Goal: Information Seeking & Learning: Understand process/instructions

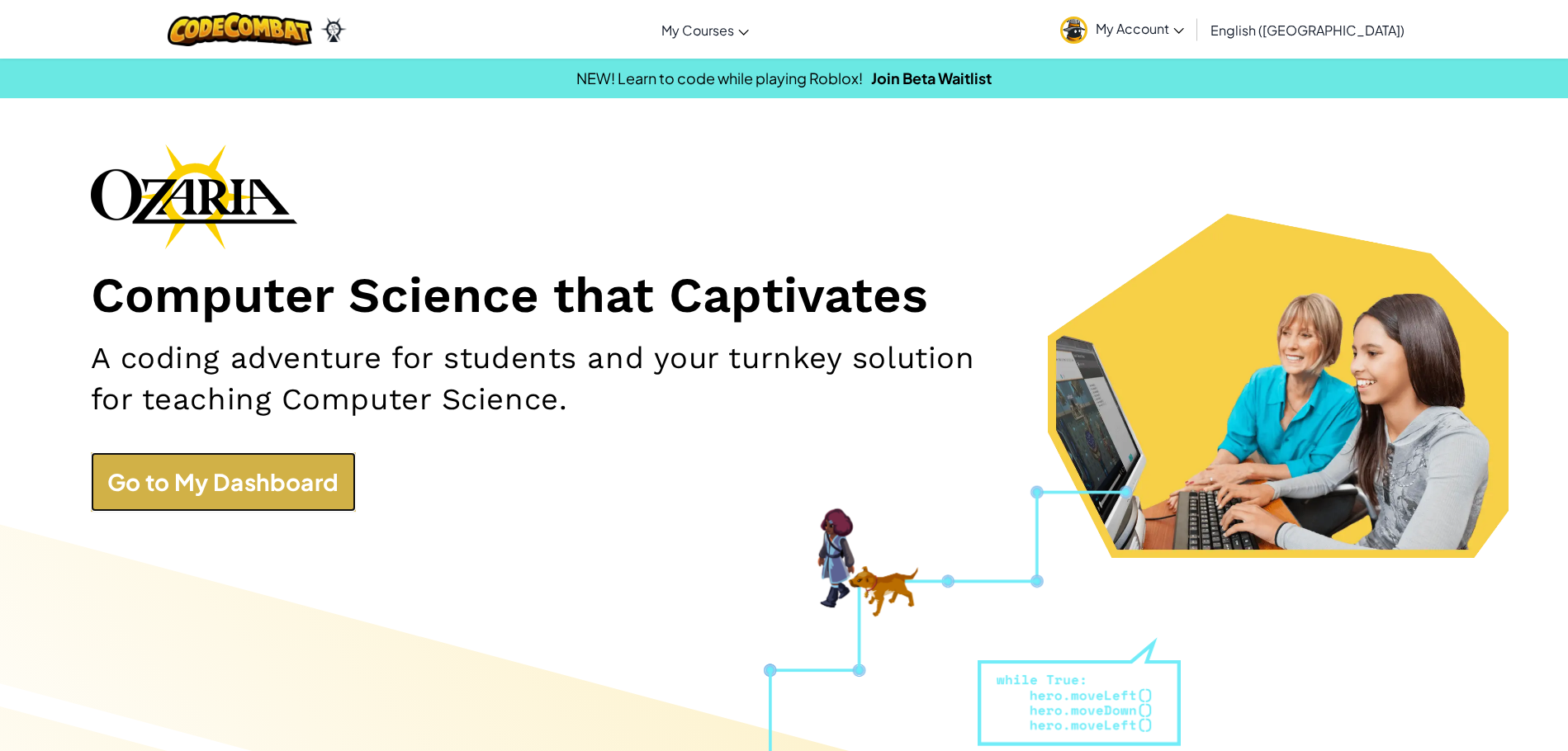
click at [321, 459] on link "Go to My Dashboard" at bounding box center [223, 481] width 265 height 59
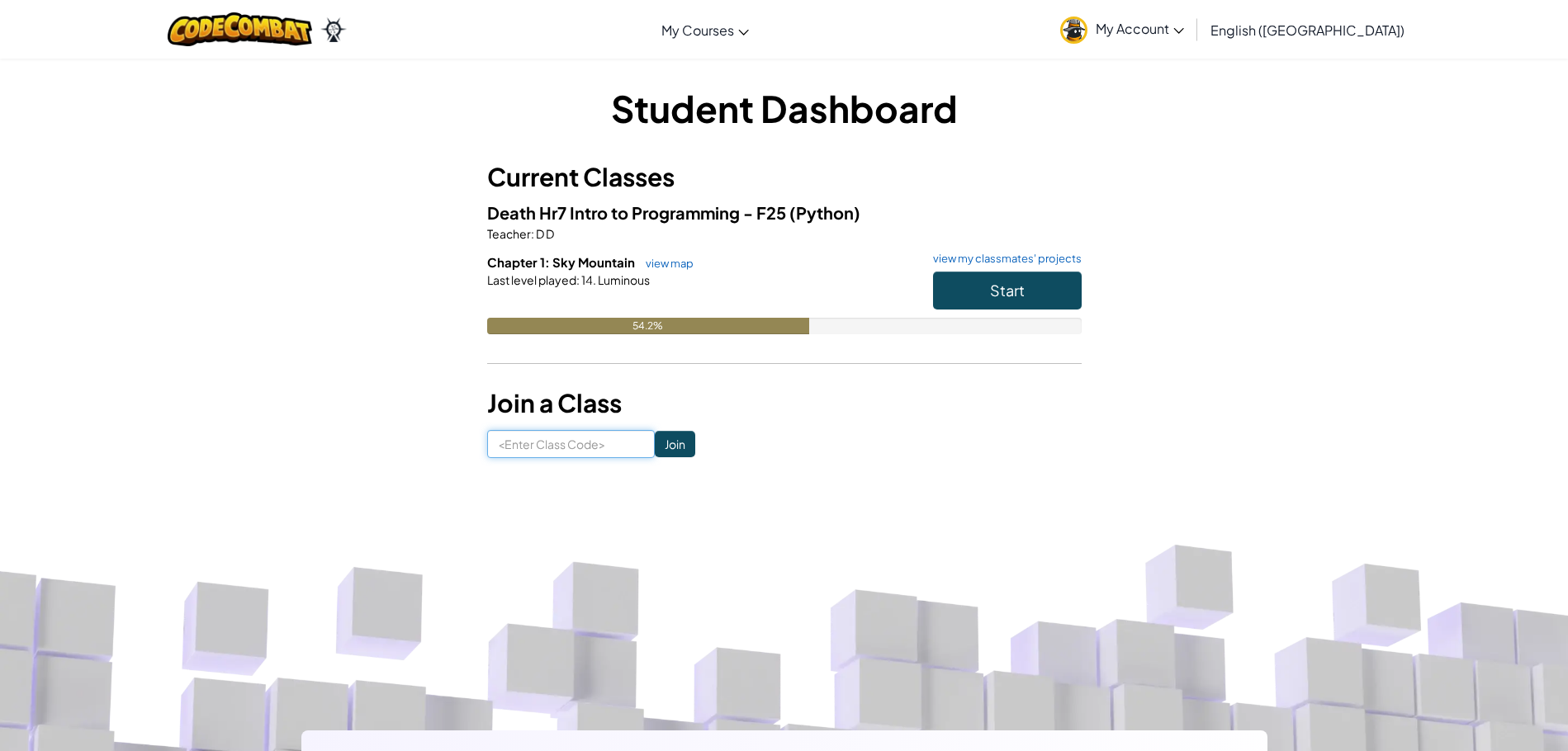
click at [612, 440] on input at bounding box center [571, 444] width 168 height 28
click at [1037, 287] on button "Start" at bounding box center [1007, 291] width 148 height 38
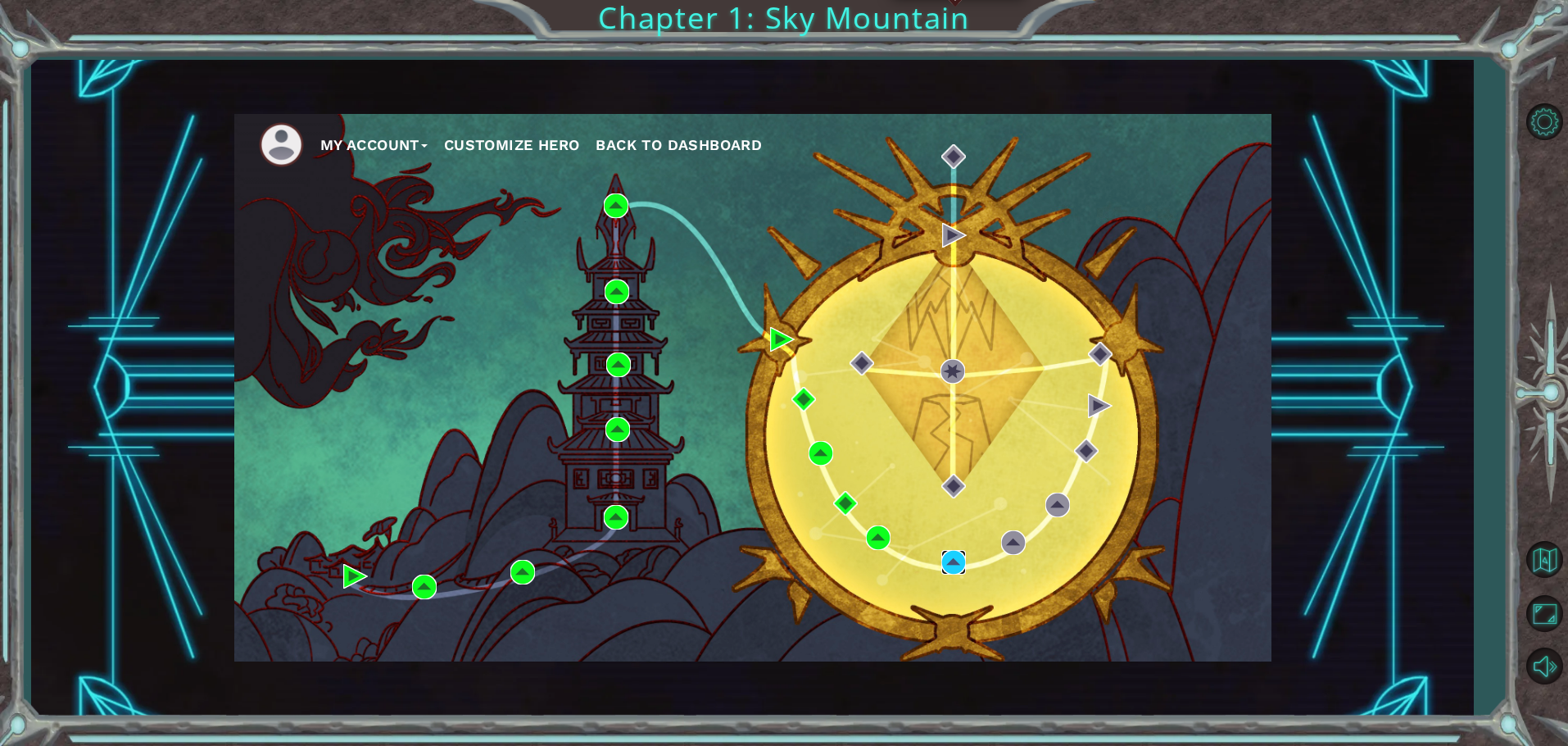
click at [951, 560] on img at bounding box center [954, 562] width 24 height 24
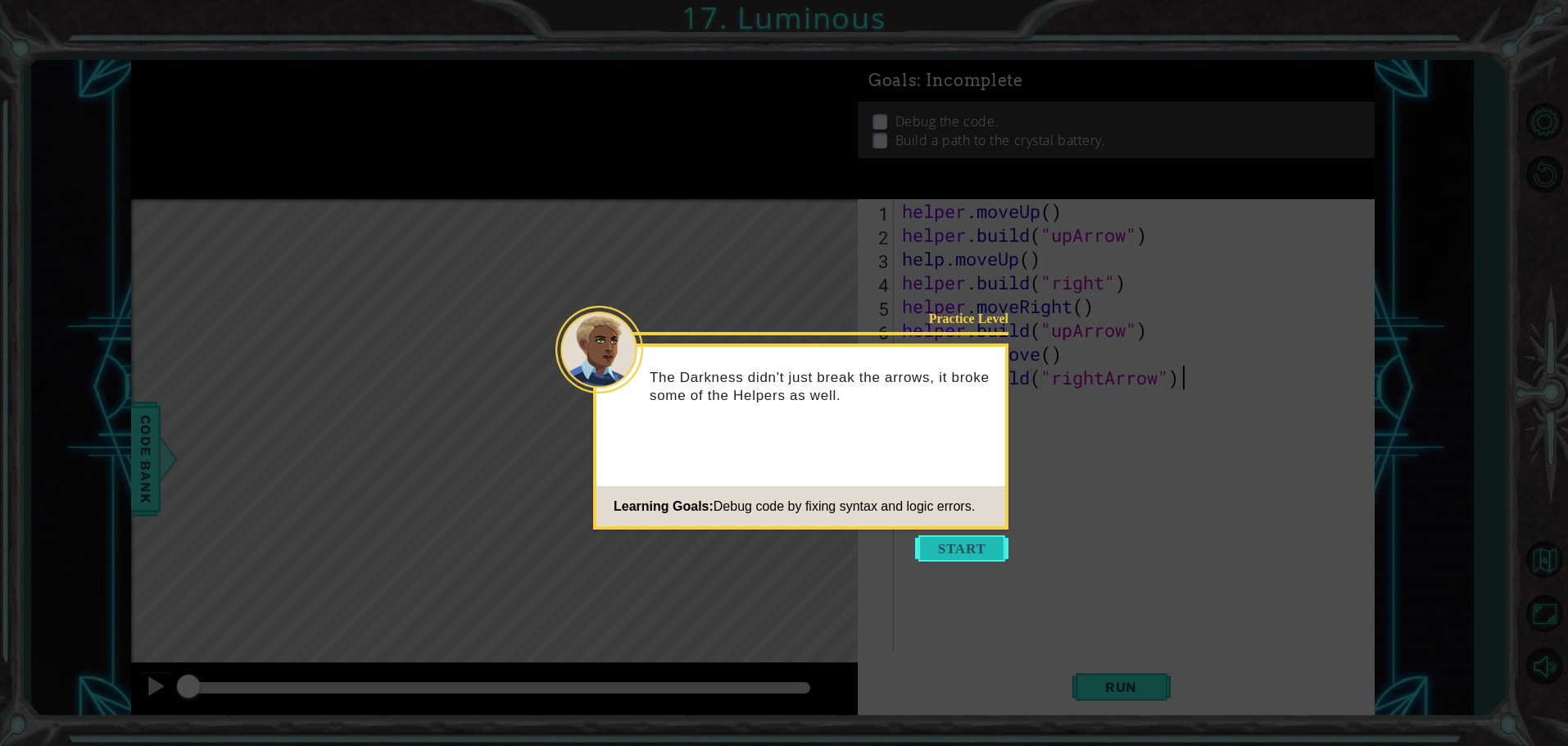
click at [957, 549] on button "Start" at bounding box center [962, 548] width 94 height 26
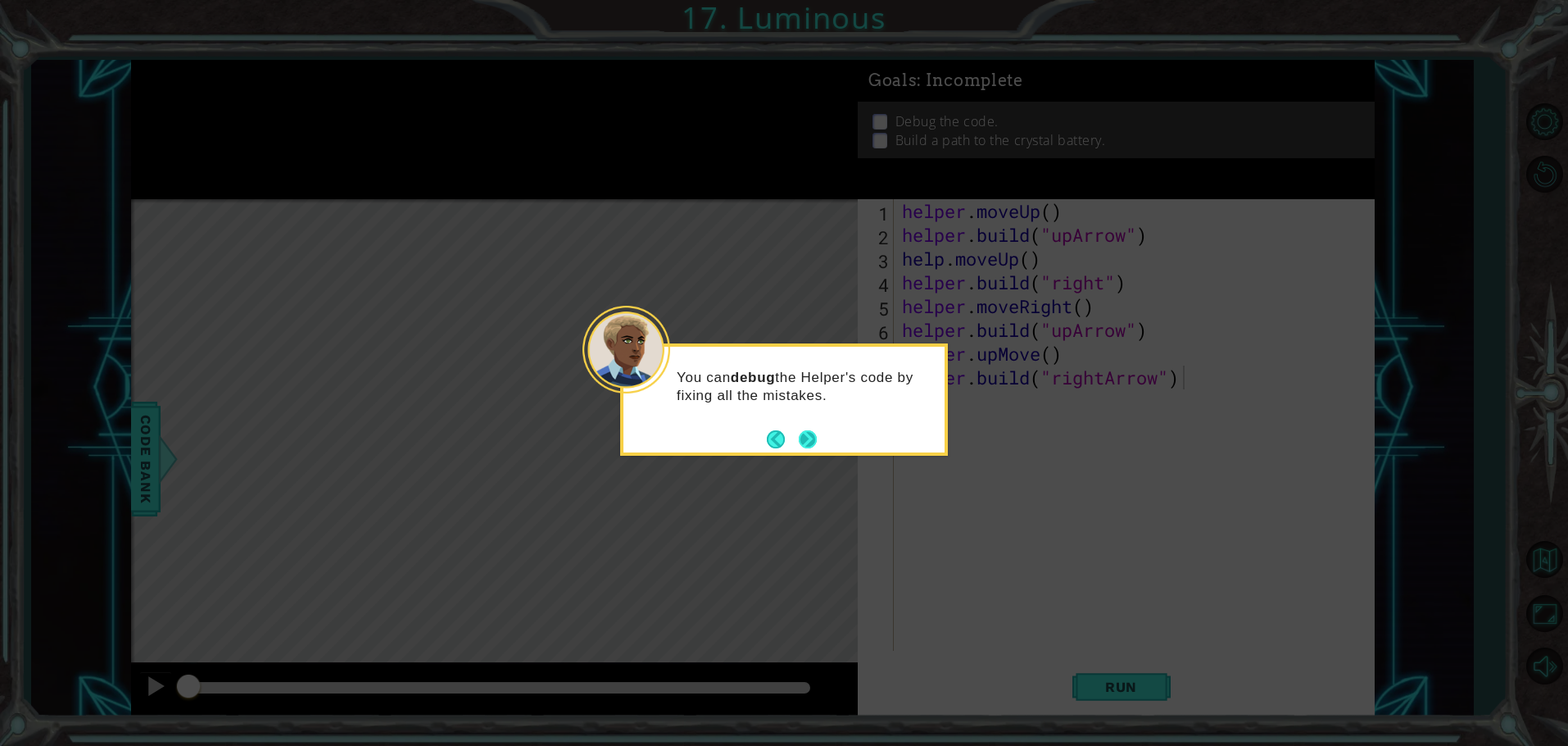
click at [802, 435] on button "Next" at bounding box center [807, 439] width 18 height 18
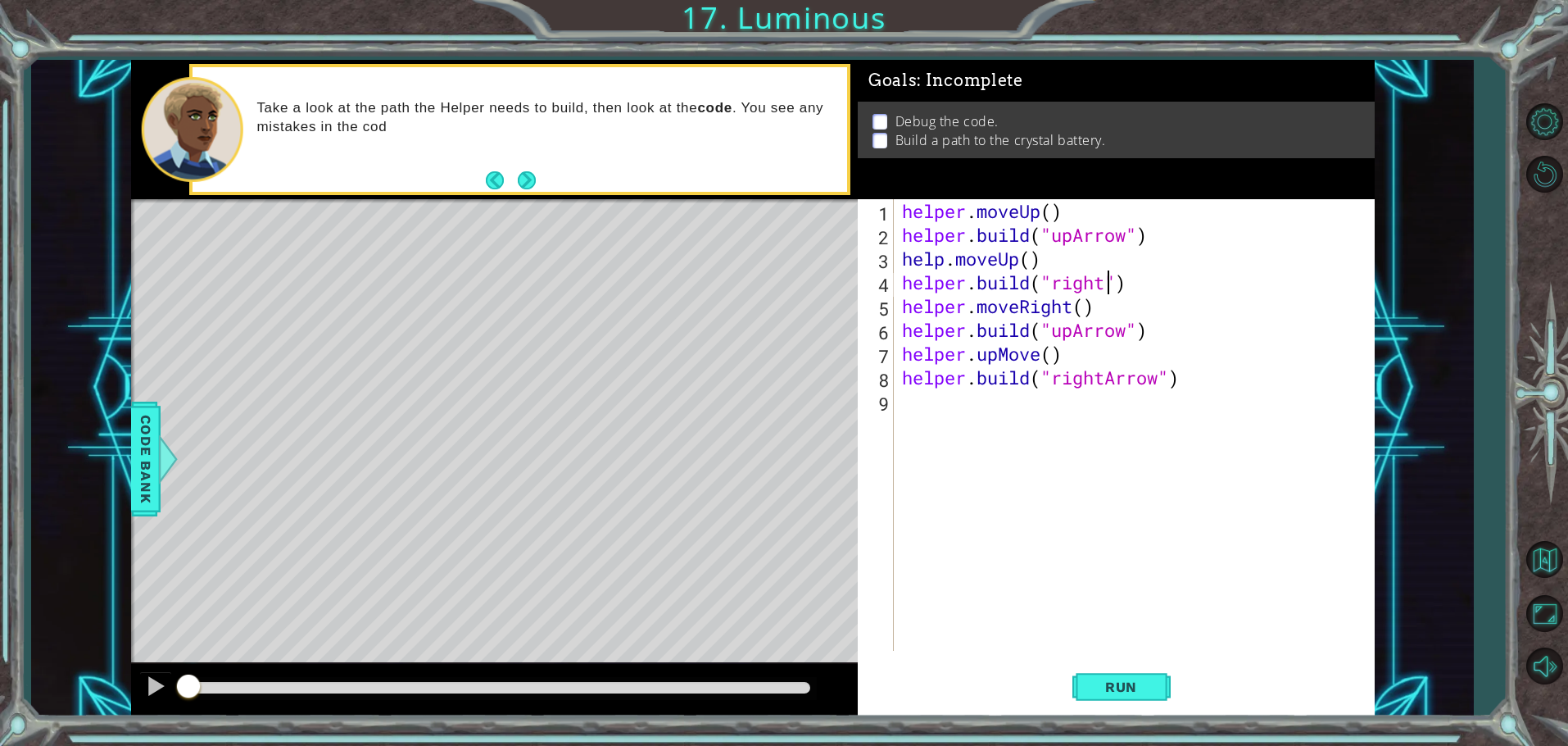
click at [1110, 287] on div "helper . moveUp ( ) helper . build ( "upArrow" ) help . moveUp ( ) helper . bui…" at bounding box center [1138, 449] width 479 height 500
click at [1062, 304] on div ""rightA rrow" press enter" at bounding box center [1186, 325] width 310 height 59
click at [948, 263] on div "helper . moveUp ( ) helper . build ( "upArrow" ) help . moveUp ( ) helper . bui…" at bounding box center [1138, 449] width 479 height 500
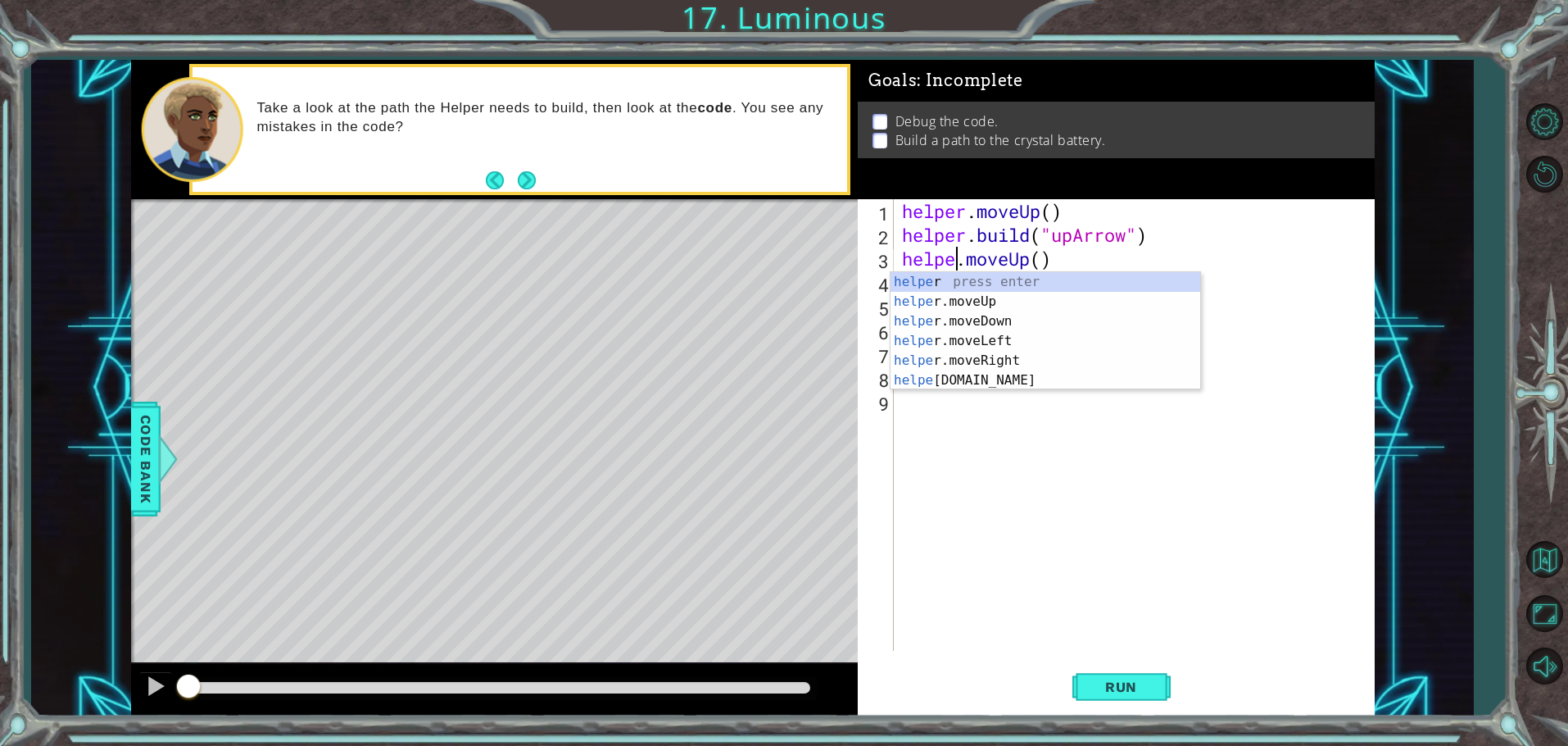
type textarea "helper.moveUp()"
click at [1095, 489] on div "helper . moveUp ( ) helper . build ( "upArrow" ) helper . moveUp ( ) helper . b…" at bounding box center [1138, 449] width 479 height 500
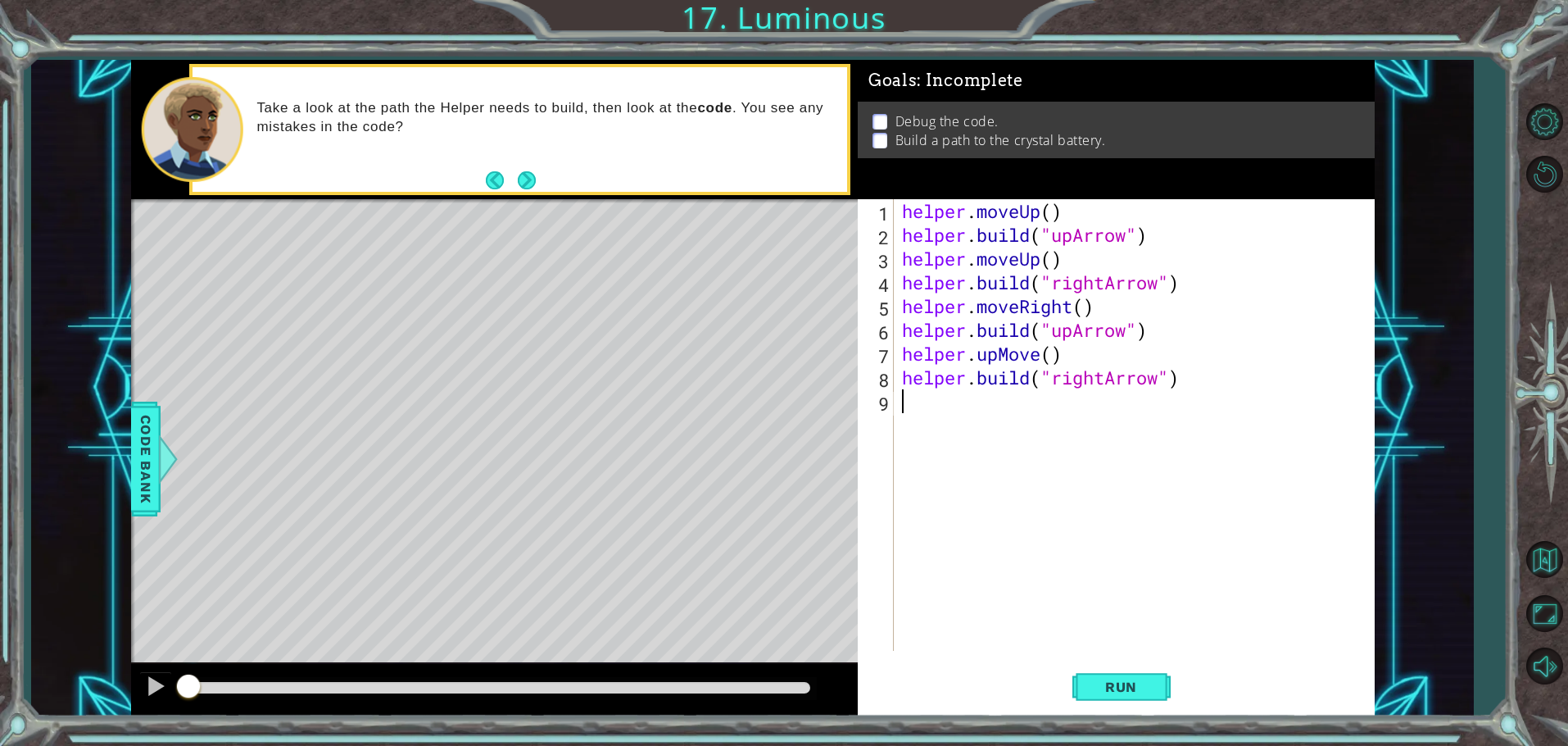
scroll to position [0, 0]
click at [1075, 334] on div "helper . moveUp ( ) helper . build ( "upArrow" ) helper . moveUp ( ) helper . b…" at bounding box center [1138, 449] width 479 height 500
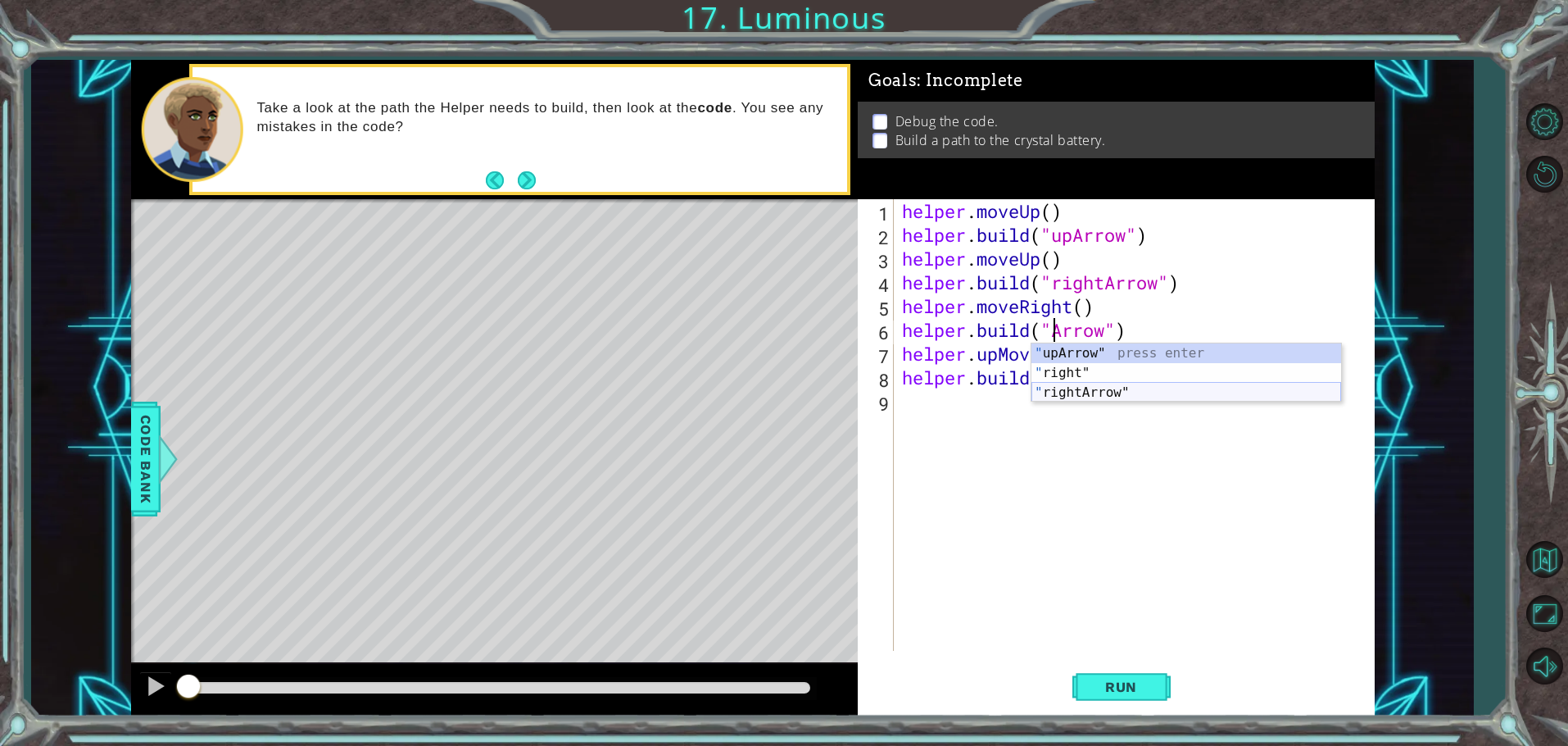
click at [1141, 403] on body "1 ההההההההההההההההההההההההההההההההההההההההההההההההההההההההההההההההההההההההההההה…" at bounding box center [784, 373] width 1568 height 746
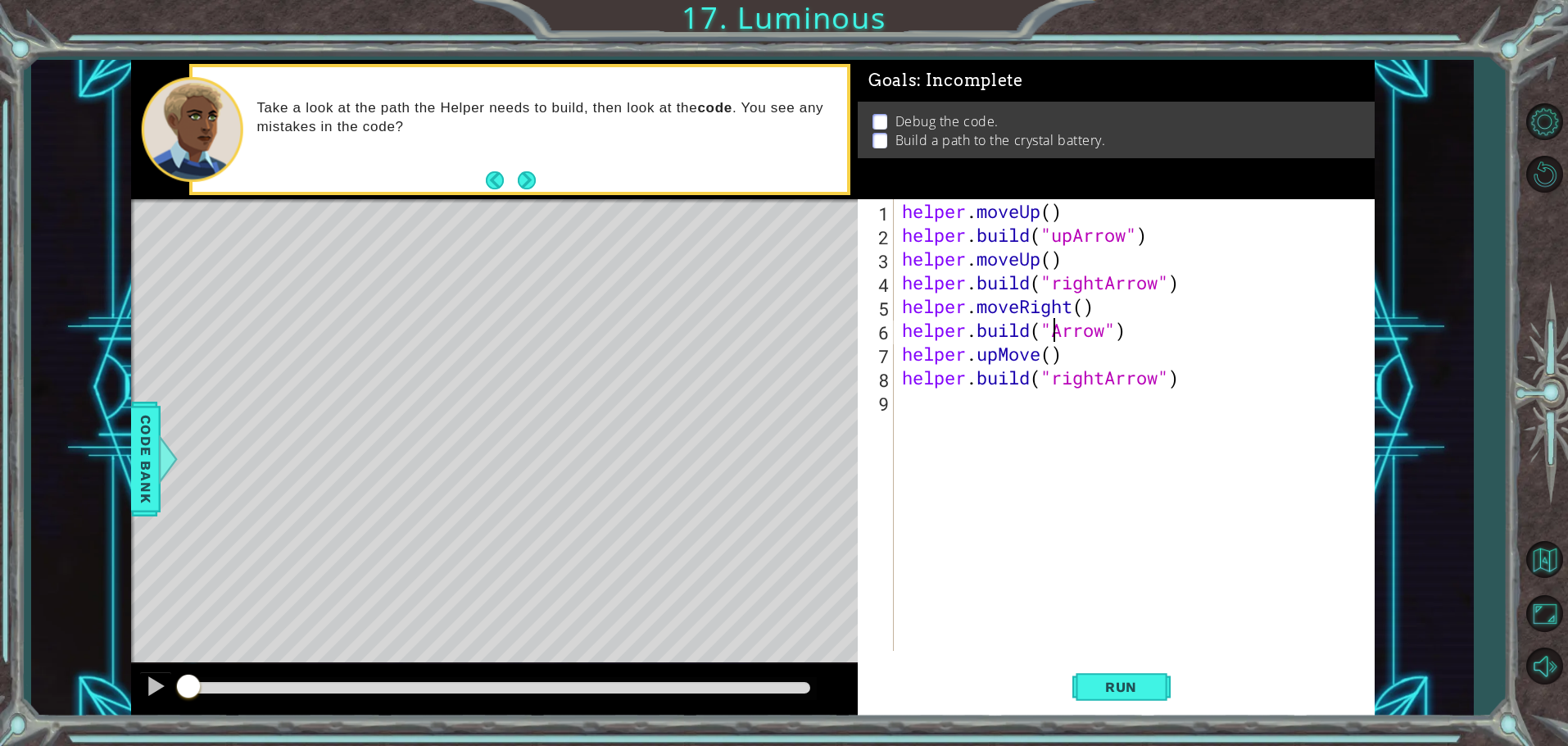
click at [1053, 333] on div "helper . moveUp ( ) helper . build ( "upArrow" ) helper . moveUp ( ) helper . b…" at bounding box center [1138, 449] width 479 height 500
click at [1137, 373] on div ""r ight" press enter "r ightArrow" press enter " upA r row" press enter" at bounding box center [1186, 393] width 310 height 98
click at [997, 358] on div "helper . moveUp ( ) helper . build ( "upArrow" ) helper . moveUp ( ) helper . b…" at bounding box center [1138, 449] width 479 height 500
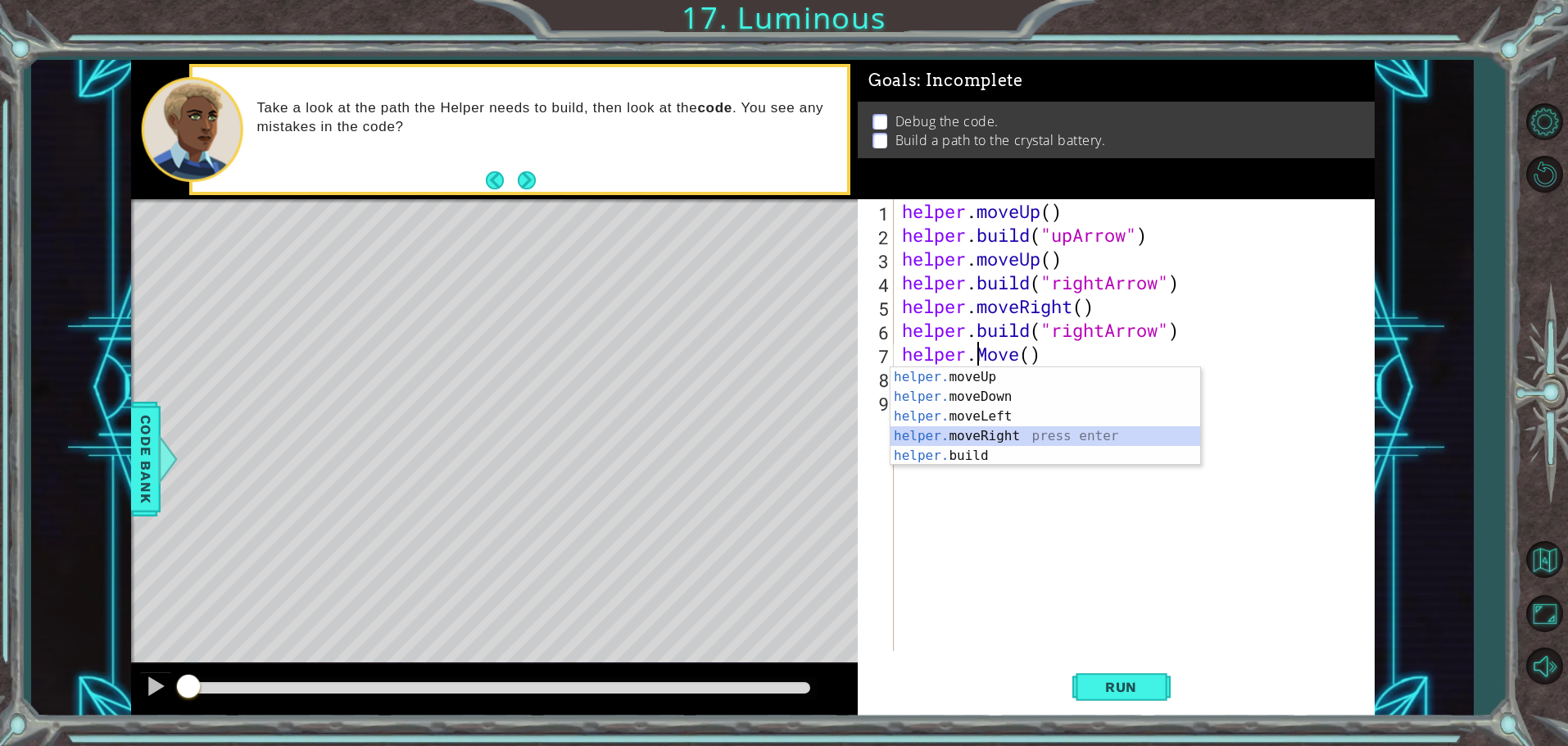
click at [1085, 434] on div "helper. moveUp press enter helper. moveDown press enter helper. moveLeft press …" at bounding box center [1045, 436] width 310 height 138
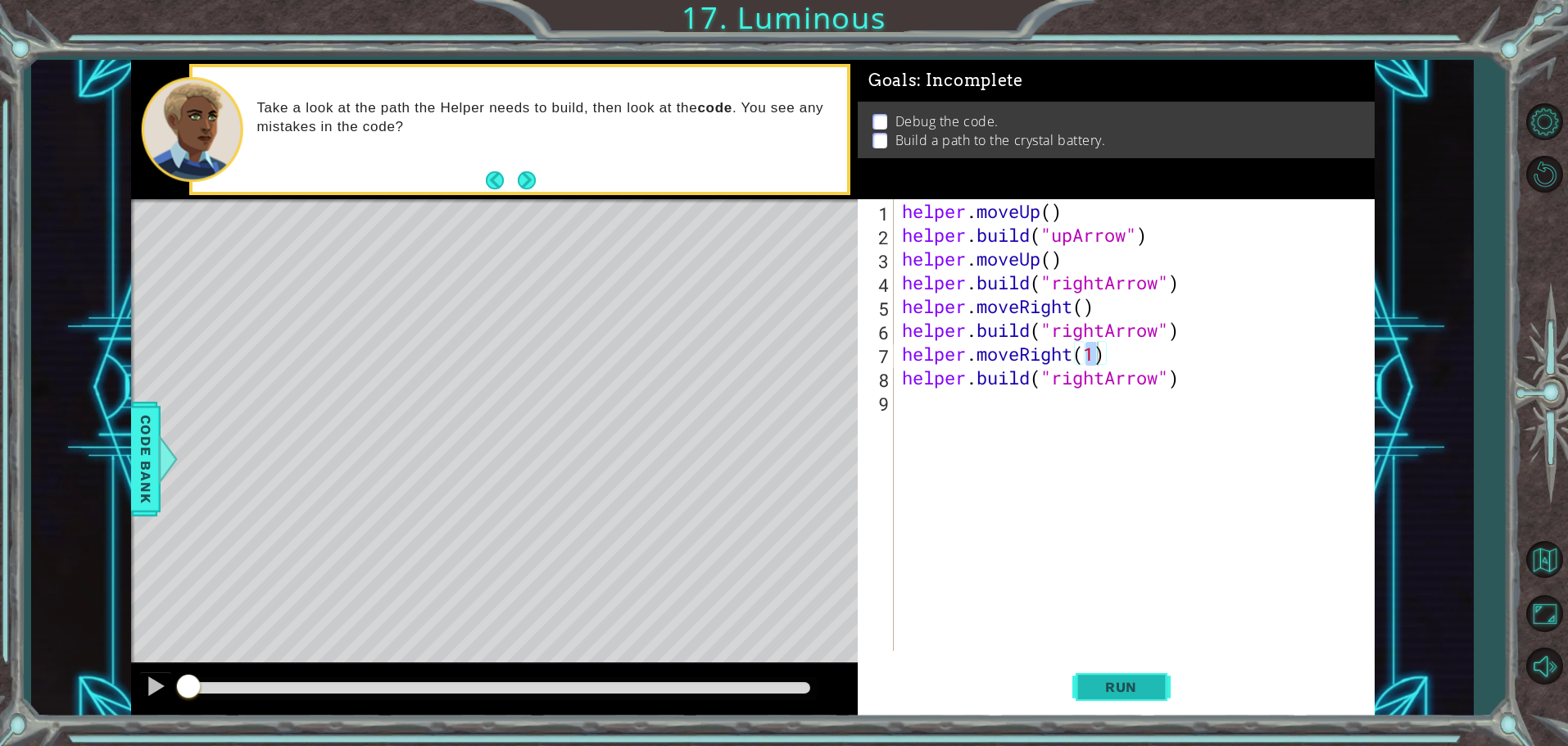
click at [1110, 678] on button "Run" at bounding box center [1121, 687] width 98 height 52
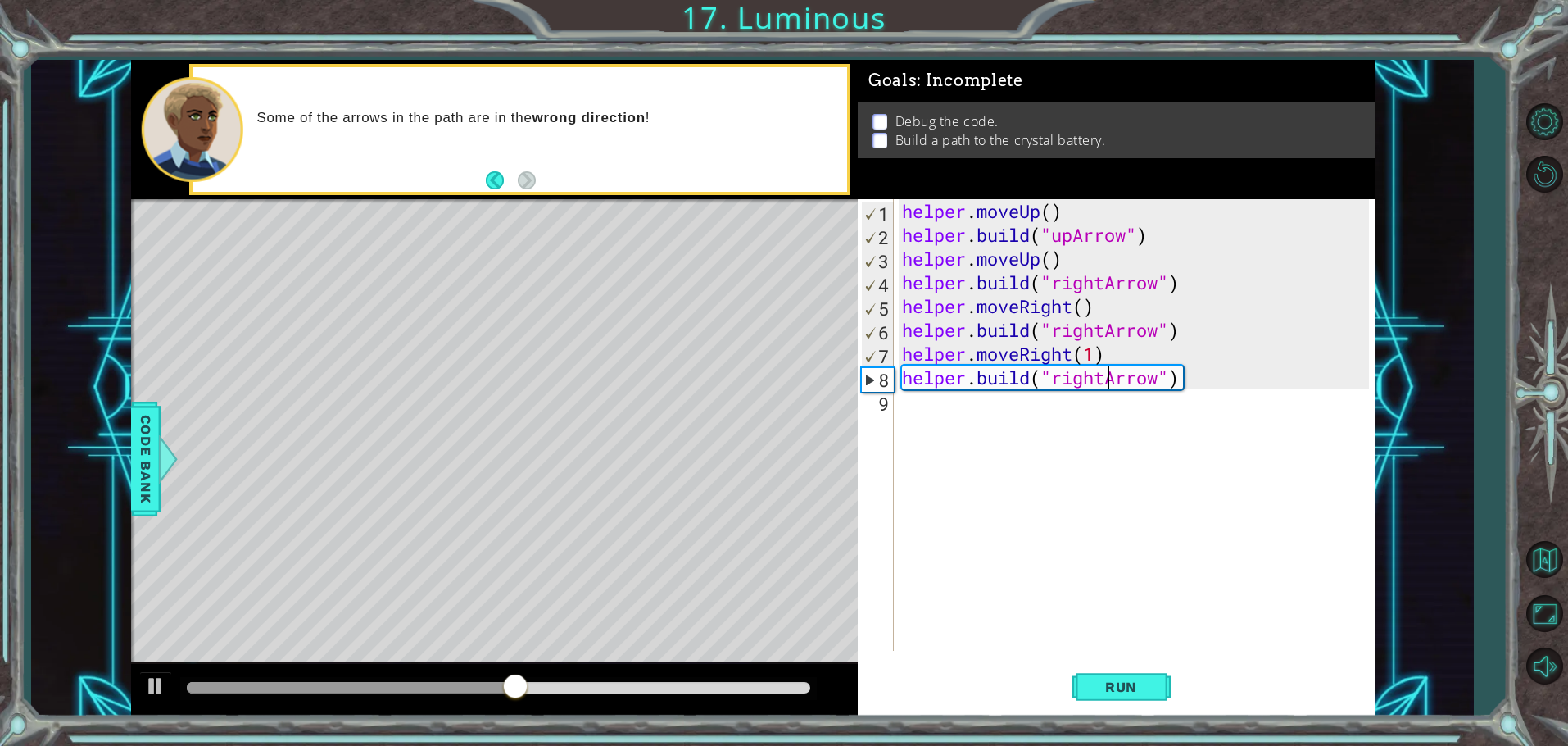
click at [1105, 384] on div "helper . moveUp ( ) helper . build ( "upArrow" ) helper . moveUp ( ) helper . b…" at bounding box center [1138, 449] width 479 height 500
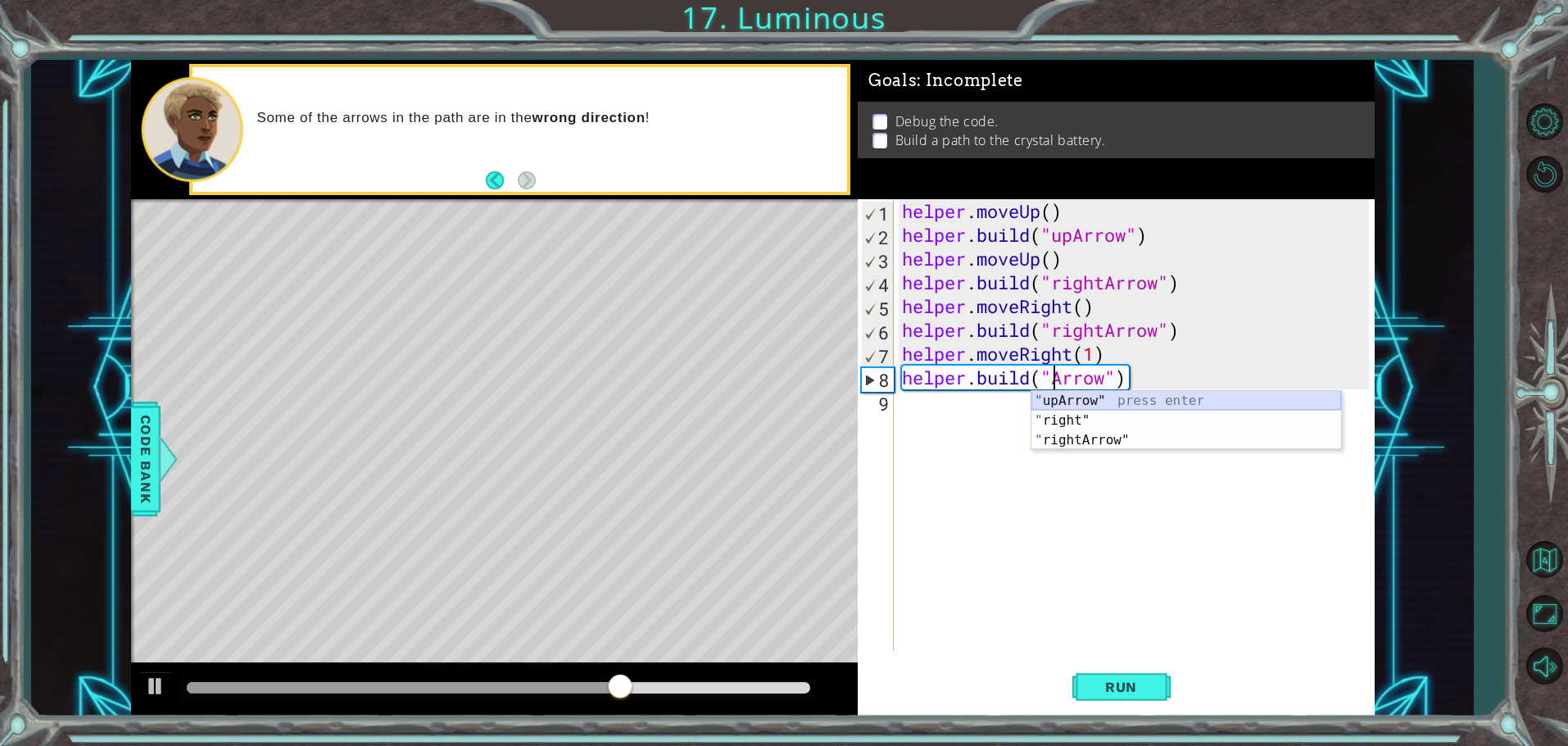
click at [1189, 396] on div "" upArrow" press enter " right" press enter " rightArrow" press enter" at bounding box center [1186, 440] width 310 height 98
type textarea "[DOMAIN_NAME]("upArrow")"
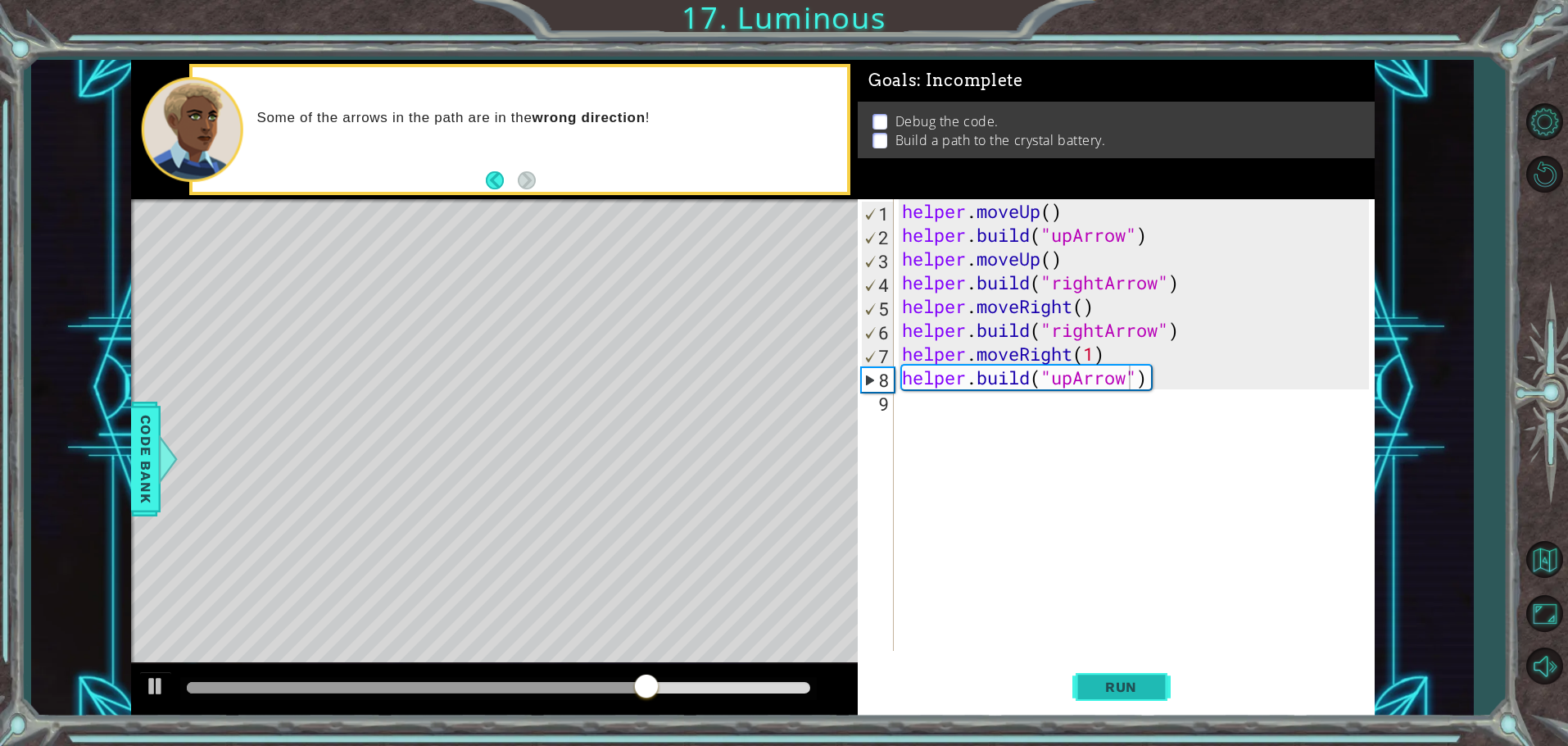
drag, startPoint x: 1137, startPoint y: 687, endPoint x: 1145, endPoint y: 694, distance: 10.6
click at [1145, 697] on button "Run" at bounding box center [1121, 687] width 98 height 52
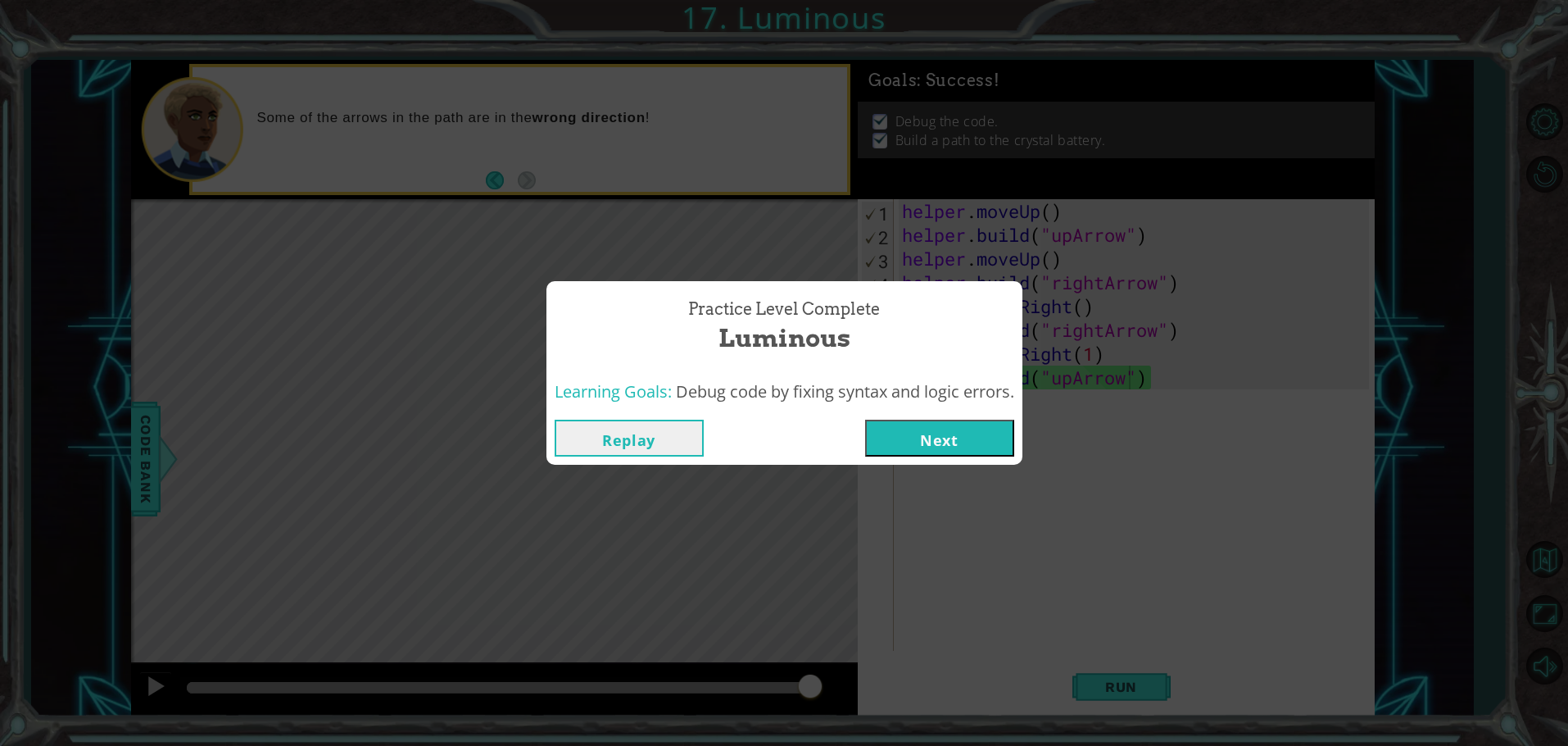
click at [933, 434] on button "Next" at bounding box center [939, 438] width 149 height 37
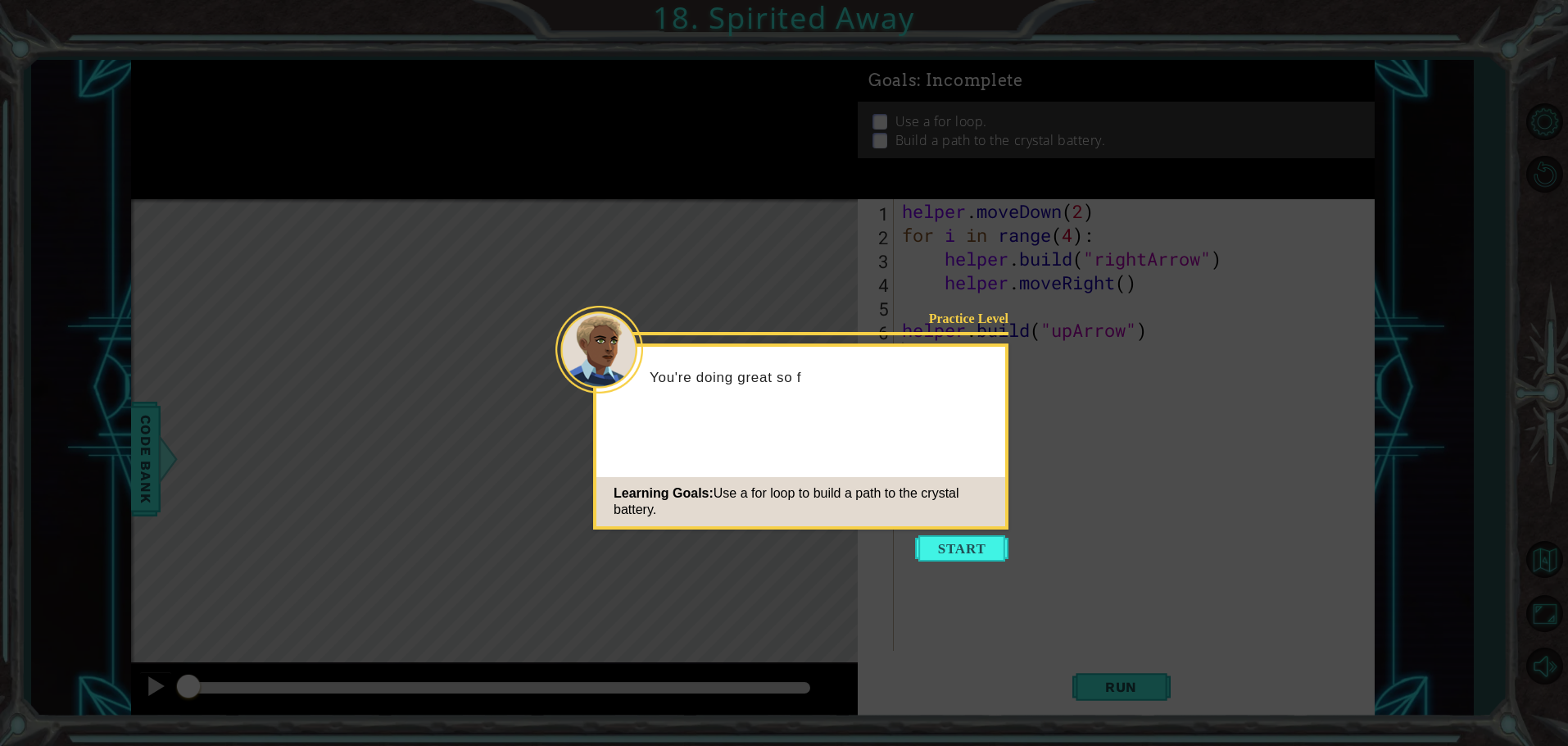
click at [887, 485] on div "Learning Goals: Use a for loop to build a path to the crystal battery." at bounding box center [801, 501] width 409 height 49
click at [948, 537] on button "Start" at bounding box center [962, 548] width 94 height 26
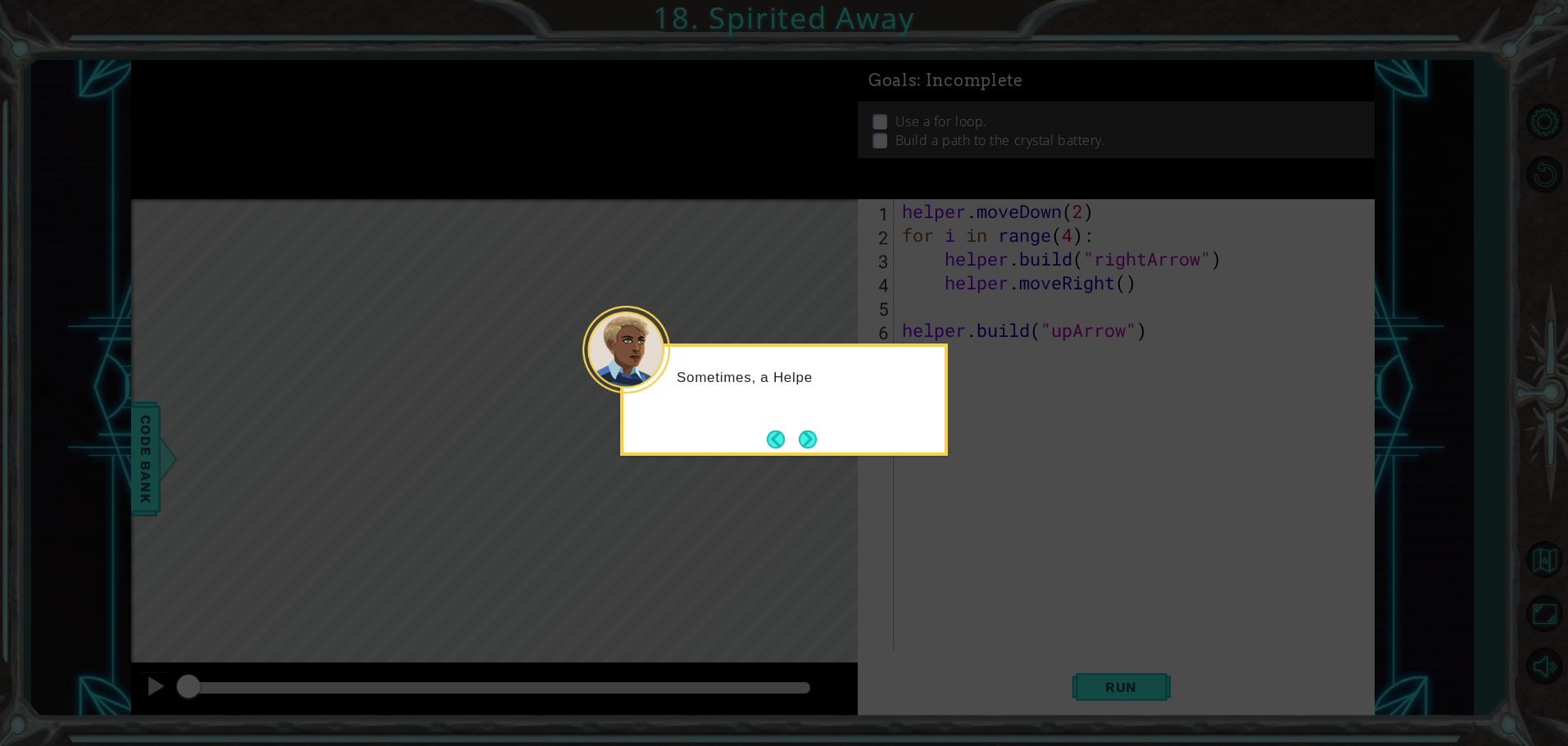
click at [920, 429] on div "Sometimes, a Helpe" at bounding box center [784, 400] width 328 height 112
click at [920, 409] on div "Sometimes, a Helper needs to repeat the same steps over and" at bounding box center [784, 395] width 321 height 82
click at [814, 435] on button "Next" at bounding box center [807, 439] width 18 height 18
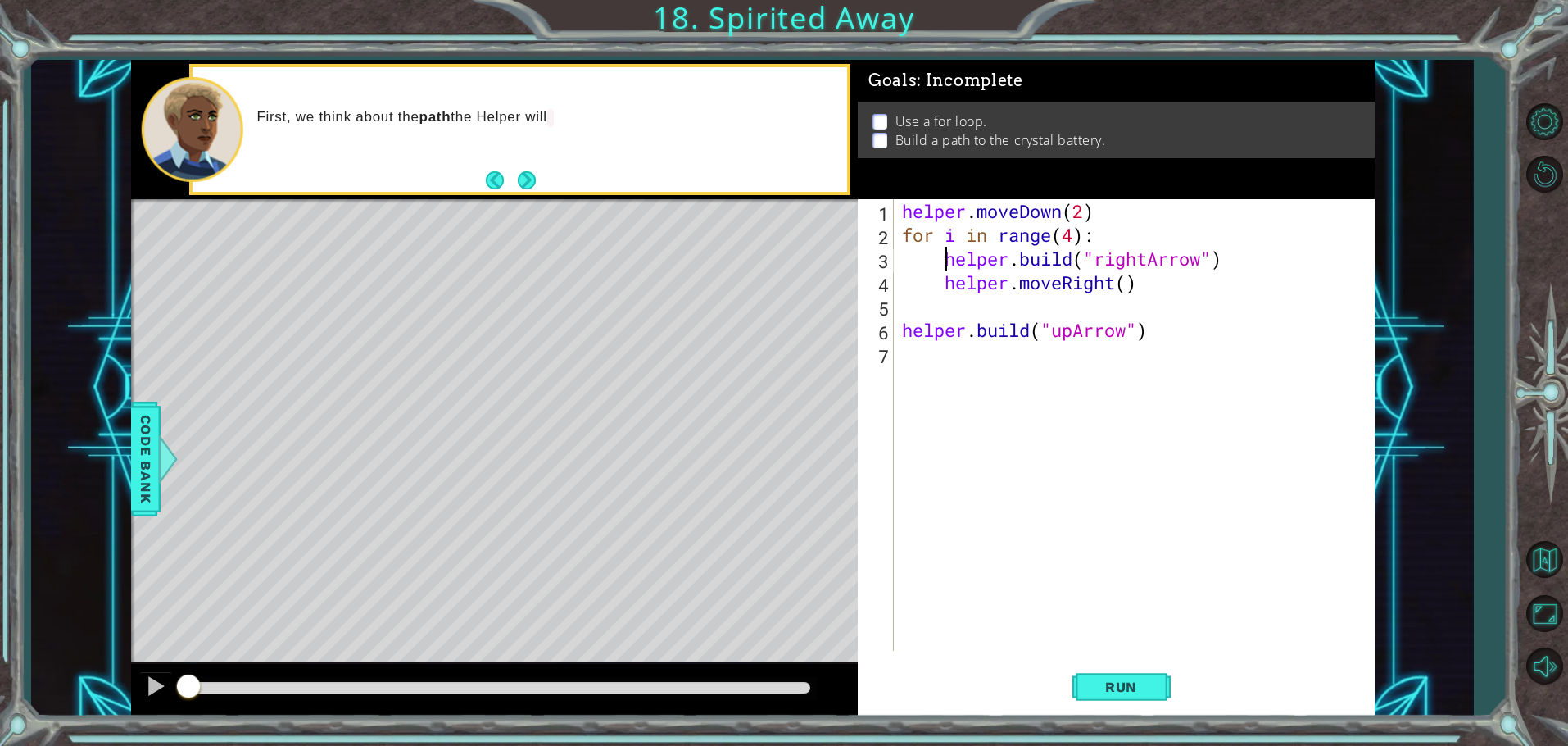
click at [942, 263] on div "helper . moveDown ( 2 ) for i in range ( 4 ) : helper . build ( "rightArrow" ) …" at bounding box center [1138, 449] width 479 height 500
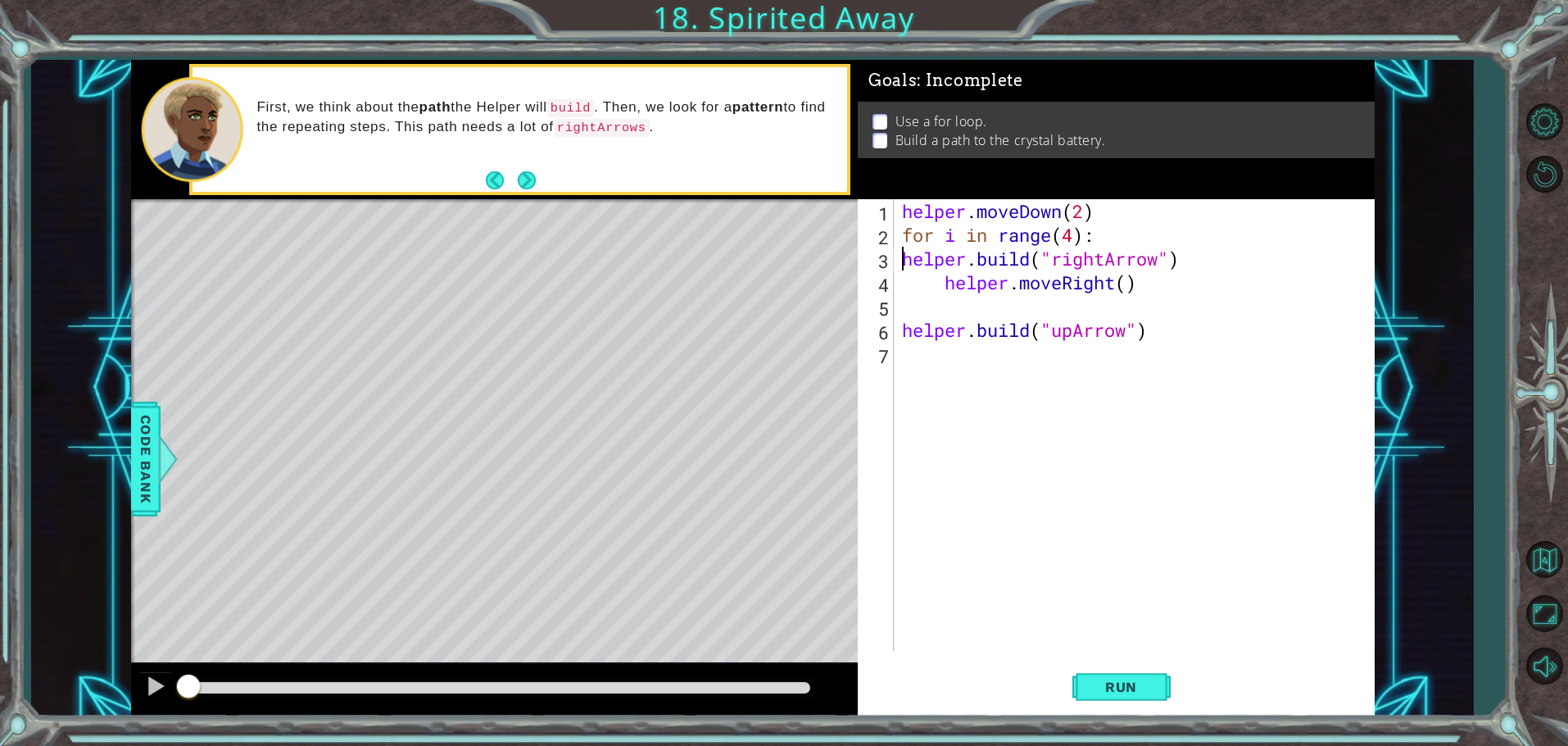
click at [949, 291] on div "helper . moveDown ( 2 ) for i in range ( 4 ) : helper . build ( "rightArrow" ) …" at bounding box center [1138, 449] width 479 height 500
click at [1132, 691] on span "Run" at bounding box center [1121, 686] width 65 height 16
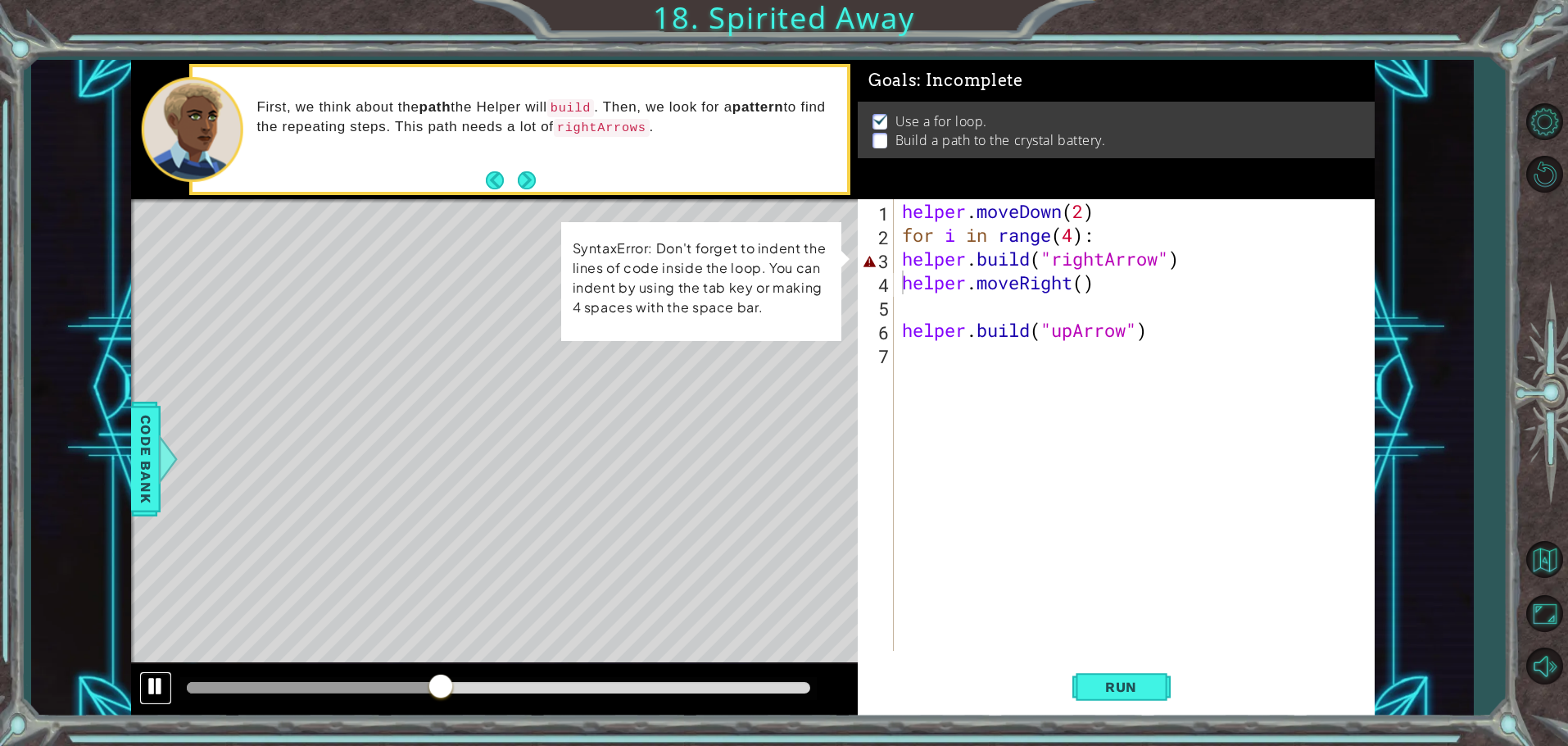
click at [148, 686] on div at bounding box center [155, 686] width 22 height 22
click at [990, 264] on div "helper . moveDown ( 2 ) for i in range ( 4 ) : helper . build ( "rightArrow" ) …" at bounding box center [1138, 449] width 479 height 500
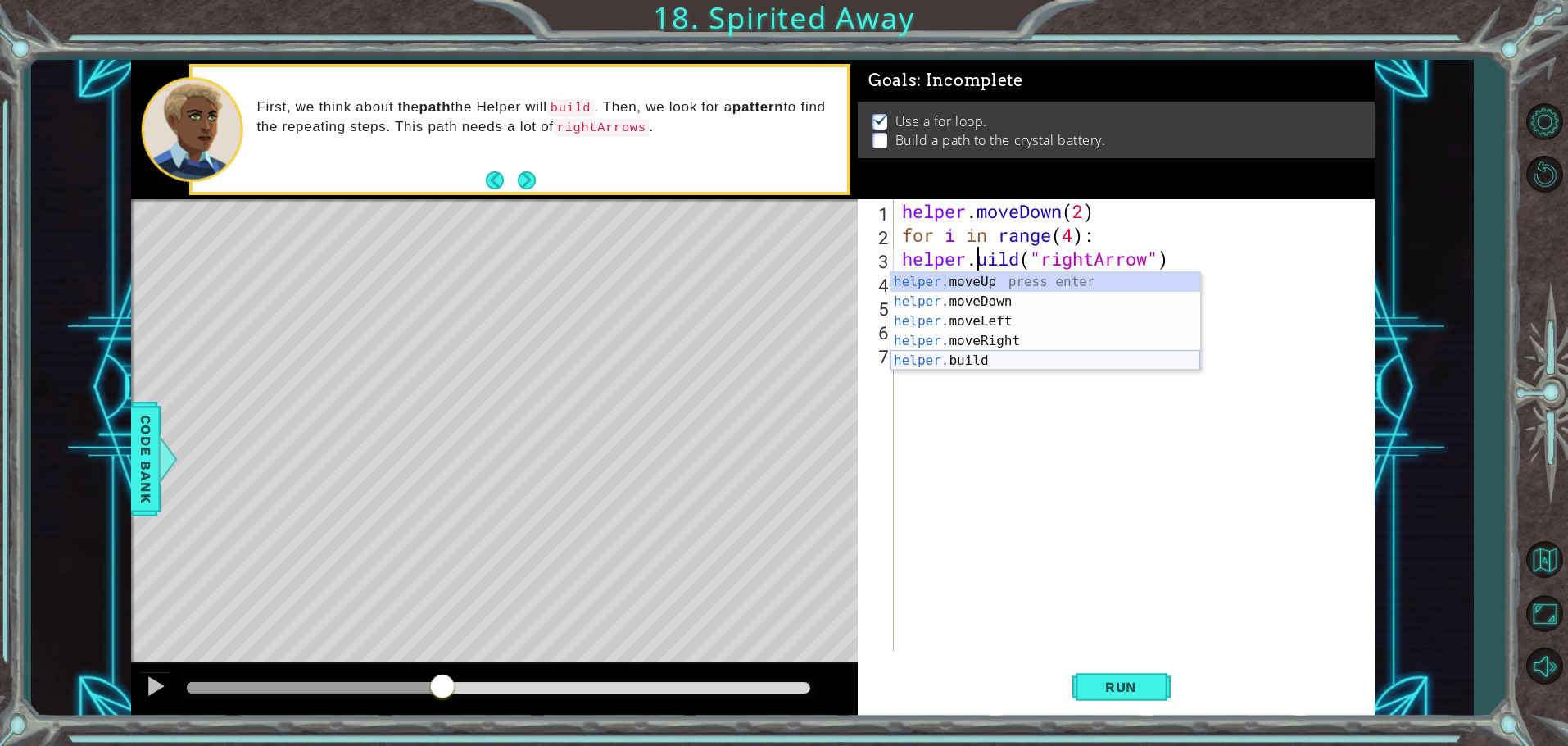
click at [1031, 354] on div "helper. moveUp press enter helper. moveDown press enter helper. moveLeft press …" at bounding box center [1045, 340] width 310 height 138
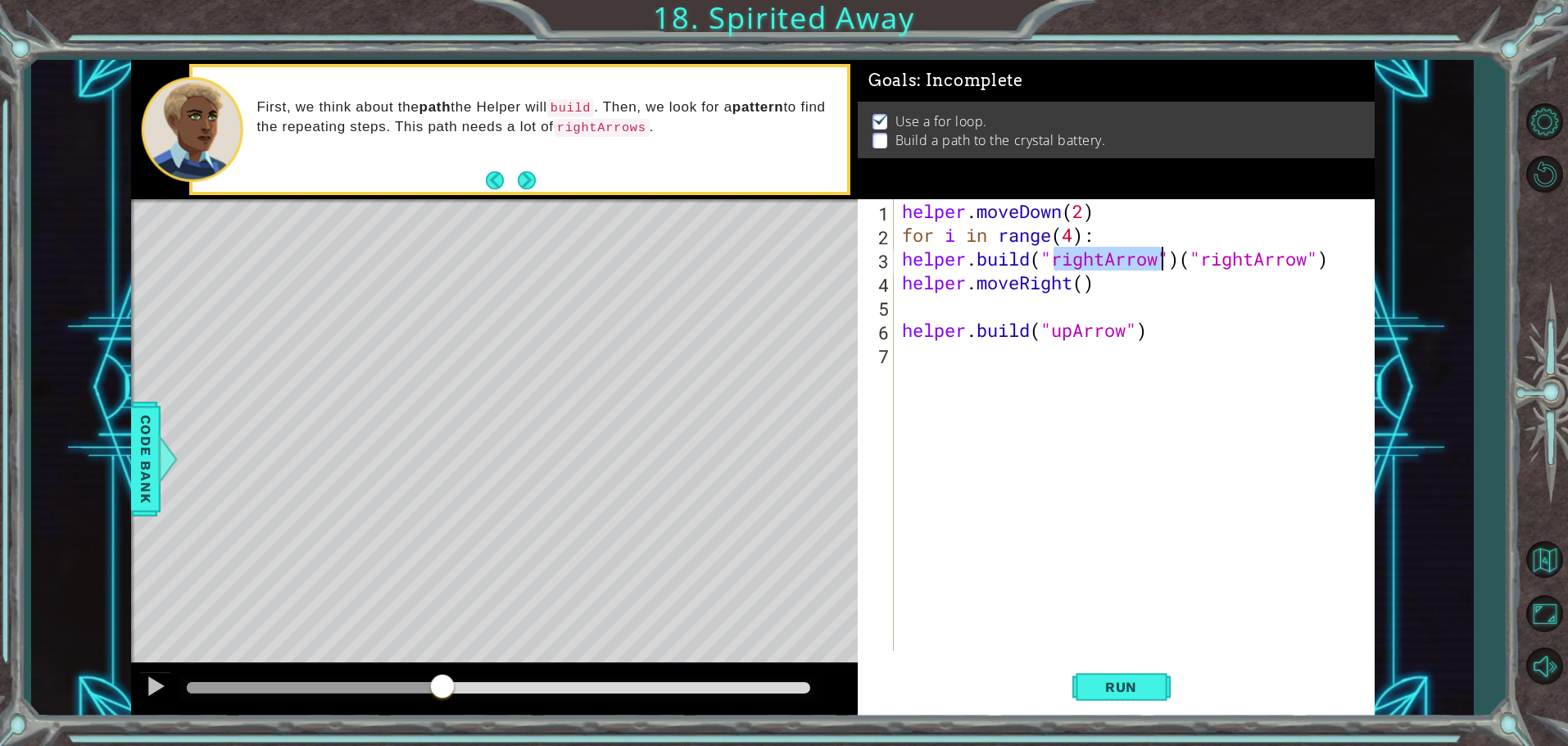
click at [1358, 262] on div "helper . moveDown ( 2 ) for i in range ( 4 ) : helper . build ( "rightArrow" ) …" at bounding box center [1138, 449] width 479 height 500
type textarea "[DOMAIN_NAME](""
click at [1335, 415] on div "helper . moveDown ( 2 ) for i in range ( 4 ) : helper . build ( " helper . move…" at bounding box center [1138, 449] width 479 height 500
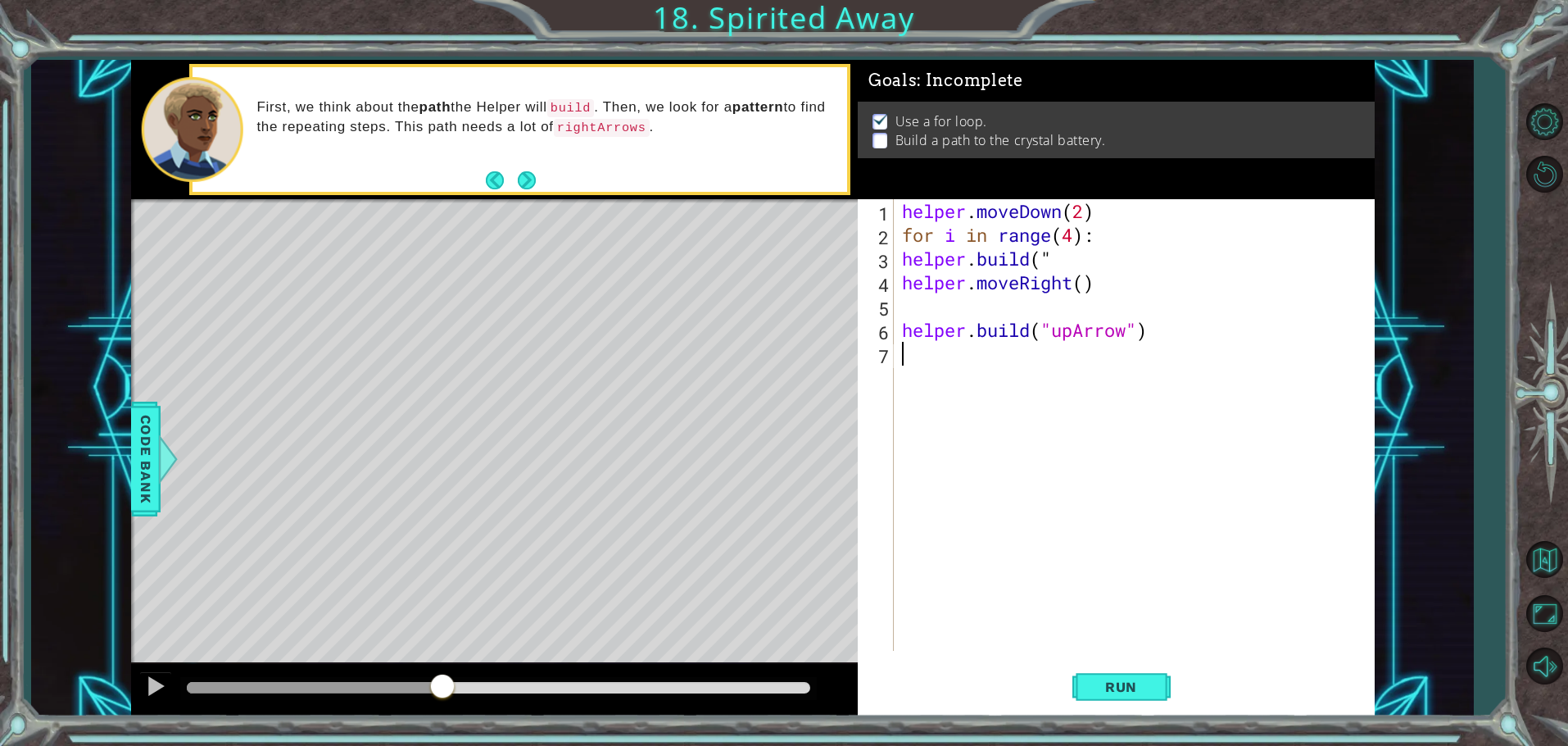
click at [1214, 236] on div "helper . moveDown ( 2 ) for i in range ( 4 ) : helper . build ( " helper . move…" at bounding box center [1138, 449] width 479 height 500
type textarea "f"
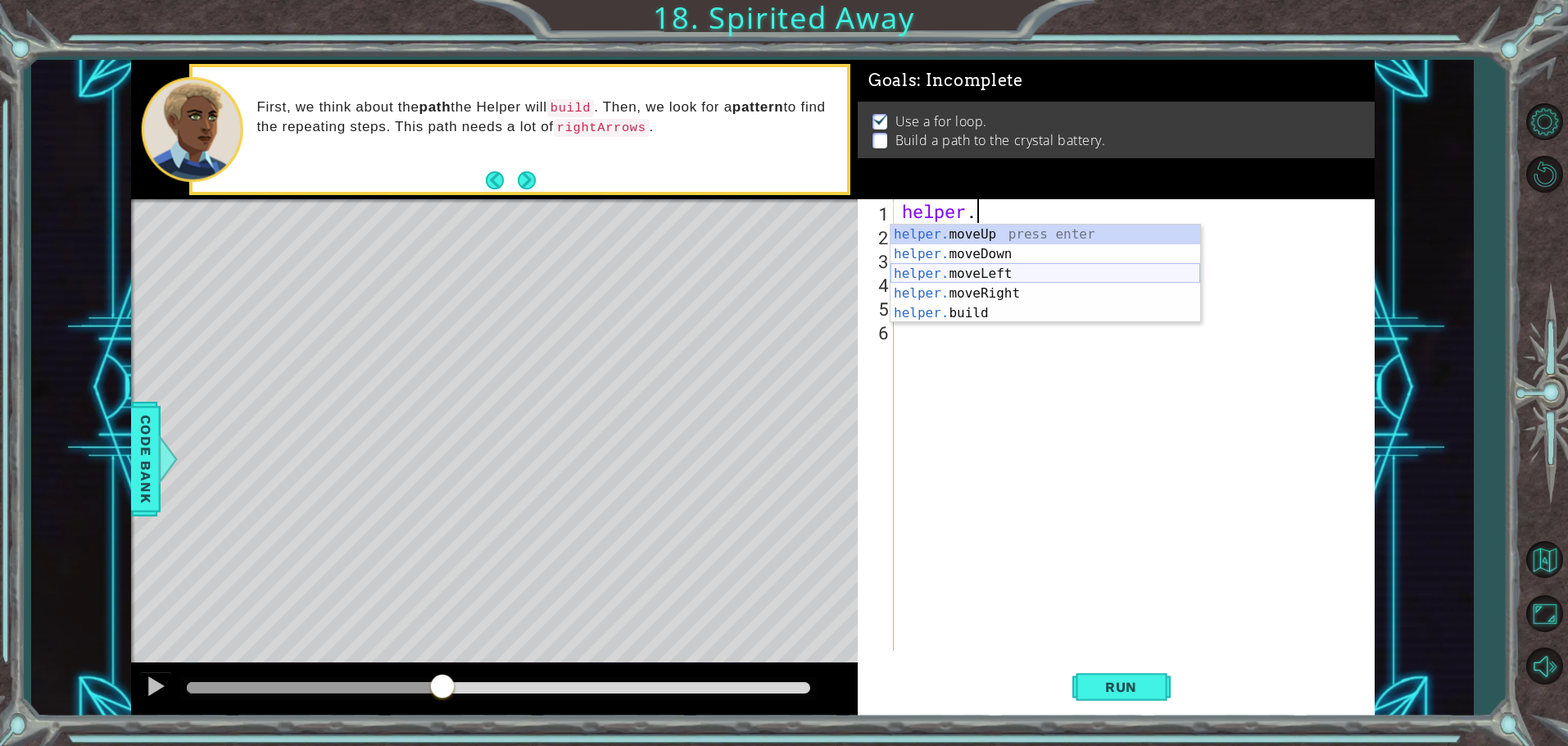
click at [1012, 275] on div "helper. moveUp press enter helper. moveDown press enter helper. moveLeft press …" at bounding box center [1045, 293] width 310 height 138
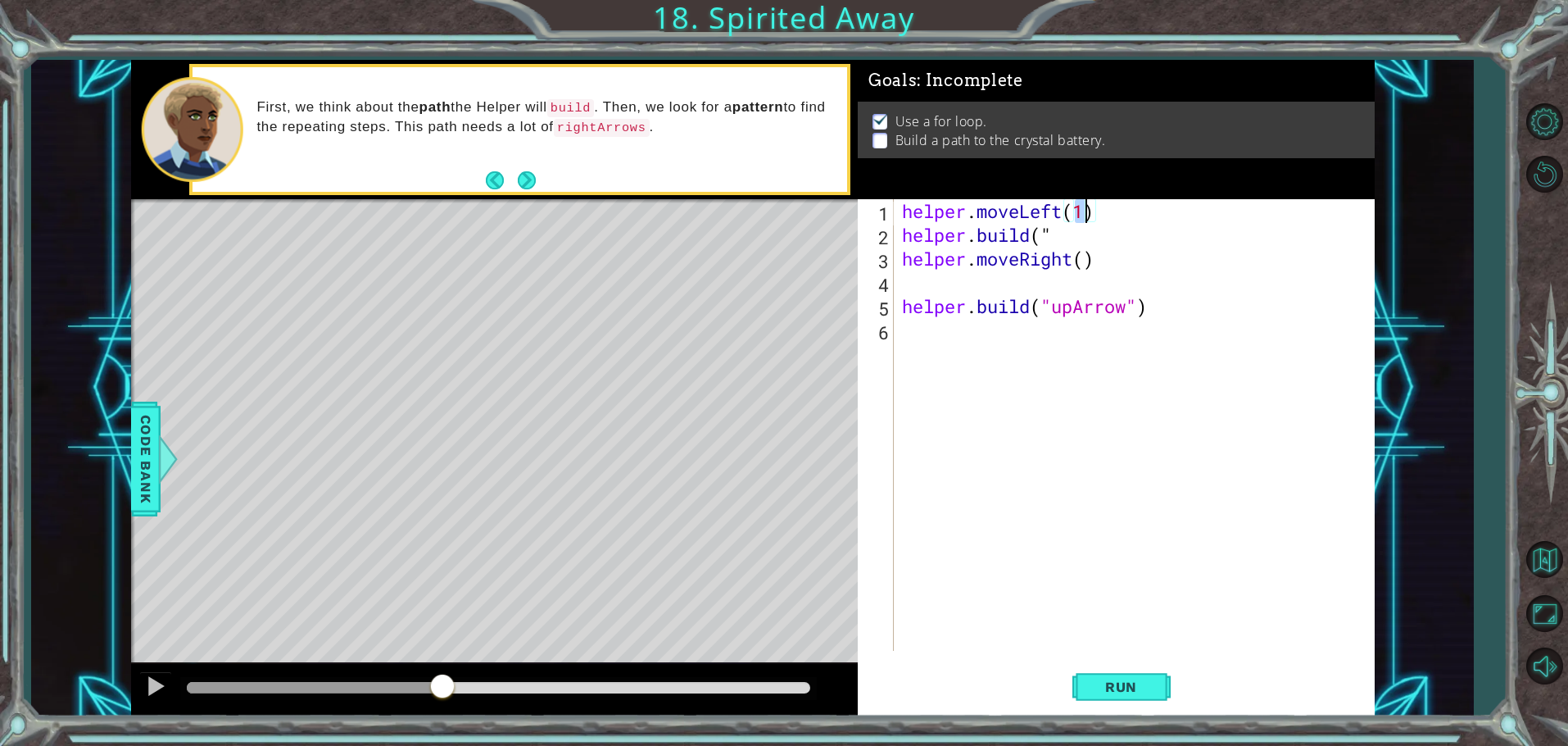
click at [1141, 243] on div "helper . moveLeft ( 1 ) helper . build ( " helper . moveRight ( ) helper . buil…" at bounding box center [1138, 449] width 479 height 500
click at [1087, 219] on div "helper . moveLeft ( 1 ) helper . build ( " helper . moveRight ( ) helper . buil…" at bounding box center [1138, 449] width 479 height 500
click at [1054, 237] on div "helper . moveLeft ( 1 ) helper . build ( " helper . moveRight ( ) helper . buil…" at bounding box center [1138, 449] width 479 height 500
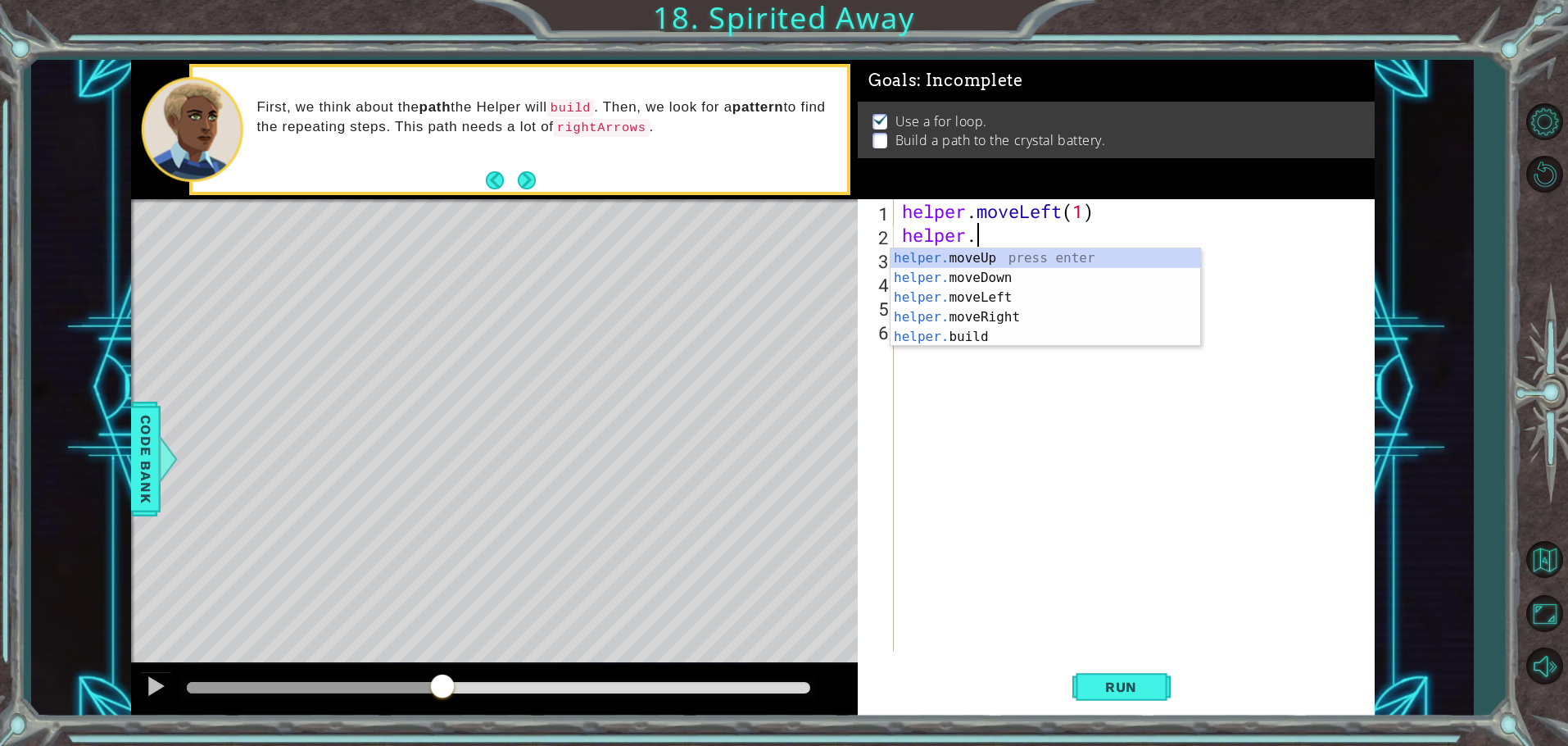
click at [1068, 213] on div "helper . moveLeft ( 1 ) helper . helper . moveRight ( ) helper . build ( "upArr…" at bounding box center [1138, 449] width 479 height 500
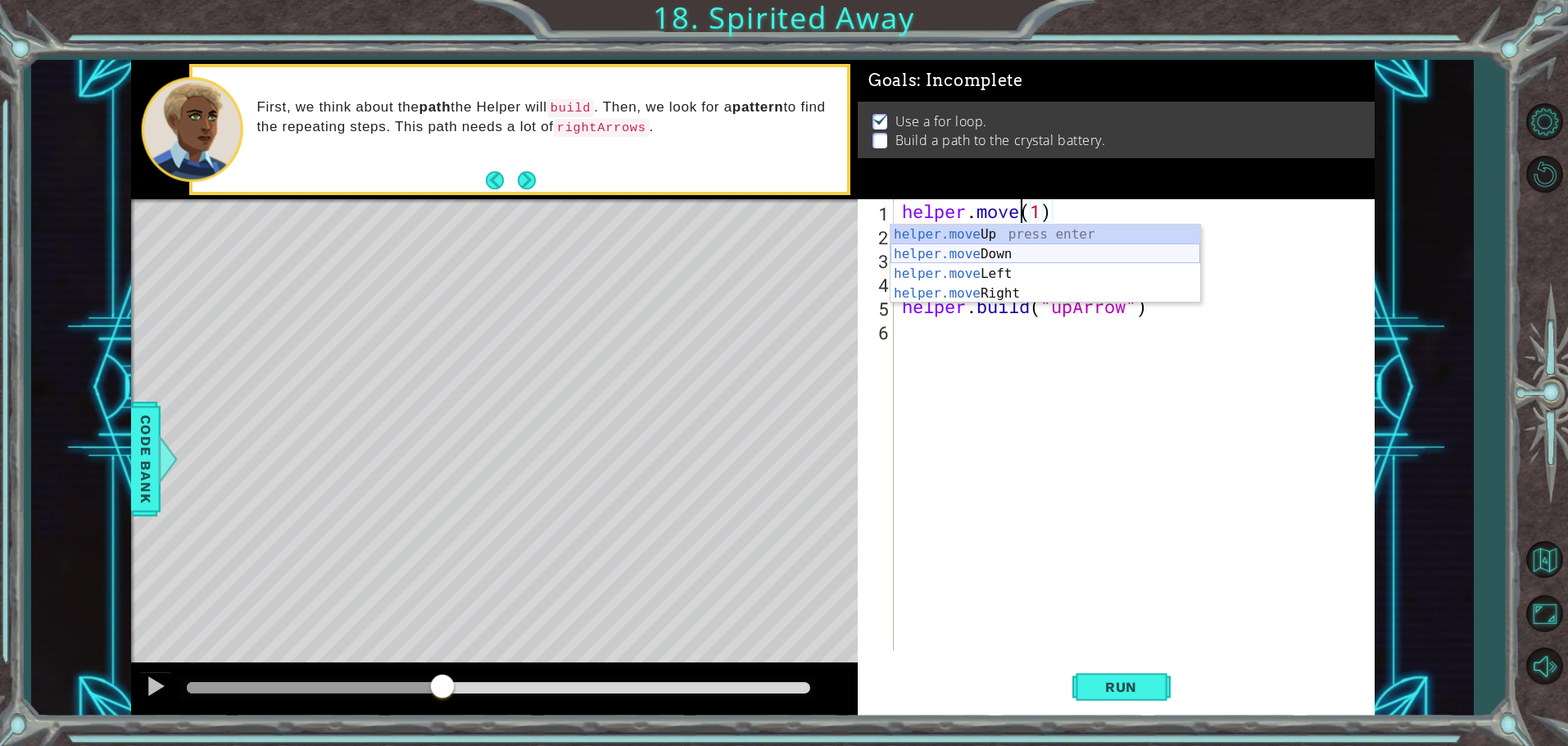
click at [1166, 255] on div "helper.move Up press enter helper.move Down press enter helper.move Left press …" at bounding box center [1045, 284] width 310 height 118
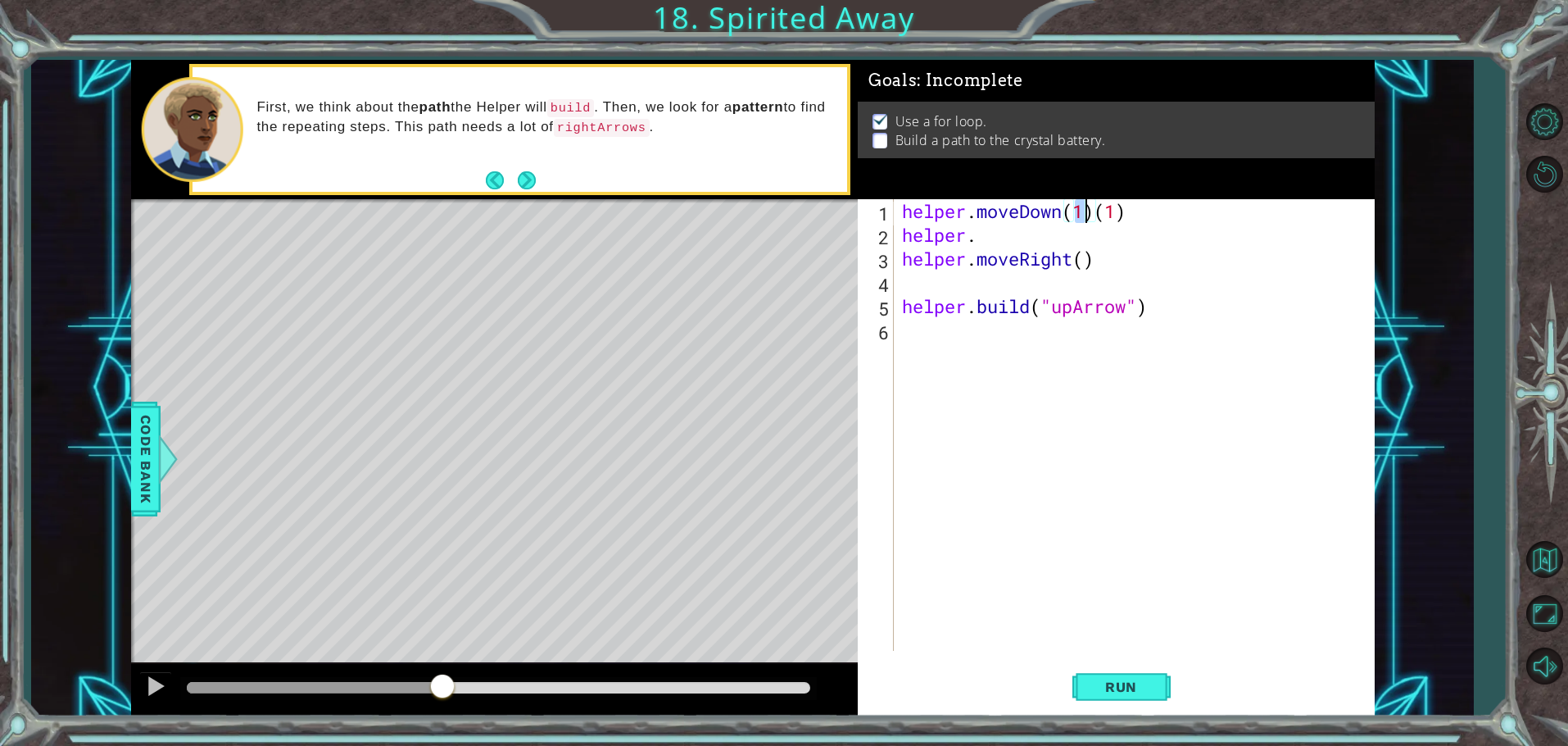
click at [1123, 216] on div "helper . moveDown ( 1 ) ( 1 ) helper . helper . moveRight ( ) helper . build ( …" at bounding box center [1138, 449] width 479 height 500
click at [1122, 246] on div "helper . moveDown ( 2 ) helper . helper . moveRight ( ) helper . build ( "upArr…" at bounding box center [1138, 449] width 479 height 500
click at [1151, 255] on div "helper.b uild press enter" at bounding box center [1045, 277] width 310 height 59
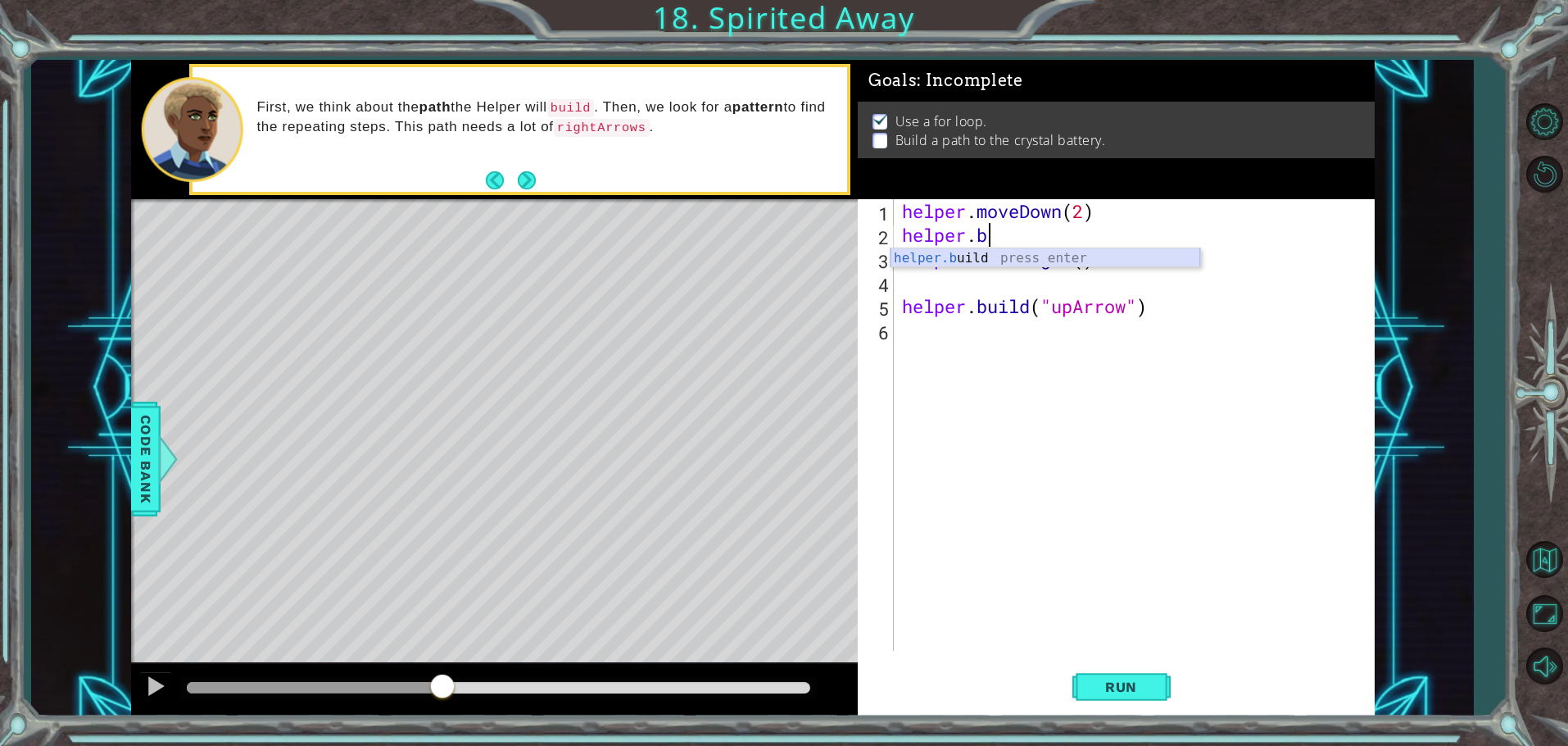
type textarea "[DOMAIN_NAME]("rightArrow")"
click at [1010, 280] on div "helper . moveDown ( 2 ) helper . build ( "rightArrow" ) helper . moveRight ( ) …" at bounding box center [1138, 449] width 479 height 500
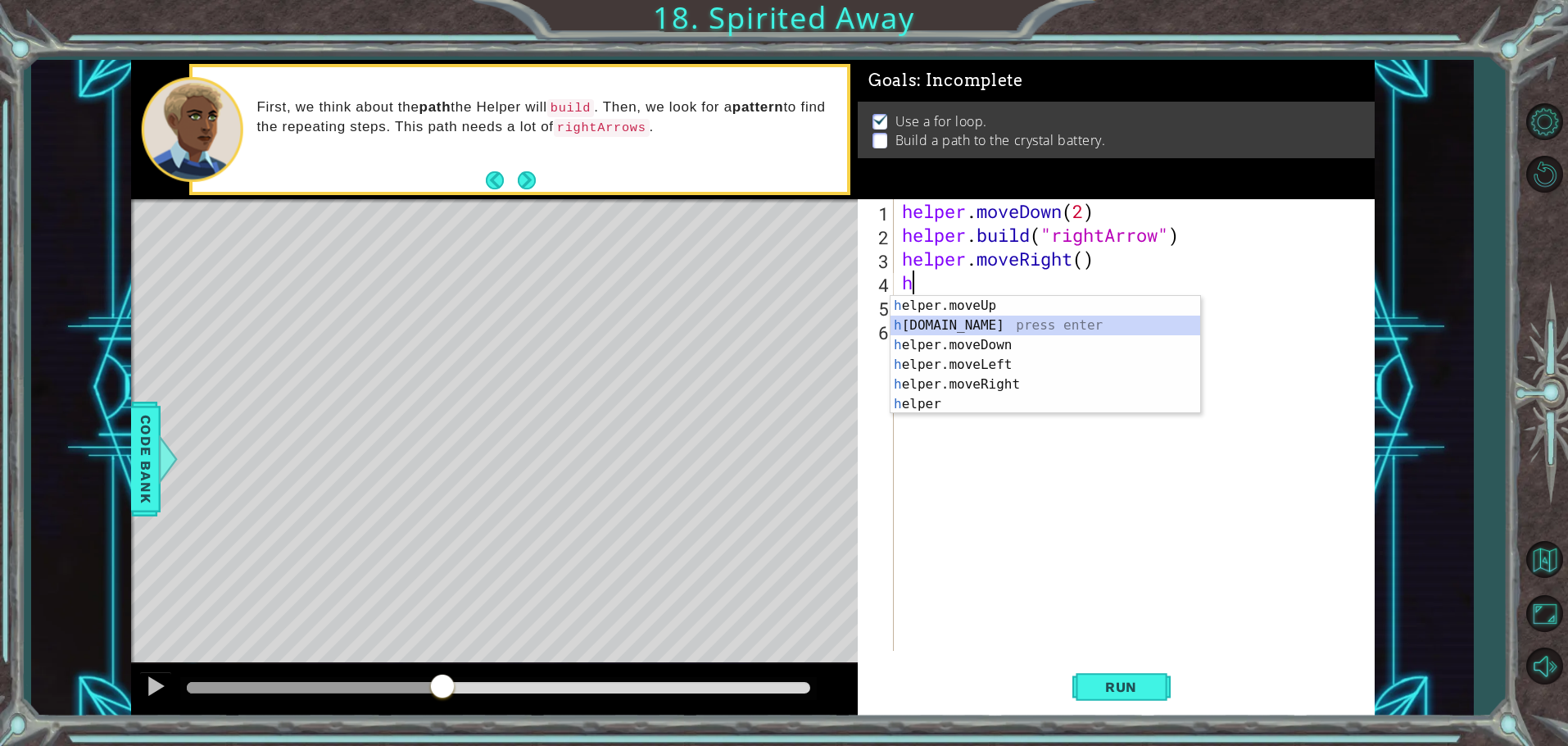
click at [1030, 321] on div "h elper.moveUp press enter h [DOMAIN_NAME] press enter h elper.moveDown press e…" at bounding box center [1045, 375] width 310 height 157
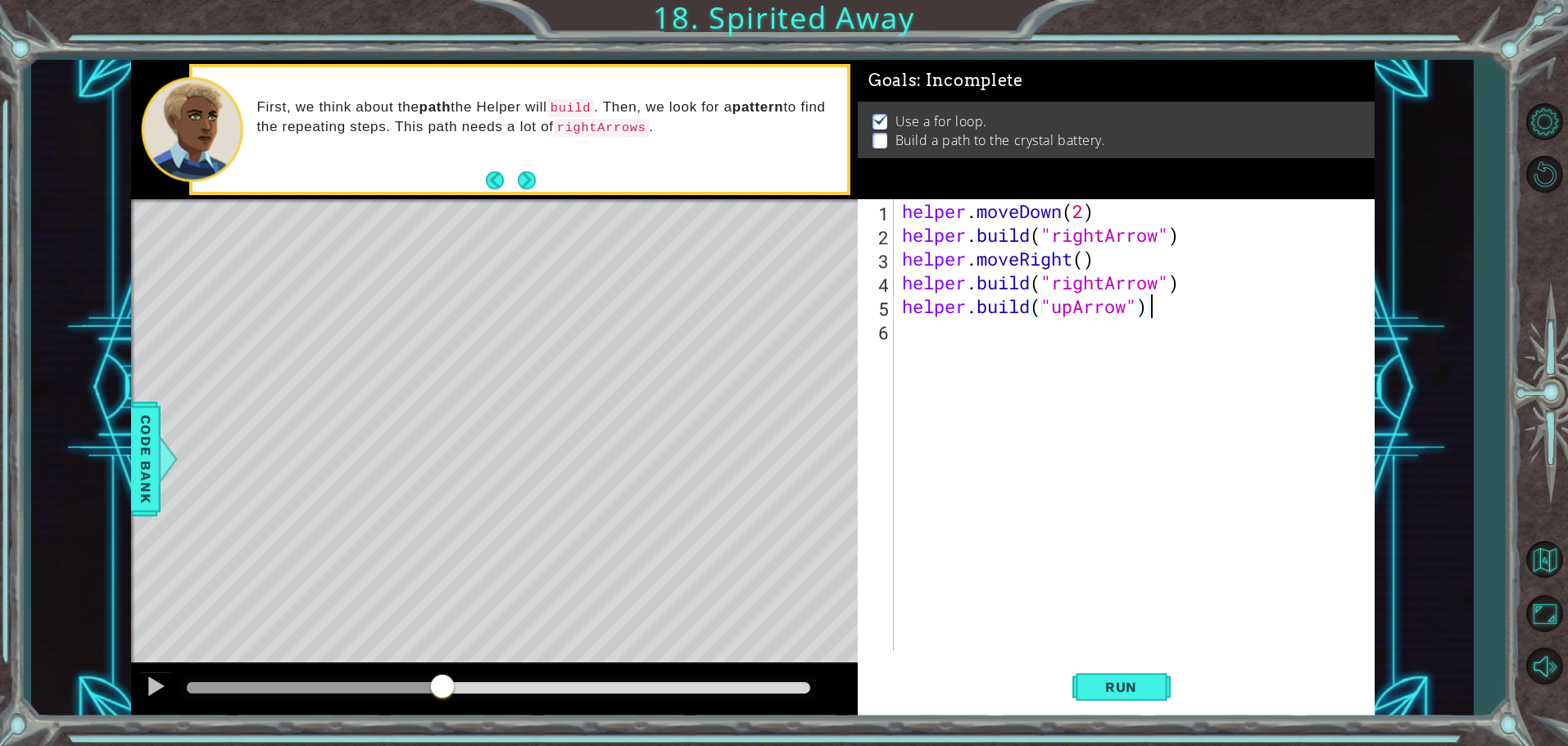
click at [1161, 311] on div "helper . moveDown ( 2 ) helper . build ( "rightArrow" ) helper . moveRight ( ) …" at bounding box center [1138, 449] width 479 height 500
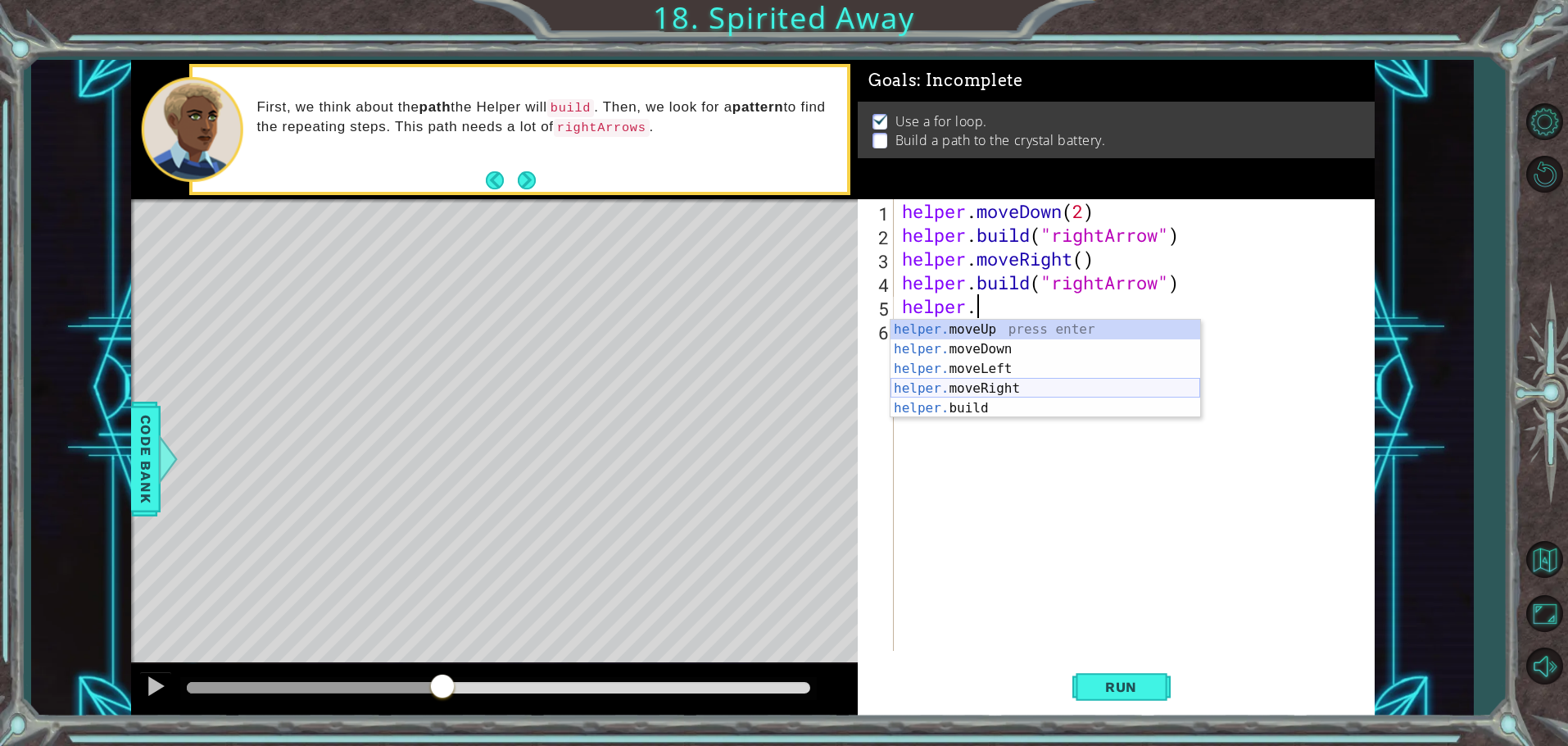
click at [1086, 383] on div "helper. moveUp press enter helper. moveDown press enter helper. moveLeft press …" at bounding box center [1045, 388] width 310 height 138
type textarea "helper.moveRight(1)"
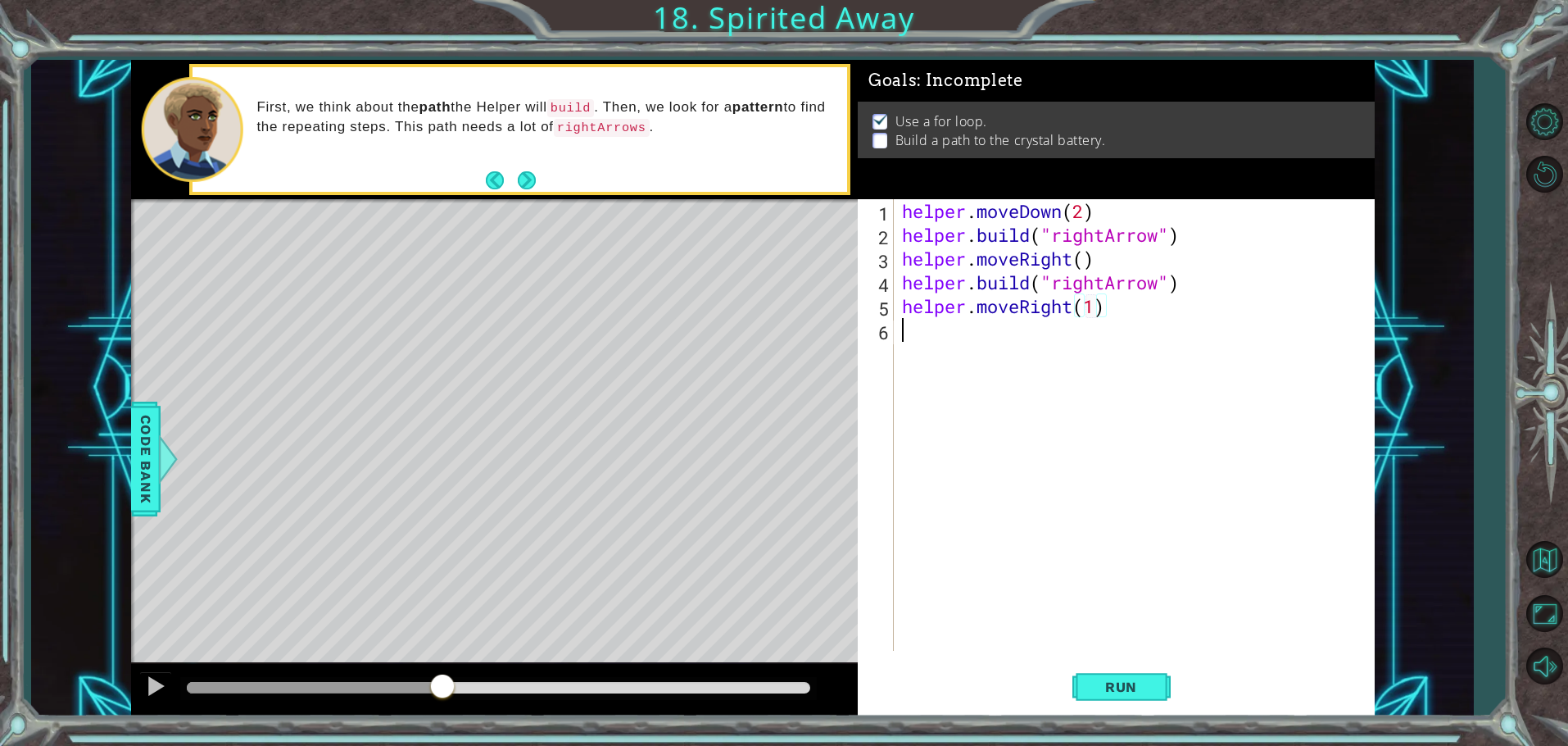
click at [1073, 337] on div "helper . moveDown ( 2 ) helper . build ( "rightArrow" ) helper . moveRight ( ) …" at bounding box center [1138, 449] width 479 height 500
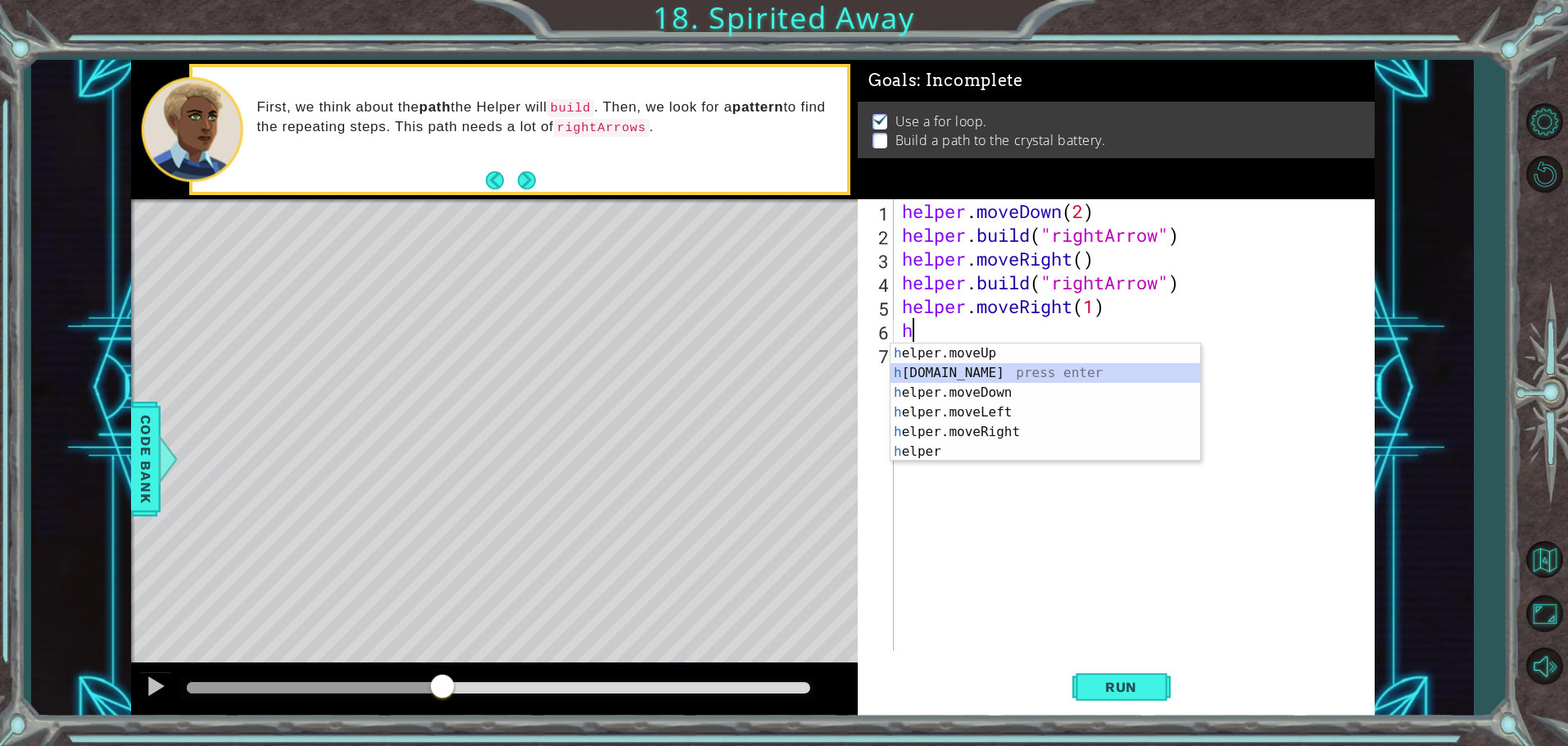
click at [1078, 370] on div "h elper.moveUp press enter h [DOMAIN_NAME] press enter h elper.moveDown press e…" at bounding box center [1045, 423] width 310 height 157
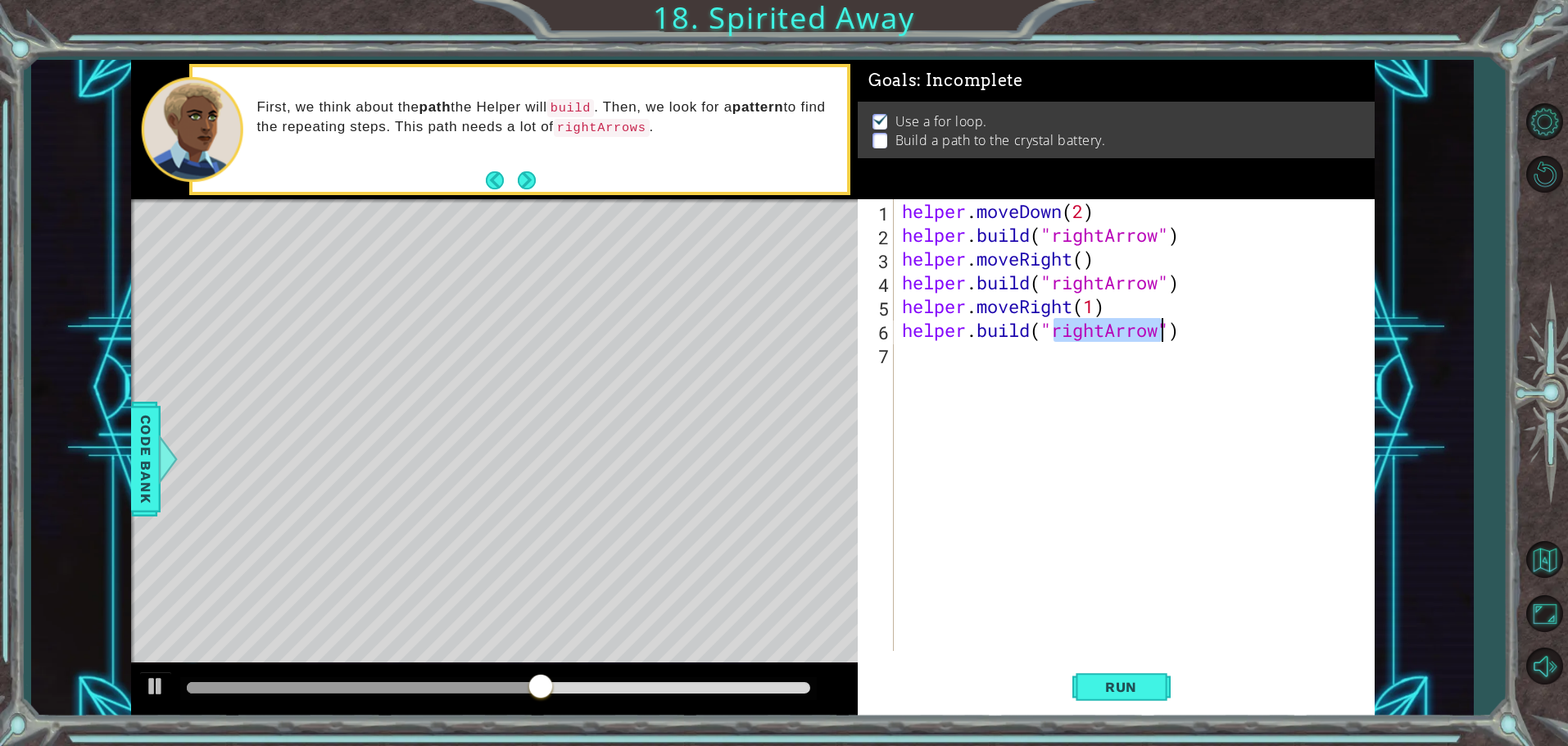
drag, startPoint x: 1161, startPoint y: 321, endPoint x: 1184, endPoint y: 339, distance: 29.2
click at [1161, 322] on div "helper . moveDown ( 2 ) helper . build ( "rightArrow" ) helper . moveRight ( ) …" at bounding box center [1134, 425] width 470 height 452
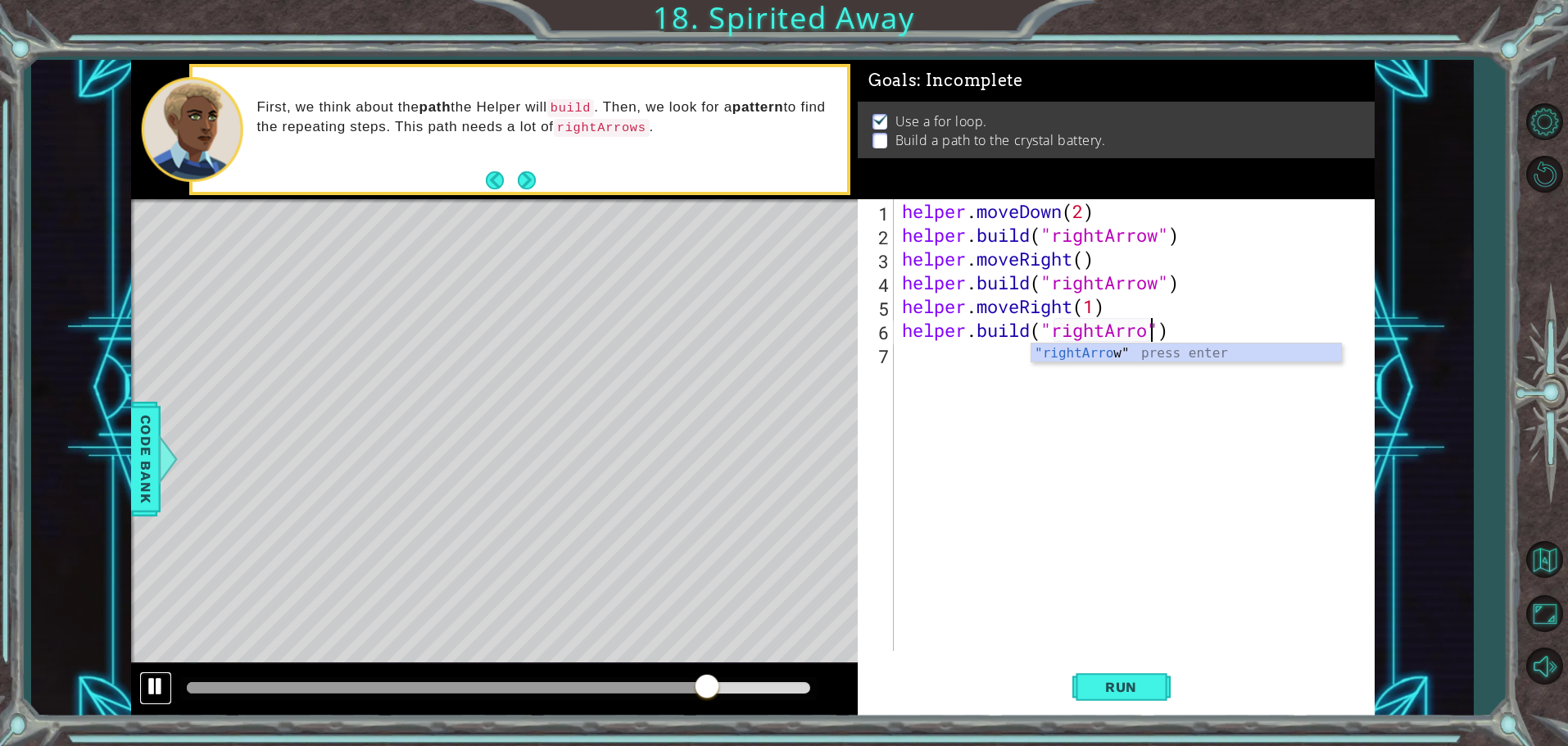
click at [142, 676] on button at bounding box center [155, 688] width 33 height 34
click at [1125, 683] on span "Run" at bounding box center [1121, 686] width 65 height 16
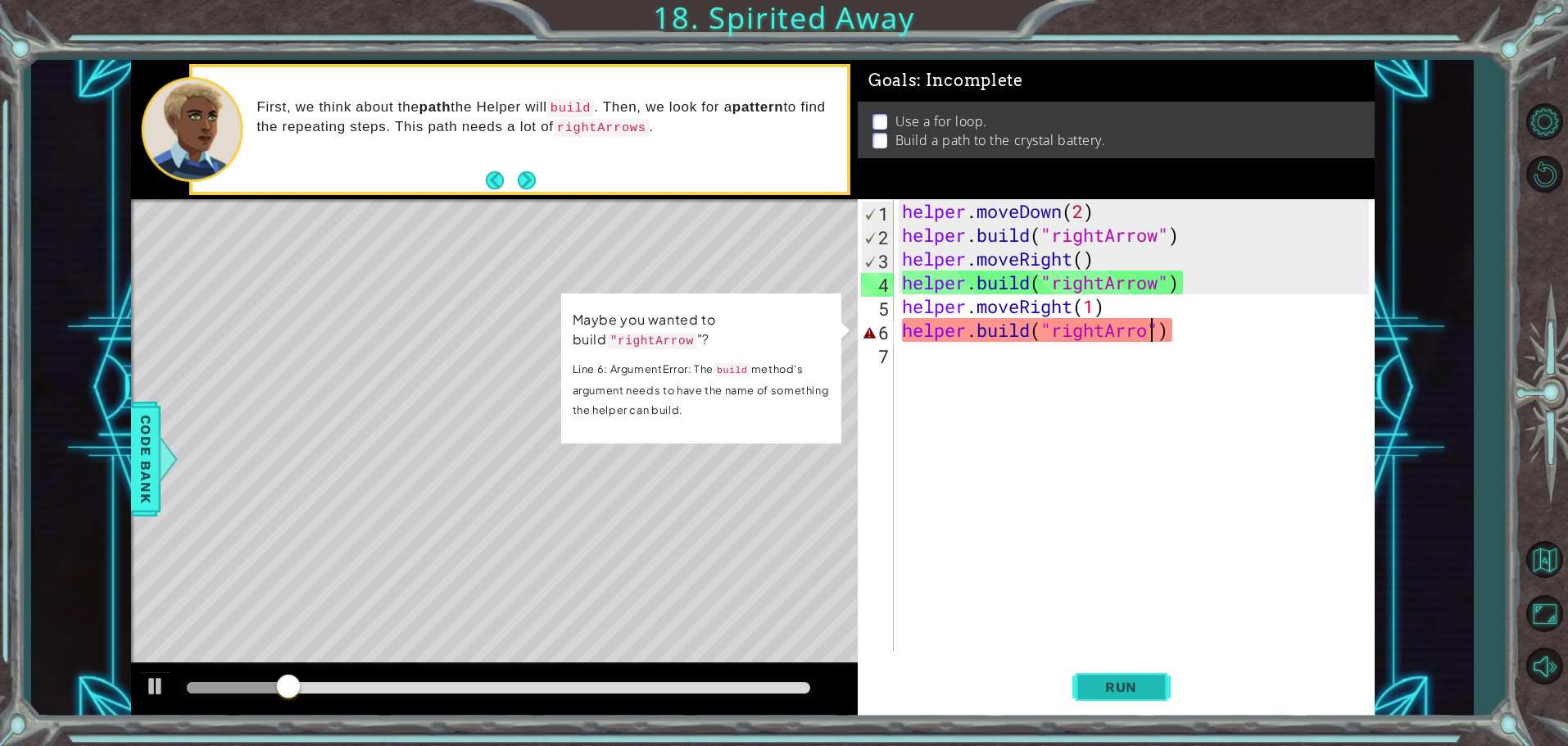
scroll to position [0, 11]
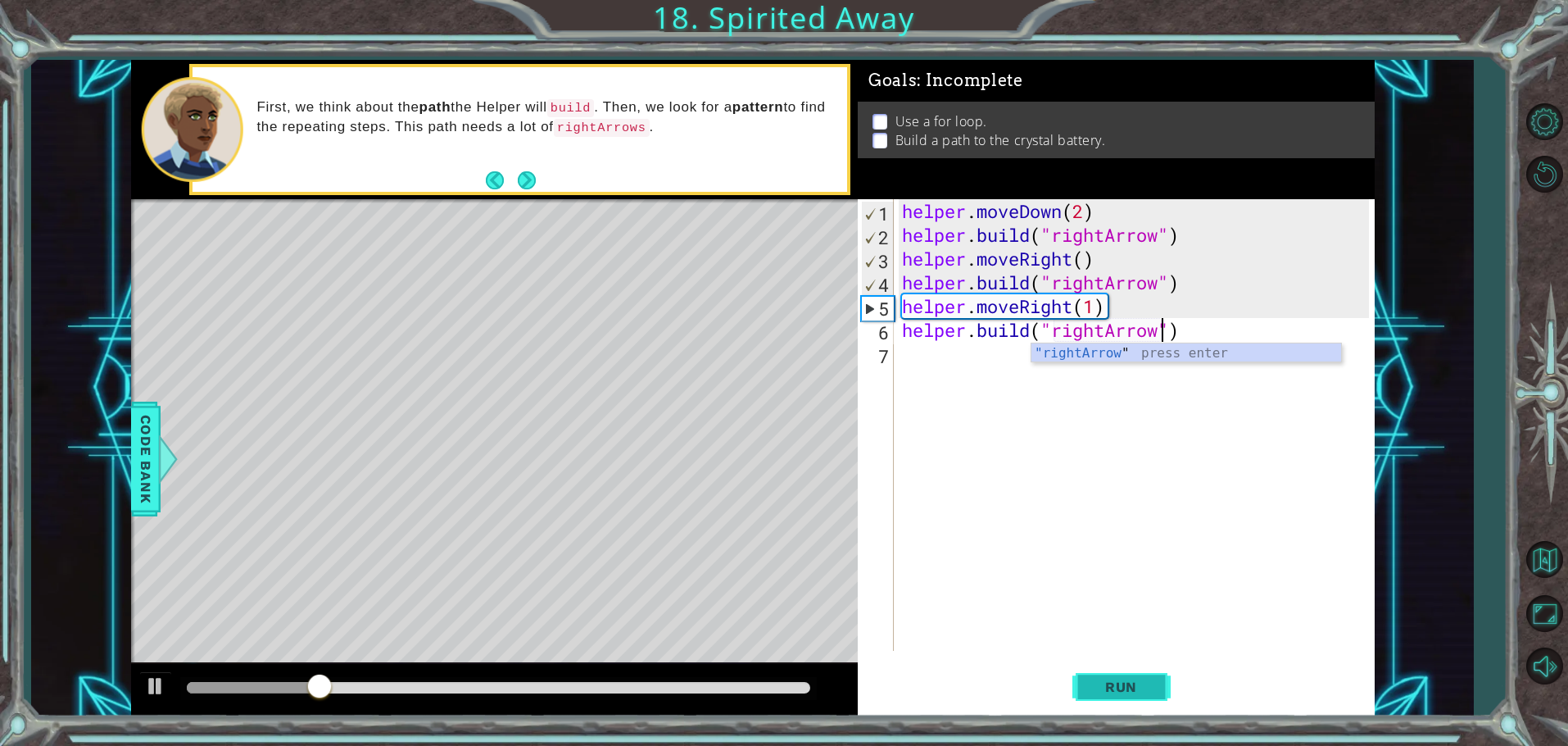
type textarea "[DOMAIN_NAME]("rightArrow")"
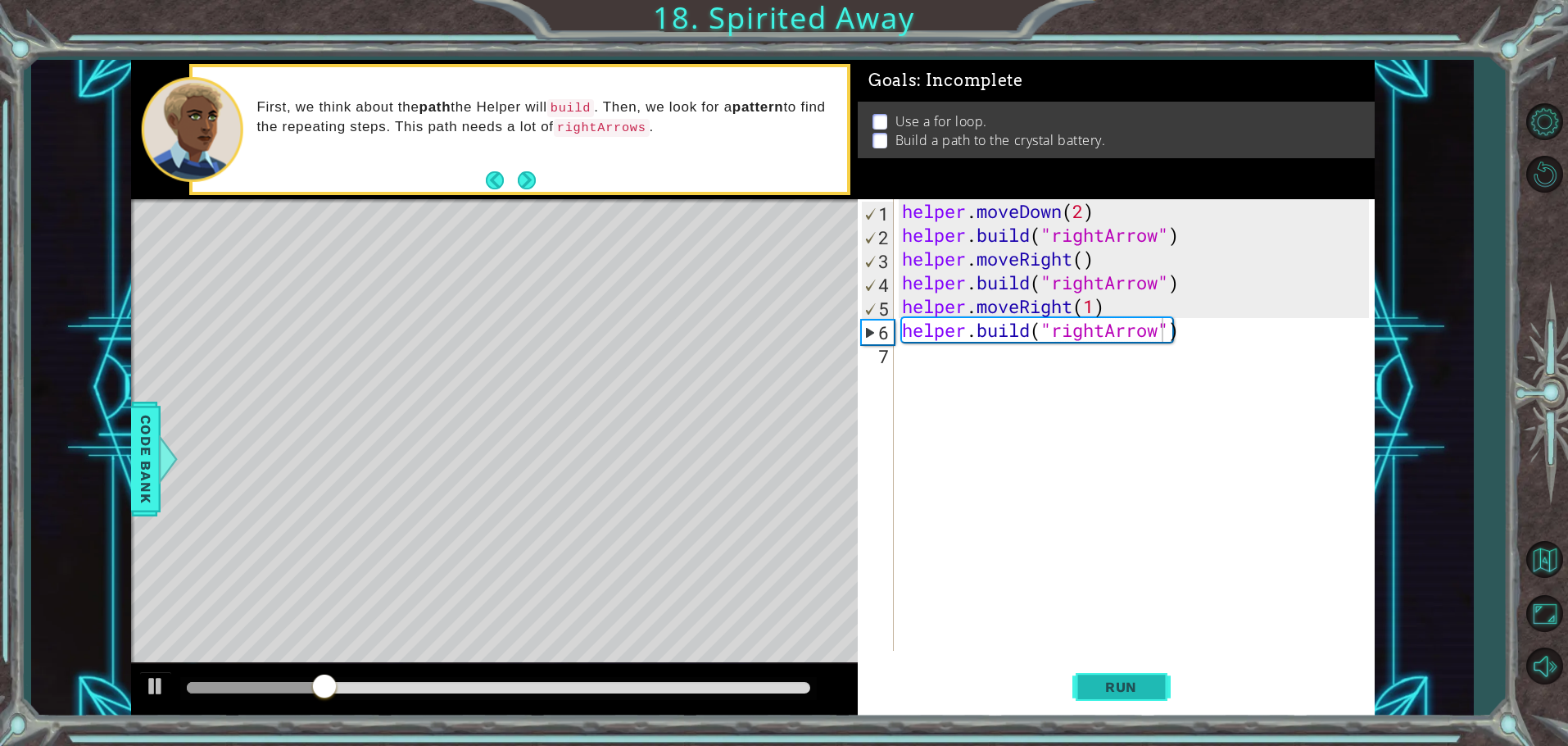
click at [1122, 679] on span "Run" at bounding box center [1121, 686] width 65 height 16
click at [1013, 364] on div "helper . moveDown ( 2 ) helper . build ( "rightArrow" ) helper . moveRight ( ) …" at bounding box center [1138, 449] width 479 height 500
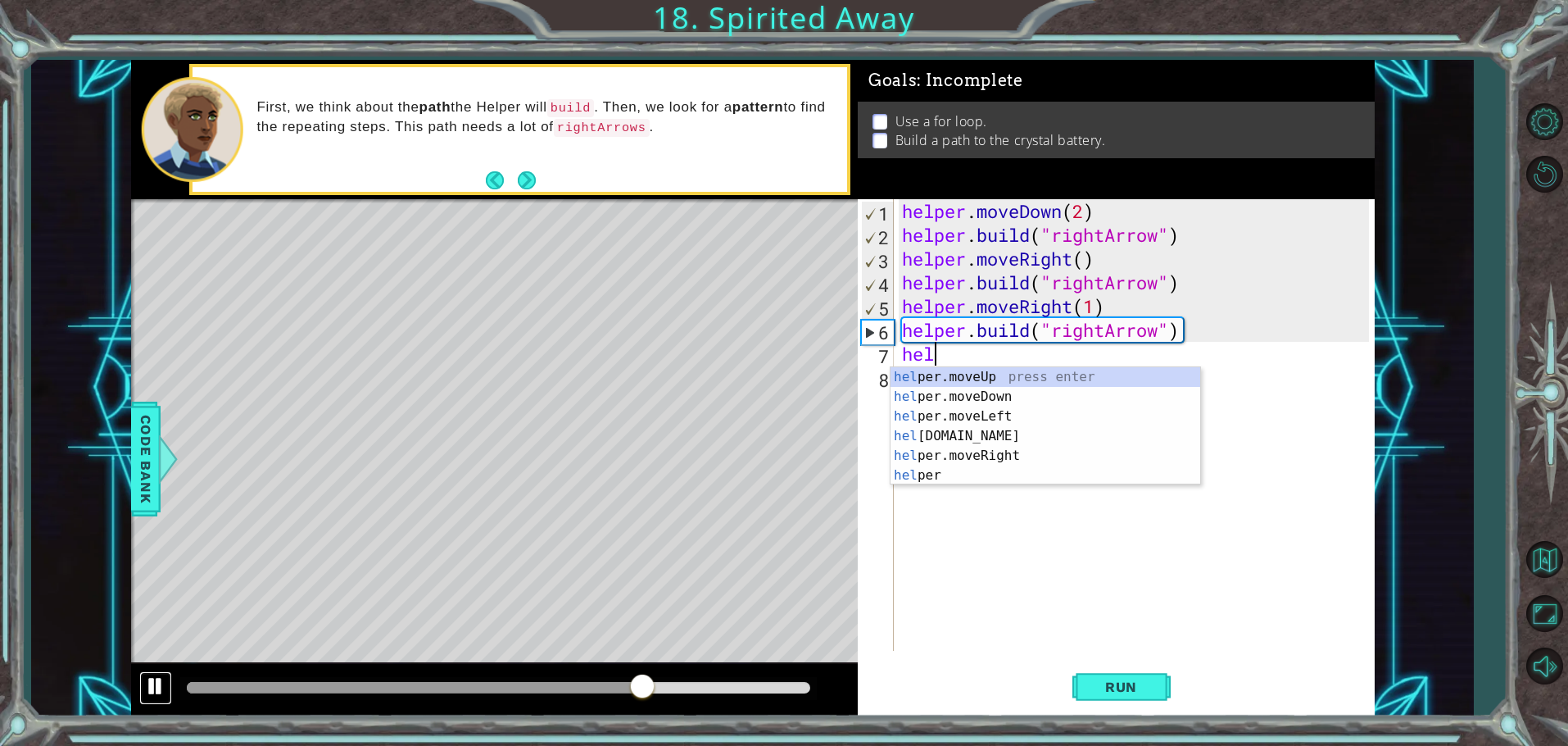
click at [141, 686] on button at bounding box center [155, 688] width 33 height 34
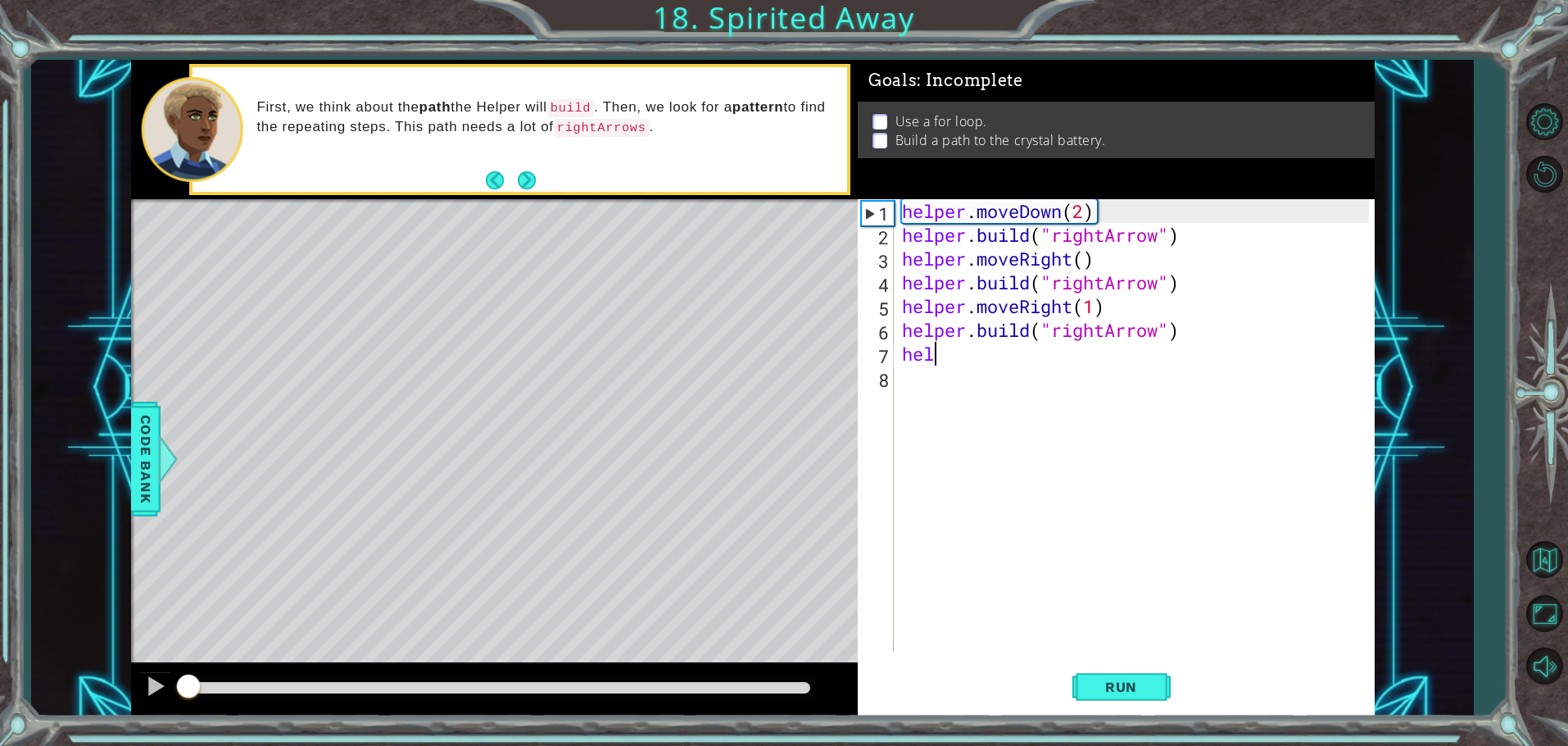
drag, startPoint x: 647, startPoint y: 686, endPoint x: 158, endPoint y: 707, distance: 489.5
click at [158, 707] on div at bounding box center [495, 691] width 727 height 52
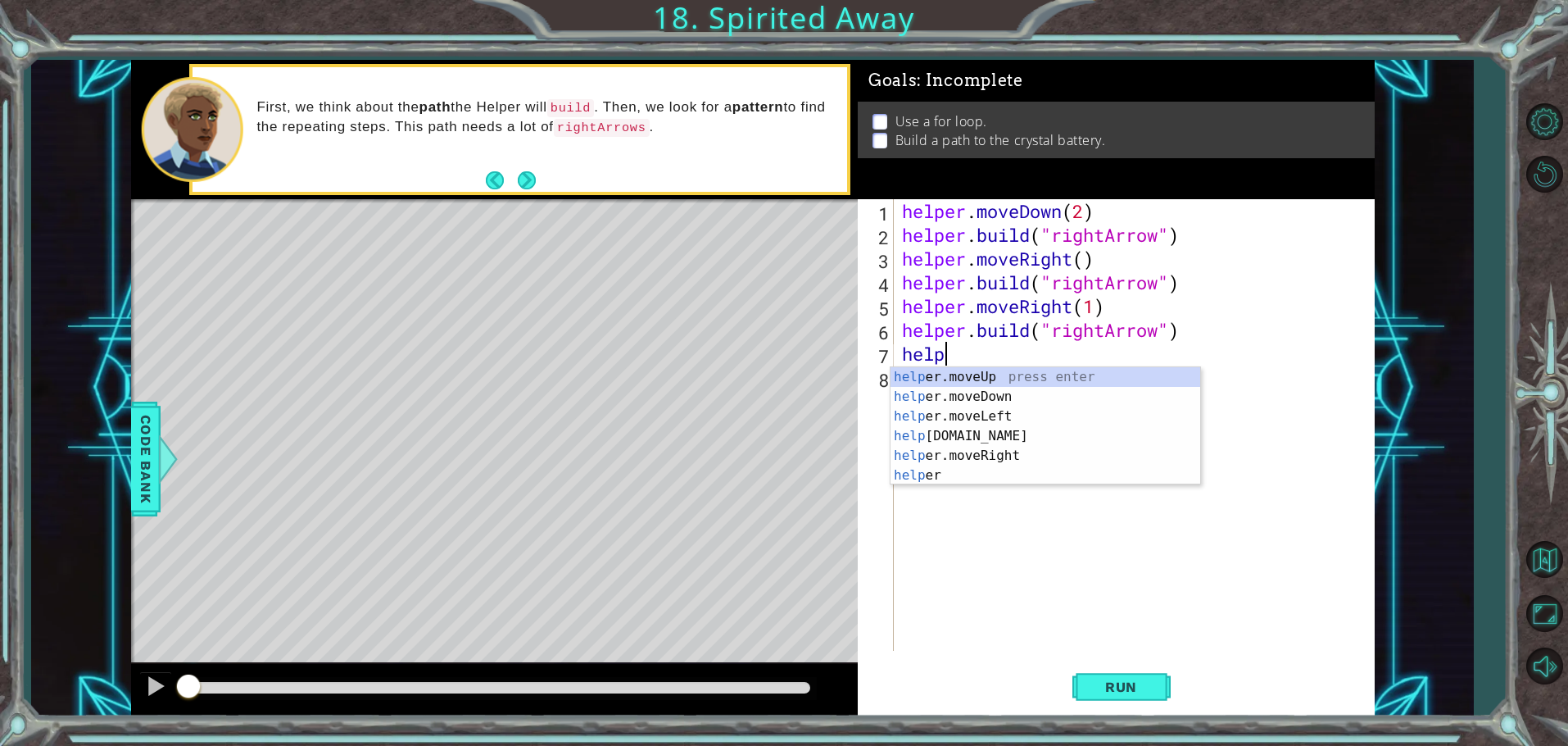
scroll to position [0, 1]
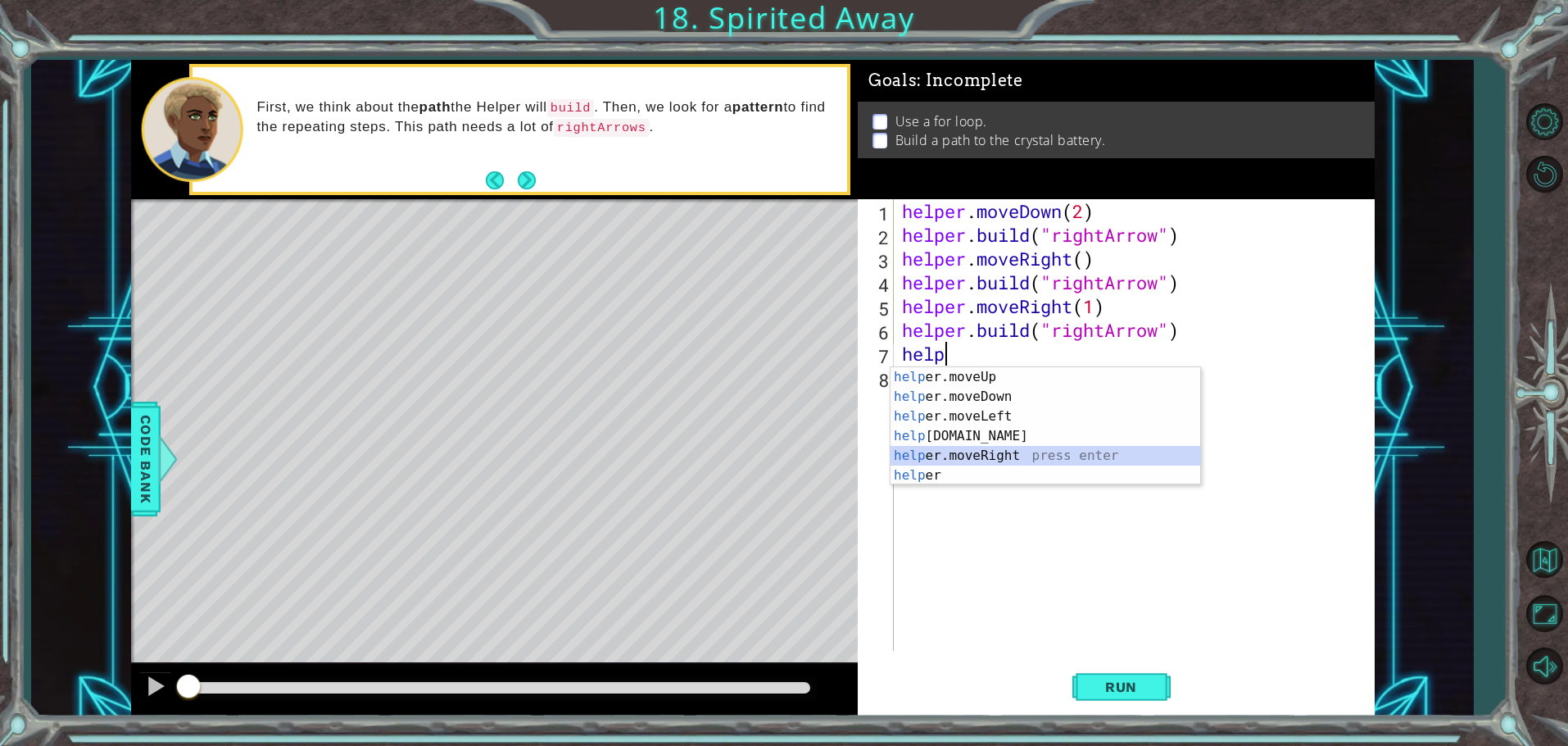
click at [1048, 456] on div "help er.moveUp press enter help er.moveDown press enter help er.moveLeft press …" at bounding box center [1045, 446] width 310 height 157
type textarea "helper.moveRight(1)"
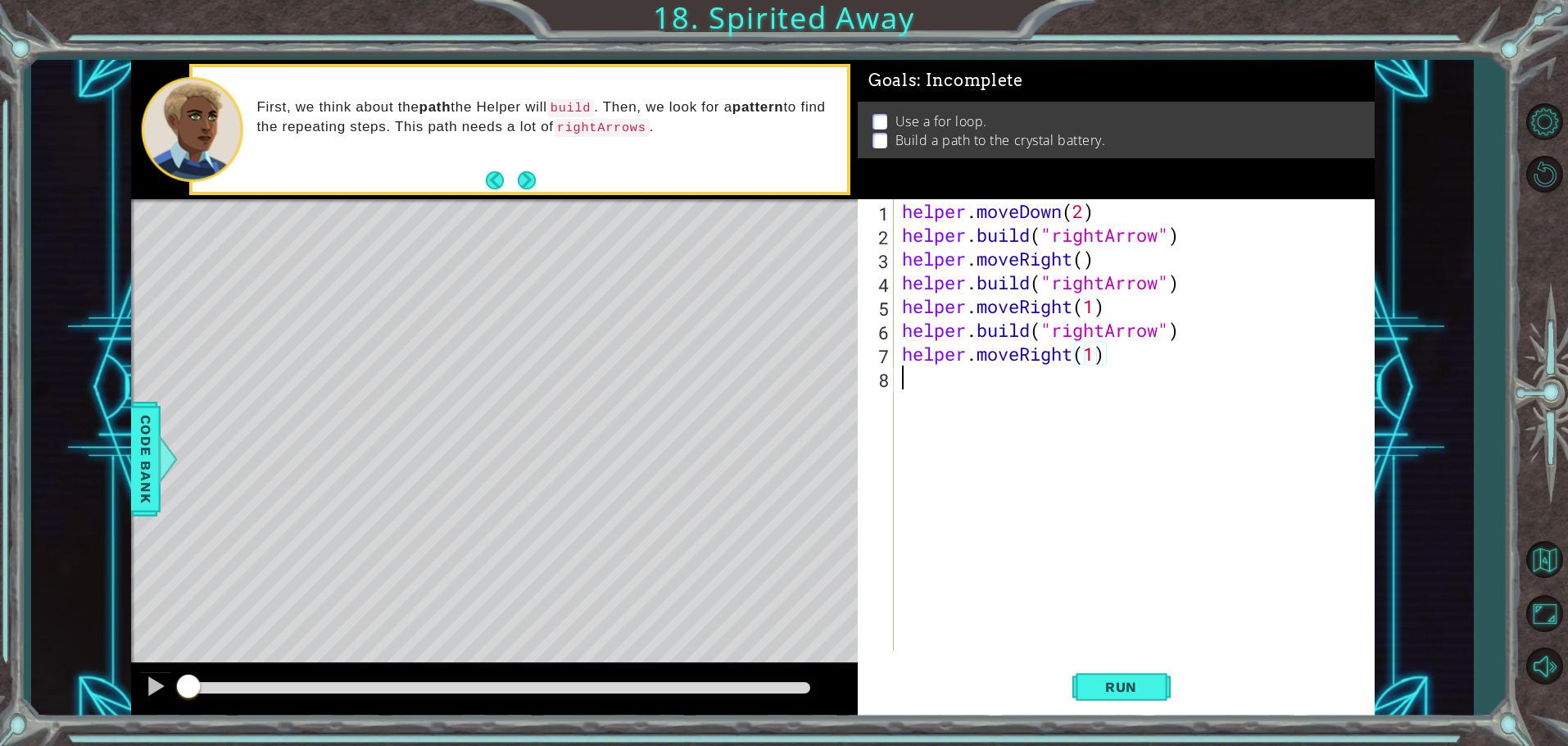
click at [933, 398] on div "helper . moveDown ( 2 ) helper . build ( "rightArrow" ) helper . moveRight ( ) …" at bounding box center [1138, 449] width 479 height 500
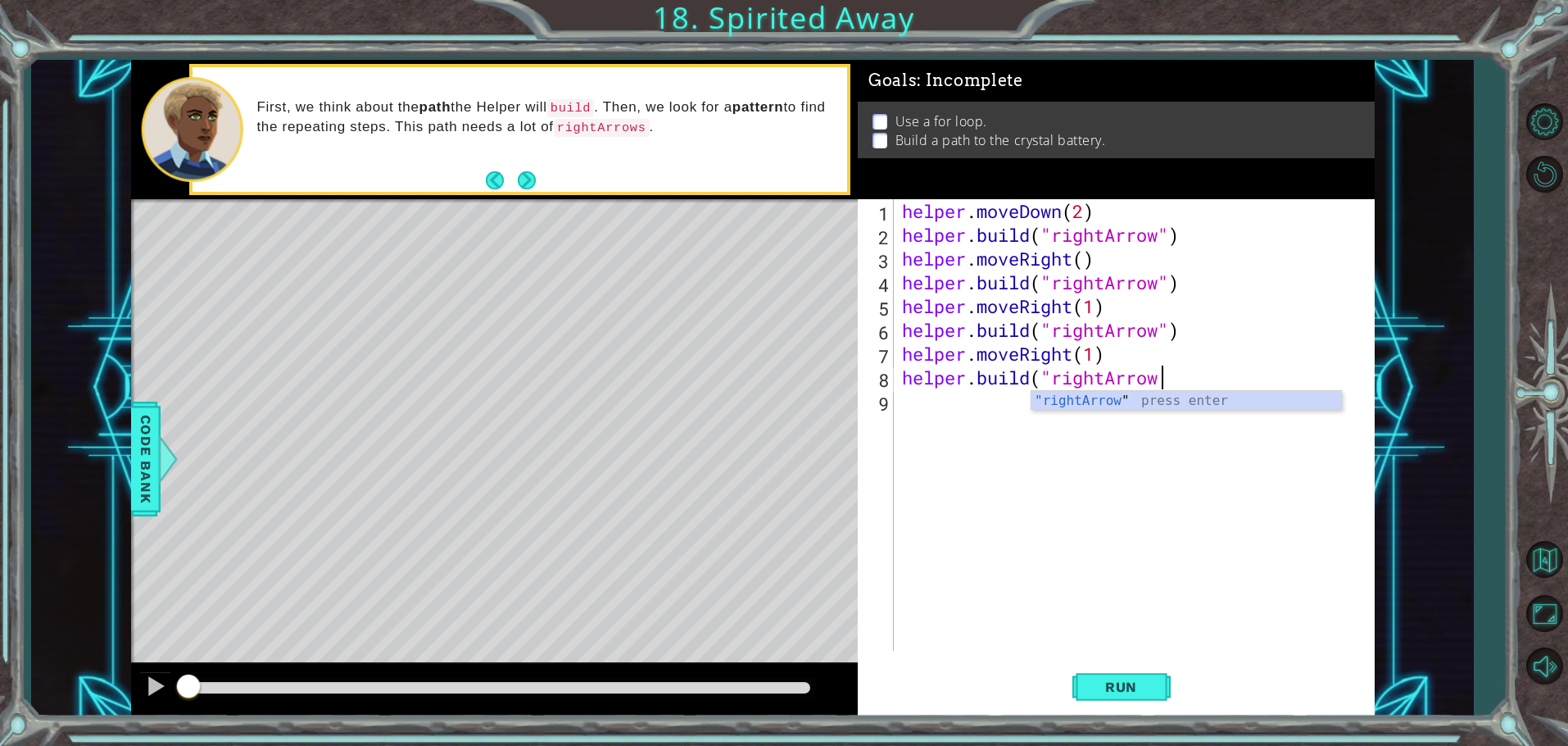
scroll to position [0, 11]
type textarea "[DOMAIN_NAME]("rightArrow")"
click at [1018, 411] on div "helper . moveDown ( 2 ) helper . build ( "rightArrow" ) helper . moveRight ( ) …" at bounding box center [1138, 449] width 479 height 500
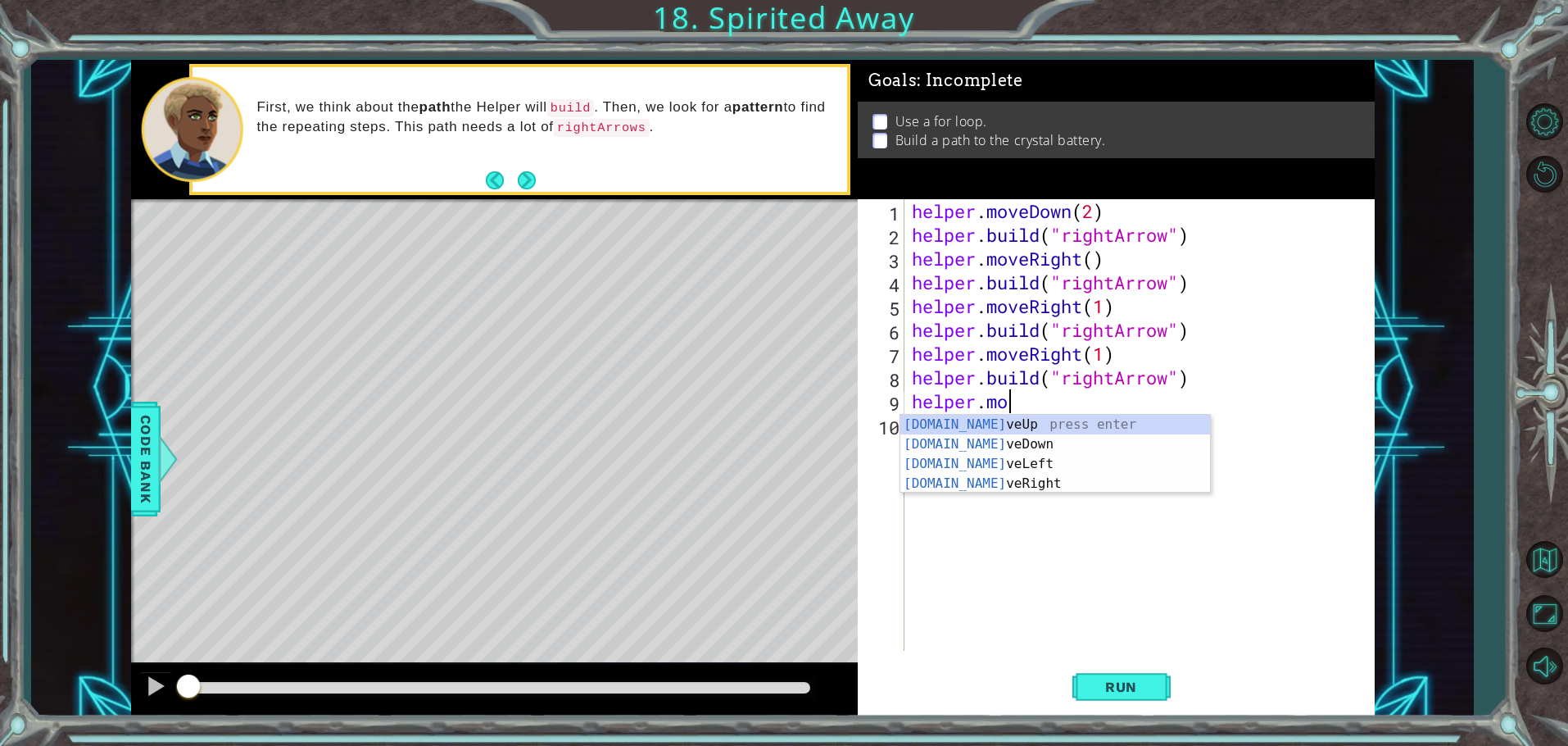
scroll to position [0, 4]
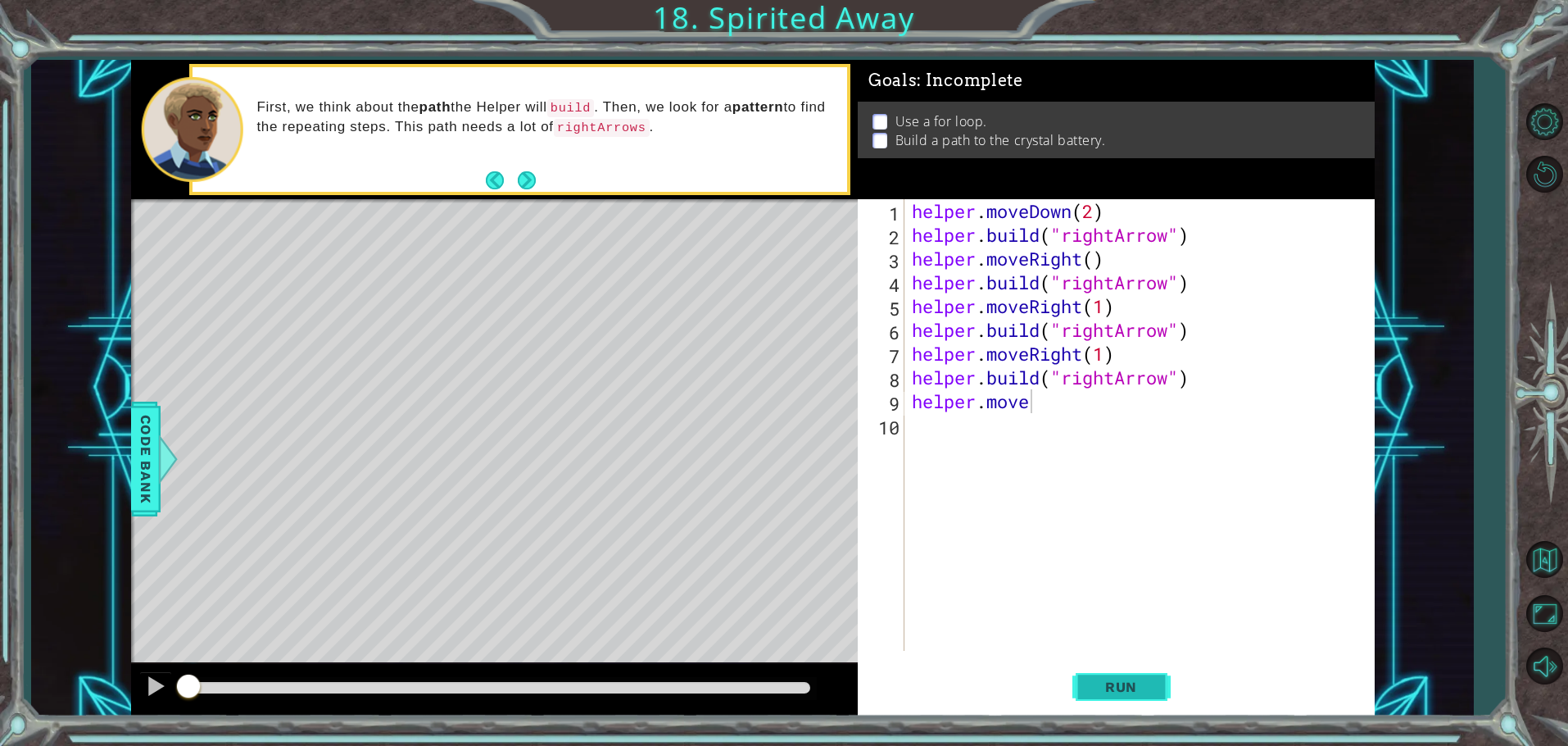
click at [1123, 694] on span "Run" at bounding box center [1121, 686] width 65 height 16
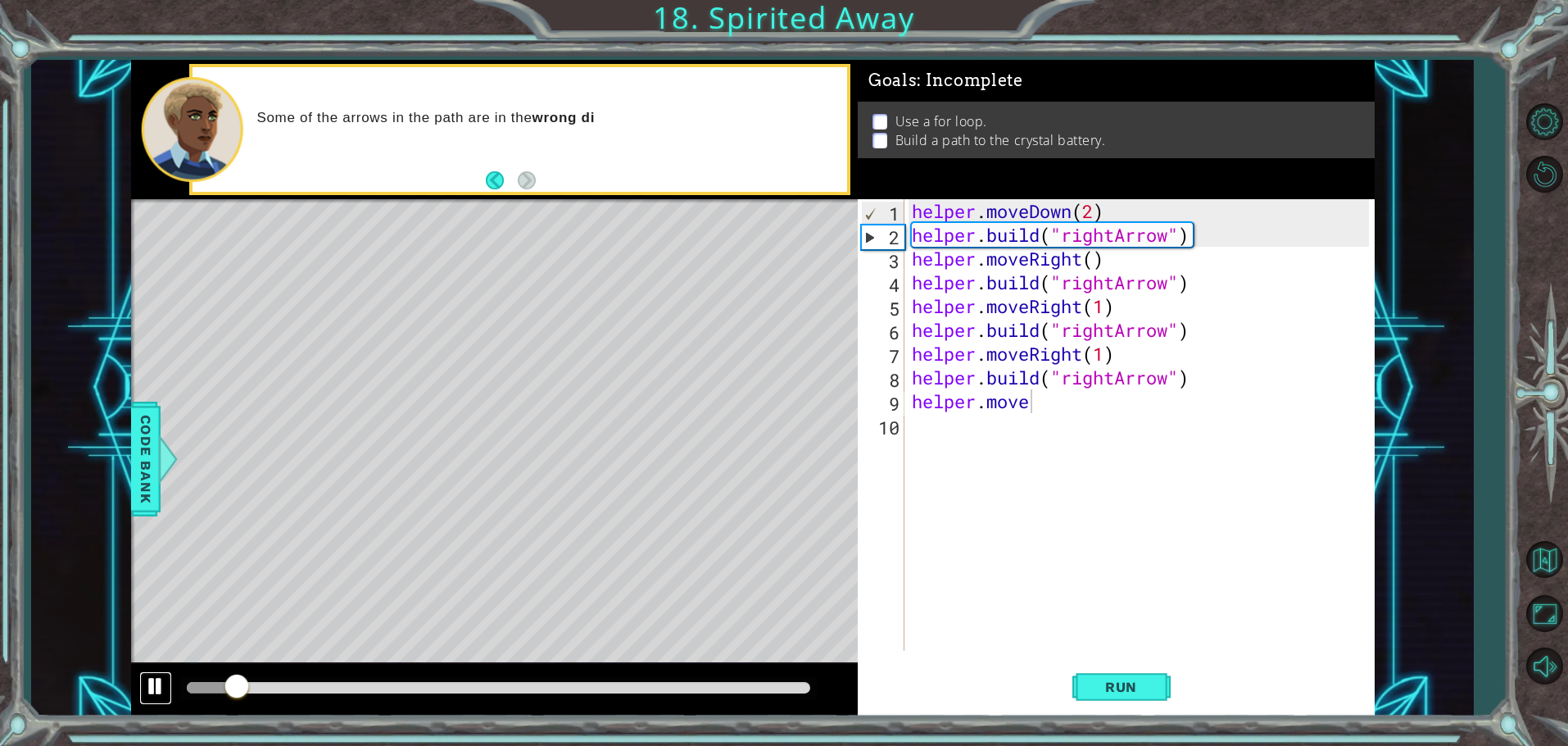
click at [157, 687] on div at bounding box center [155, 686] width 22 height 22
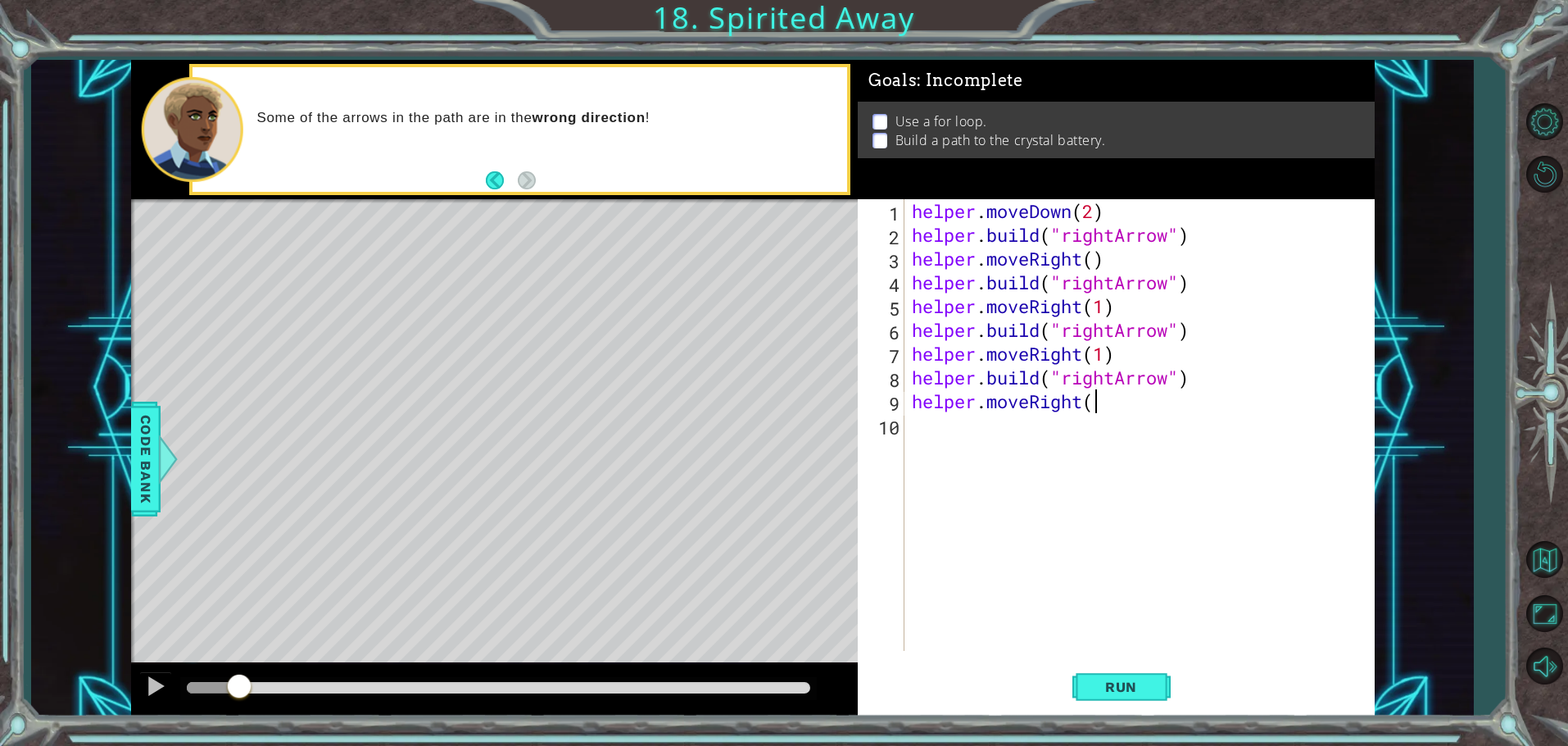
scroll to position [0, 7]
type textarea "helper.moveRight()"
click at [1056, 440] on div "helper . moveDown ( 2 ) helper . build ( "rightArrow" ) helper . moveRight ( ) …" at bounding box center [1143, 449] width 468 height 500
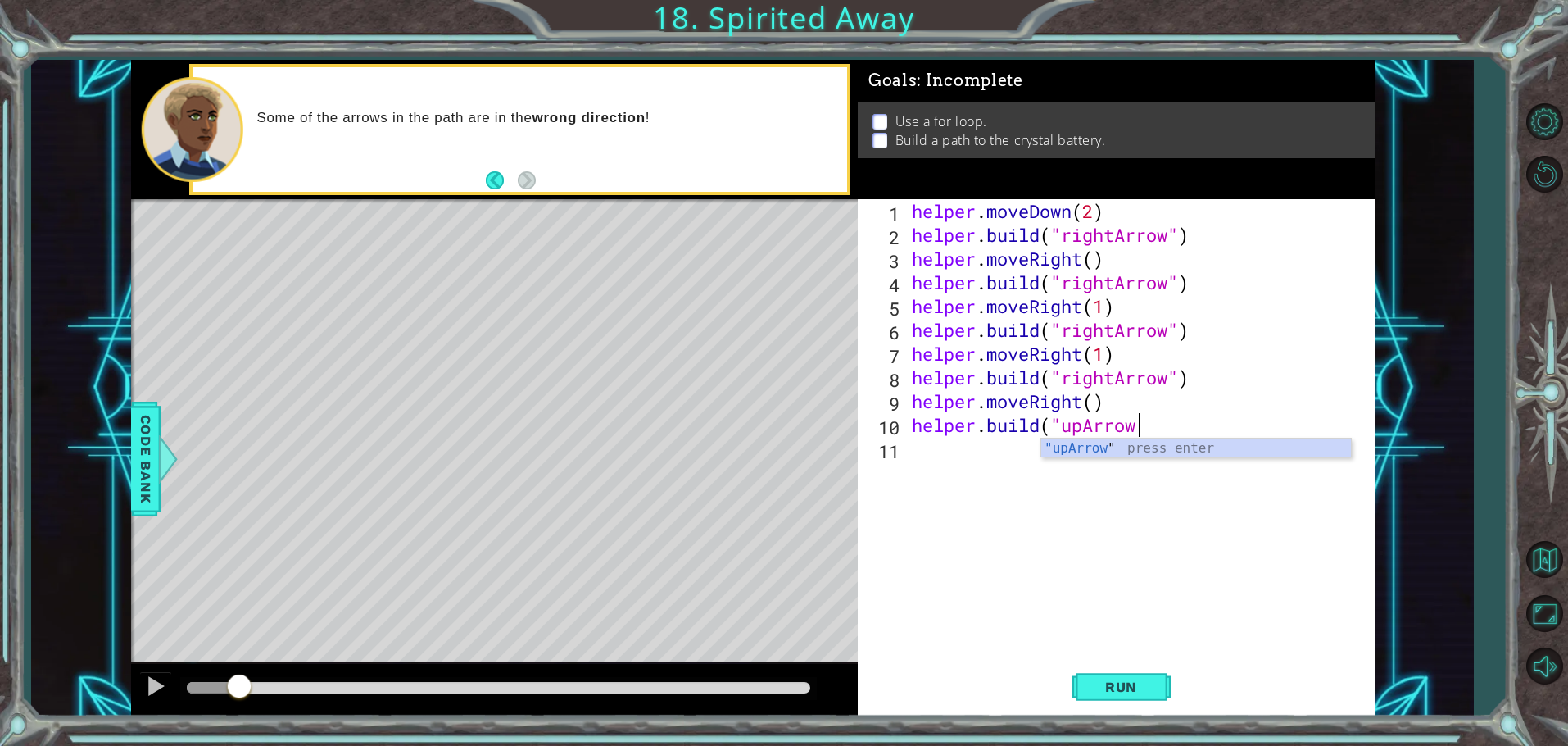
scroll to position [0, 9]
type textarea "[DOMAIN_NAME]("upArrow")"
click at [1043, 455] on div "helper . moveDown ( 2 ) helper . build ( "rightArrow" ) helper . moveRight ( ) …" at bounding box center [1143, 449] width 468 height 500
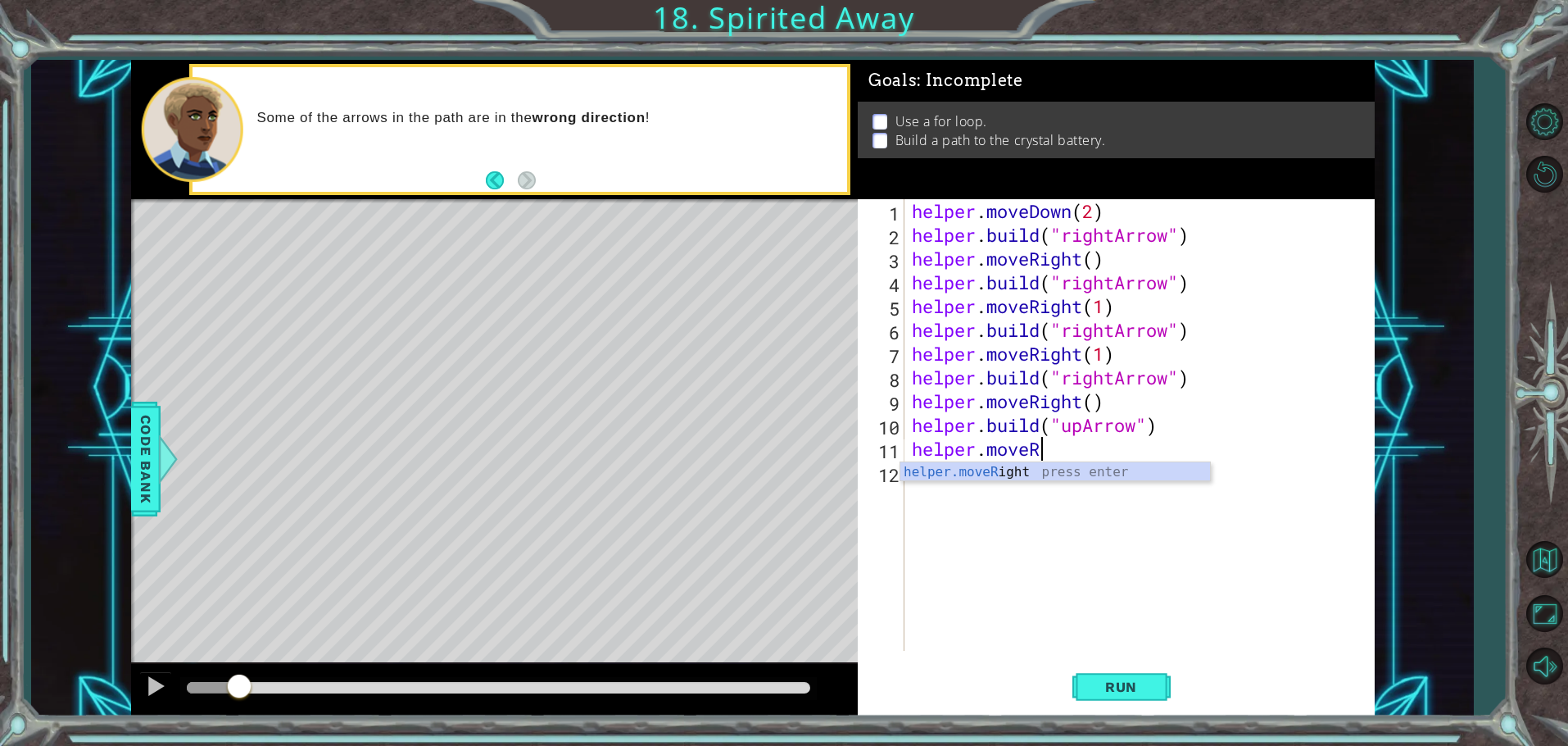
scroll to position [0, 5]
type textarea "helper.moveUp"
click at [1158, 507] on div "helper . moveDown ( 2 ) helper . build ( "rightArrow" ) helper . moveRight ( ) …" at bounding box center [1143, 449] width 468 height 500
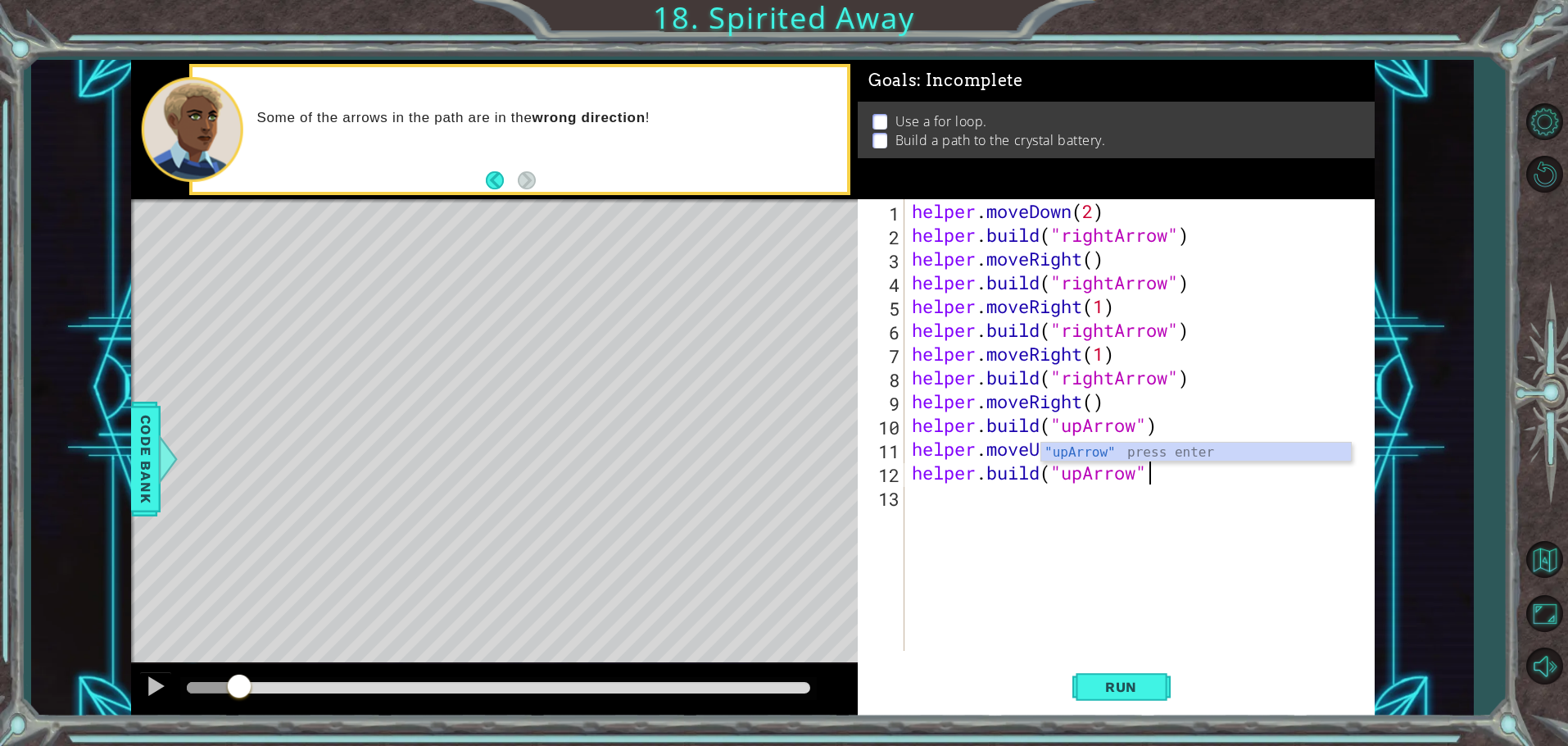
scroll to position [0, 9]
drag, startPoint x: 1090, startPoint y: 686, endPoint x: 1056, endPoint y: 671, distance: 37.2
click at [1089, 685] on span "Run" at bounding box center [1121, 686] width 65 height 16
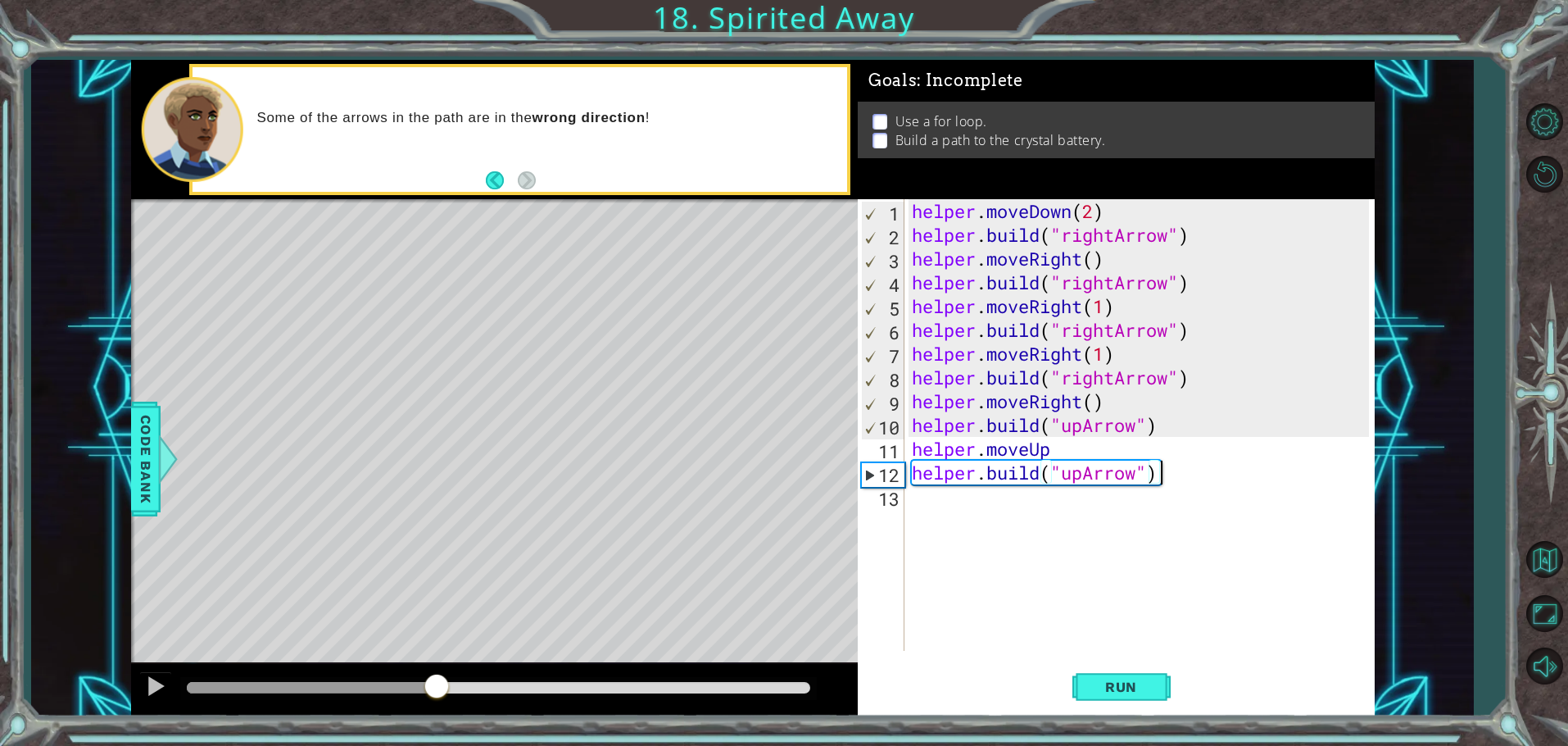
drag, startPoint x: 225, startPoint y: 677, endPoint x: 436, endPoint y: 683, distance: 211.1
click at [436, 683] on div at bounding box center [436, 687] width 29 height 29
click at [1108, 449] on div "helper . moveDown ( 2 ) helper . build ( "rightArrow" ) helper . moveRight ( ) …" at bounding box center [1143, 449] width 468 height 500
click at [1090, 684] on span "Run" at bounding box center [1121, 686] width 65 height 16
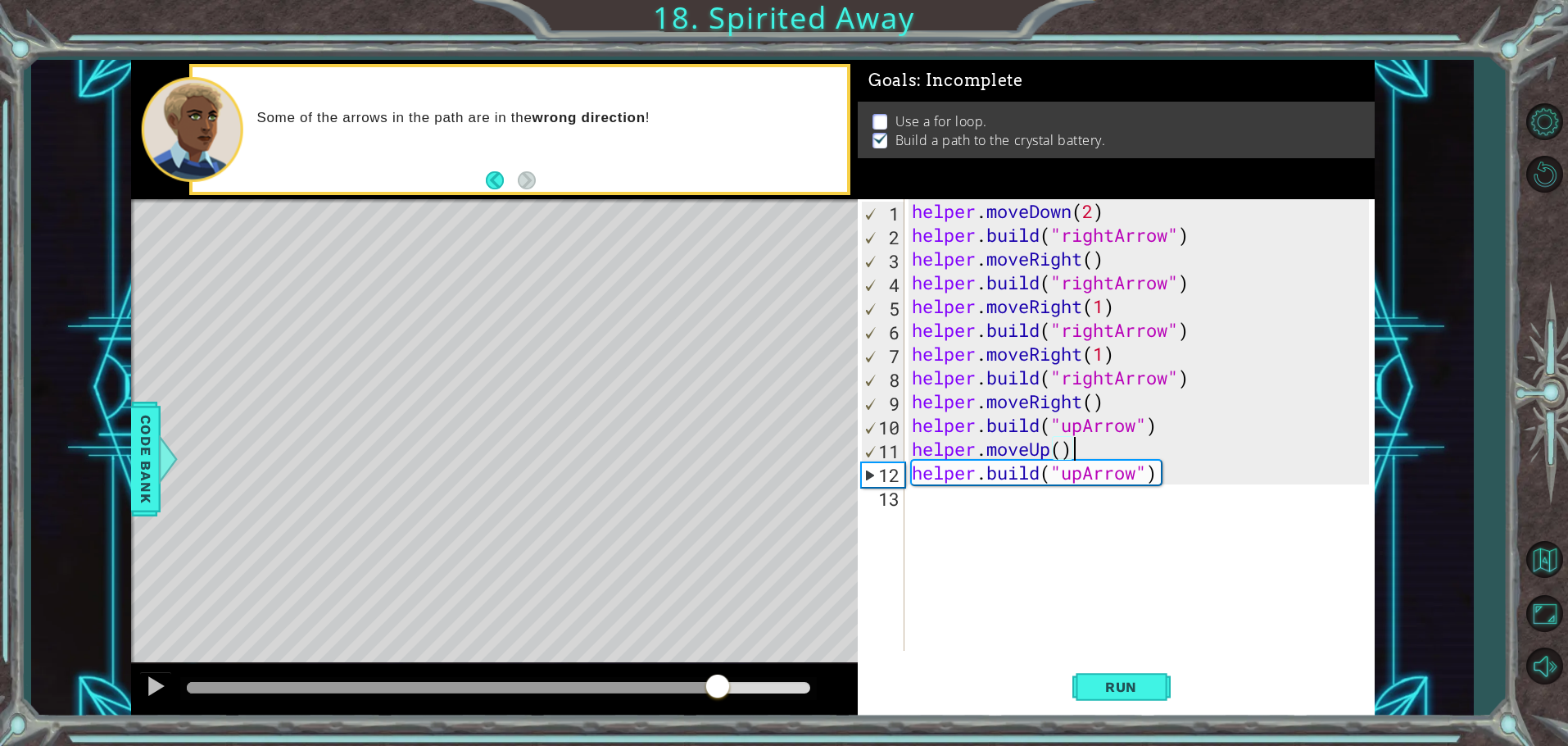
drag, startPoint x: 233, startPoint y: 674, endPoint x: 725, endPoint y: 685, distance: 492.1
click at [725, 685] on div at bounding box center [717, 687] width 29 height 29
drag, startPoint x: 802, startPoint y: 679, endPoint x: 877, endPoint y: 678, distance: 75.0
click at [875, 676] on div "1 ההההההההההההההההההההההההההההההההההההההההההההההההההההההההההההההההההההההההההההה…" at bounding box center [753, 388] width 1244 height 657
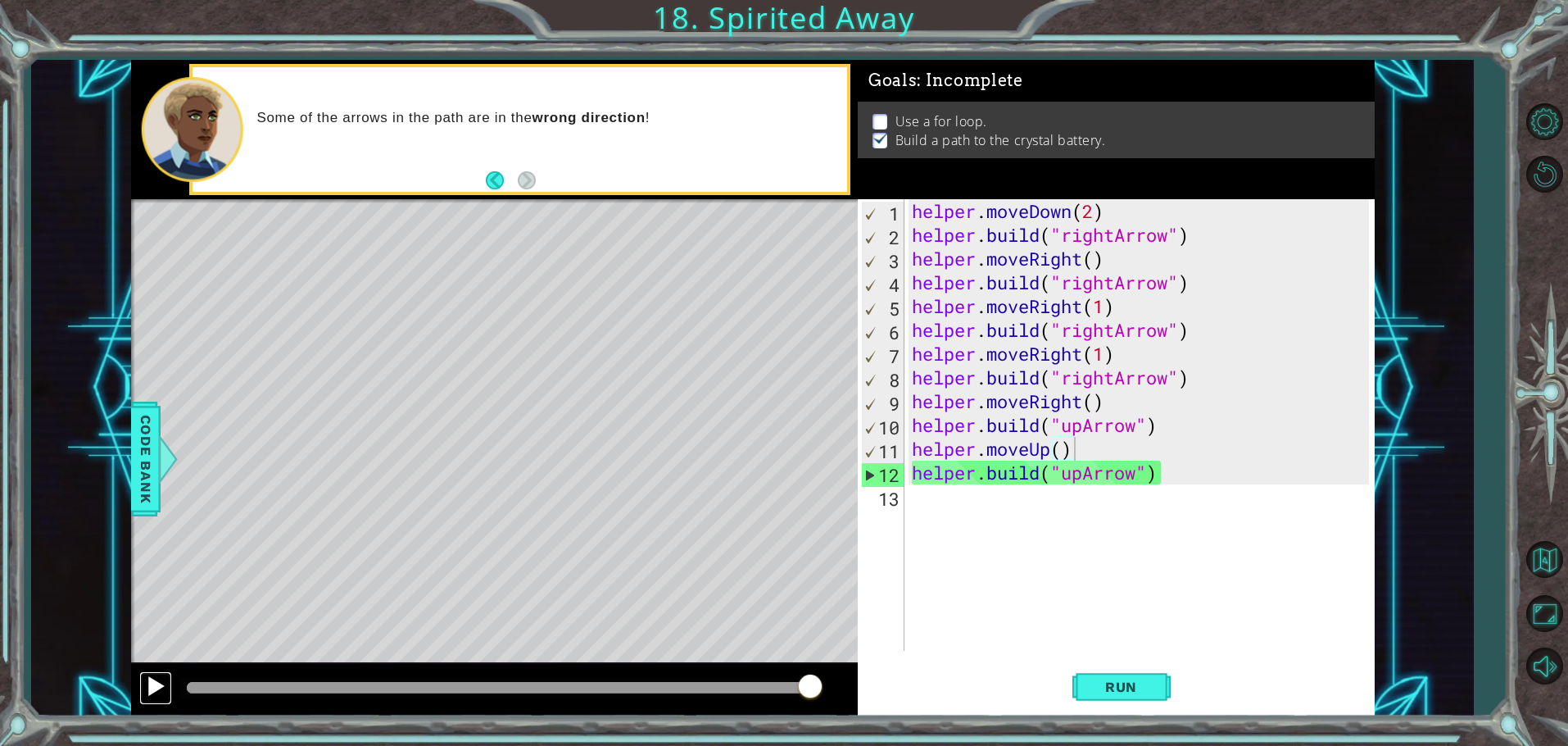
click at [148, 682] on div at bounding box center [155, 686] width 22 height 22
click at [887, 115] on li "Use a for loop." at bounding box center [1118, 122] width 492 height 19
click at [887, 114] on p at bounding box center [880, 122] width 15 height 16
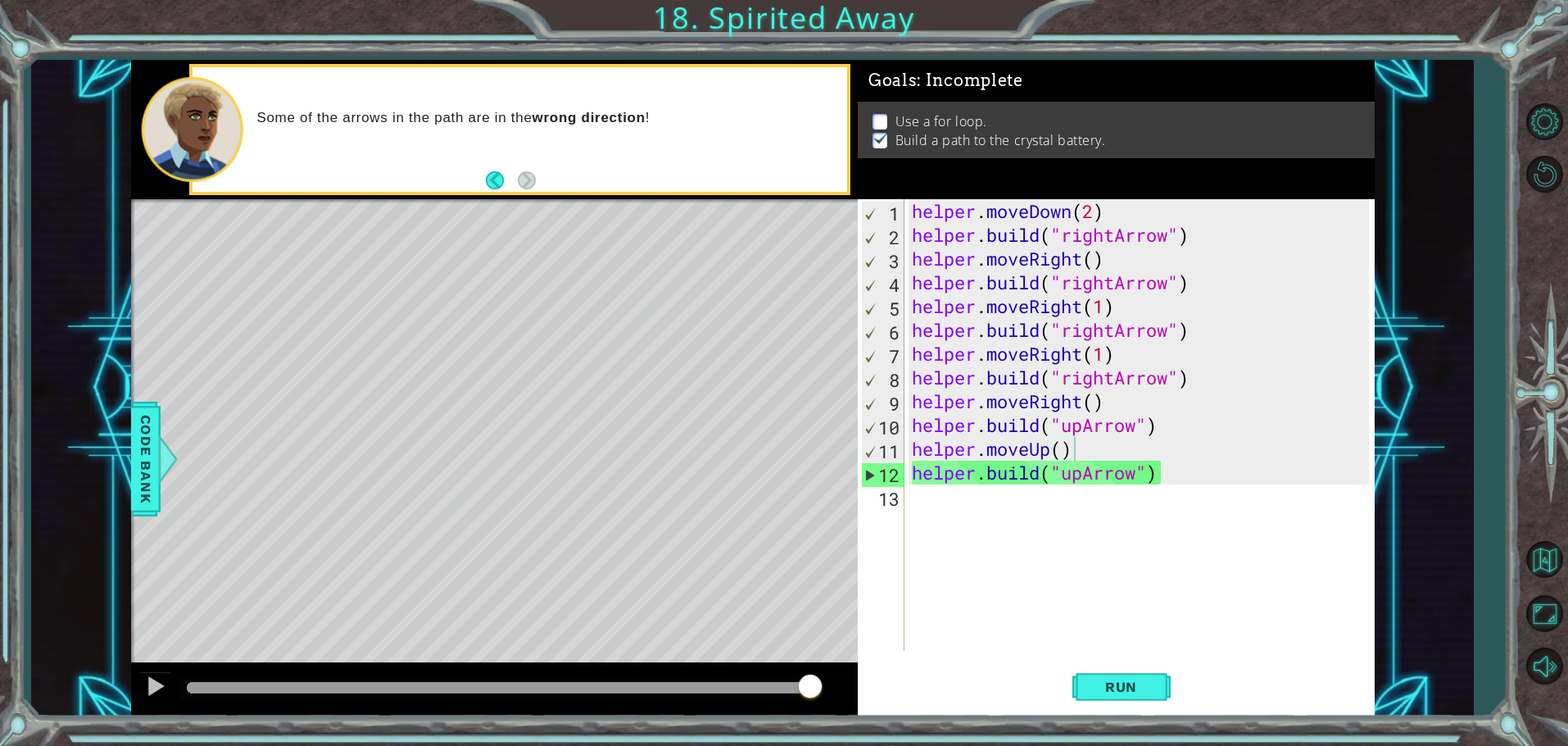
drag, startPoint x: 908, startPoint y: 201, endPoint x: 966, endPoint y: 238, distance: 68.8
click at [970, 239] on div "helper.moveUp() 1 2 3 4 5 6 7 8 9 10 11 12 13 helper . moveDown ( 2 ) helper . …" at bounding box center [1114, 425] width 511 height 452
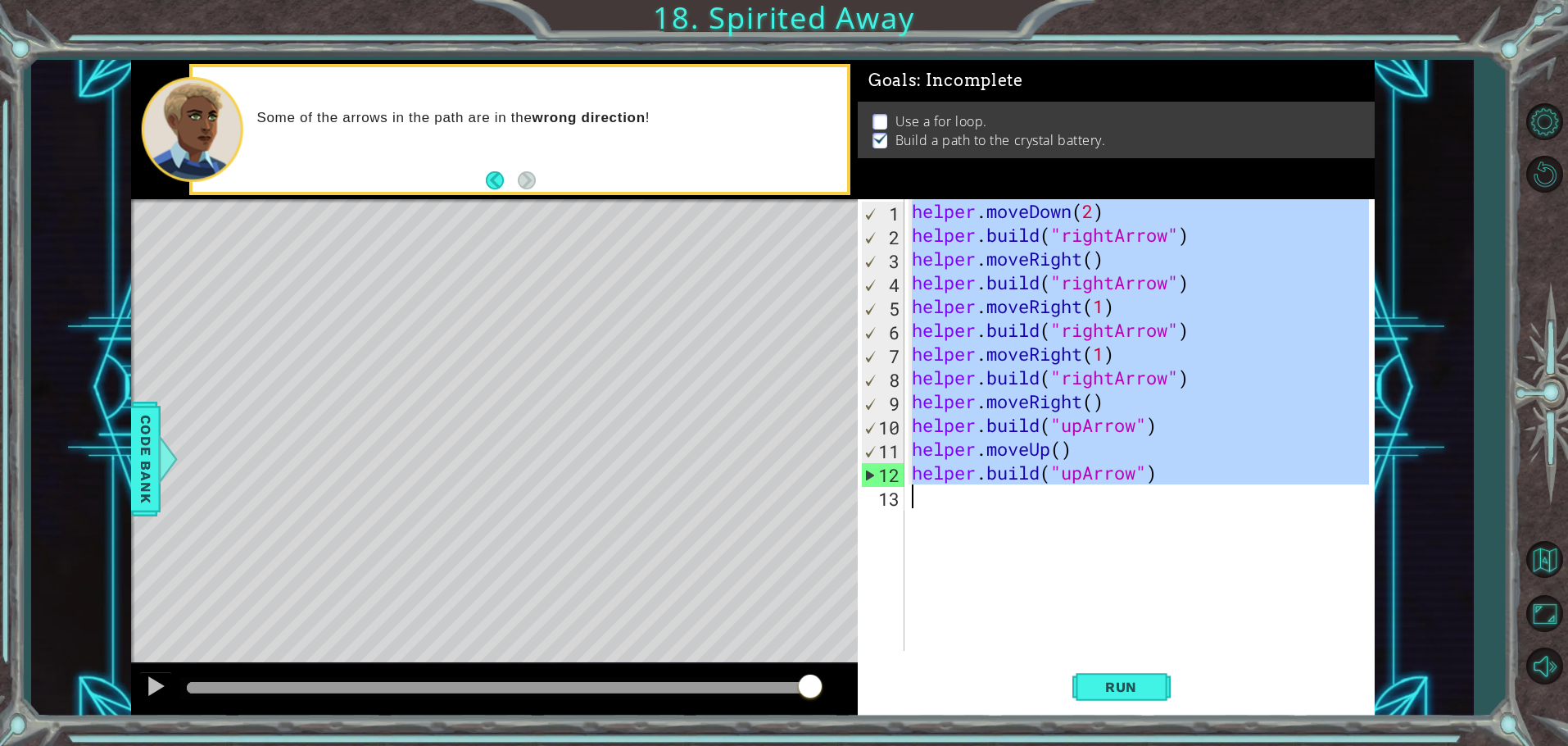
drag, startPoint x: 914, startPoint y: 213, endPoint x: 1071, endPoint y: 517, distance: 342.1
click at [1071, 517] on div "helper . moveDown ( 2 ) helper . build ( "rightArrow" ) helper . moveRight ( ) …" at bounding box center [1143, 449] width 468 height 500
type textarea "[DOMAIN_NAME]("upArrow")"
click at [1071, 517] on div "helper . moveDown ( 2 ) helper . build ( "rightArrow" ) helper . moveRight ( ) …" at bounding box center [1139, 425] width 461 height 452
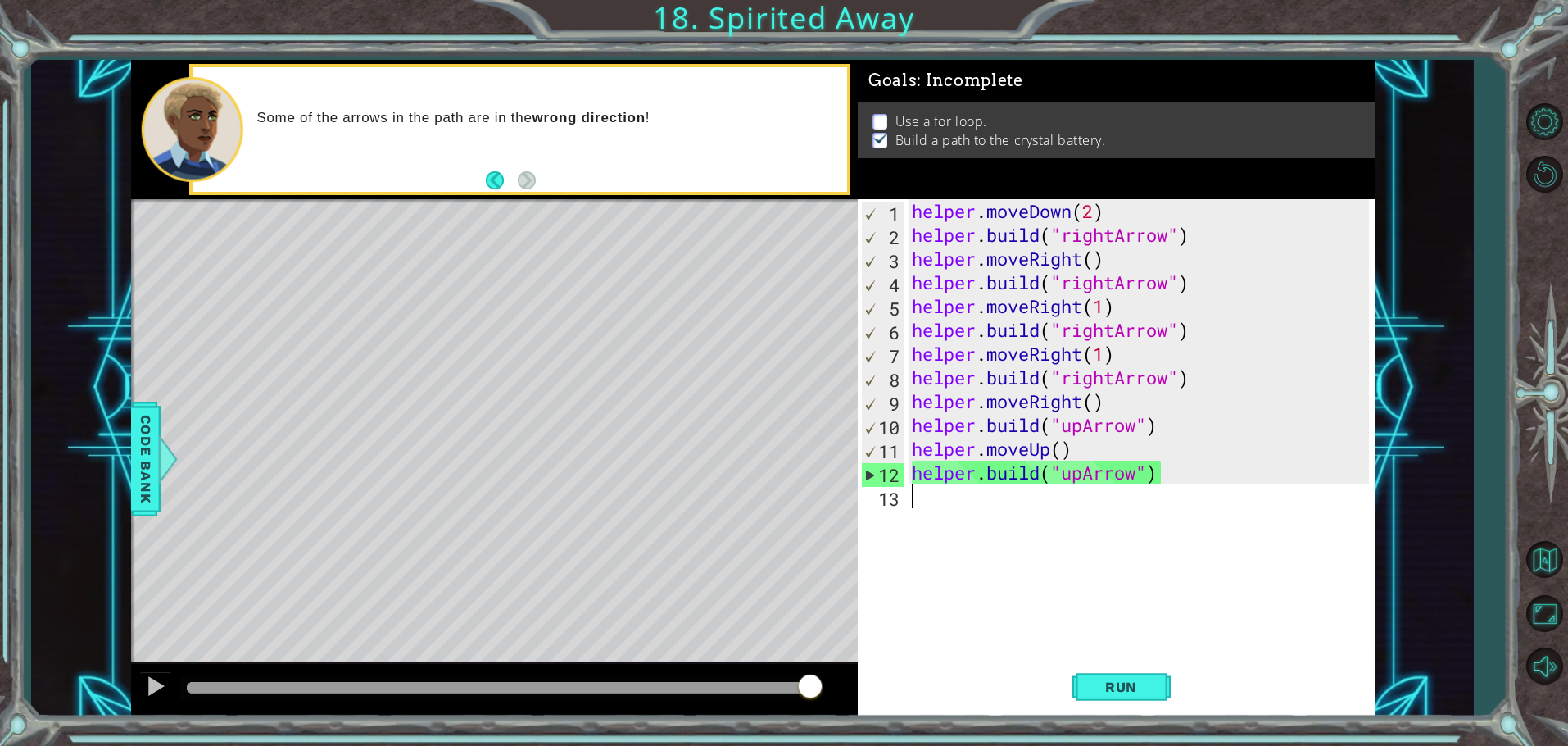
scroll to position [0, 0]
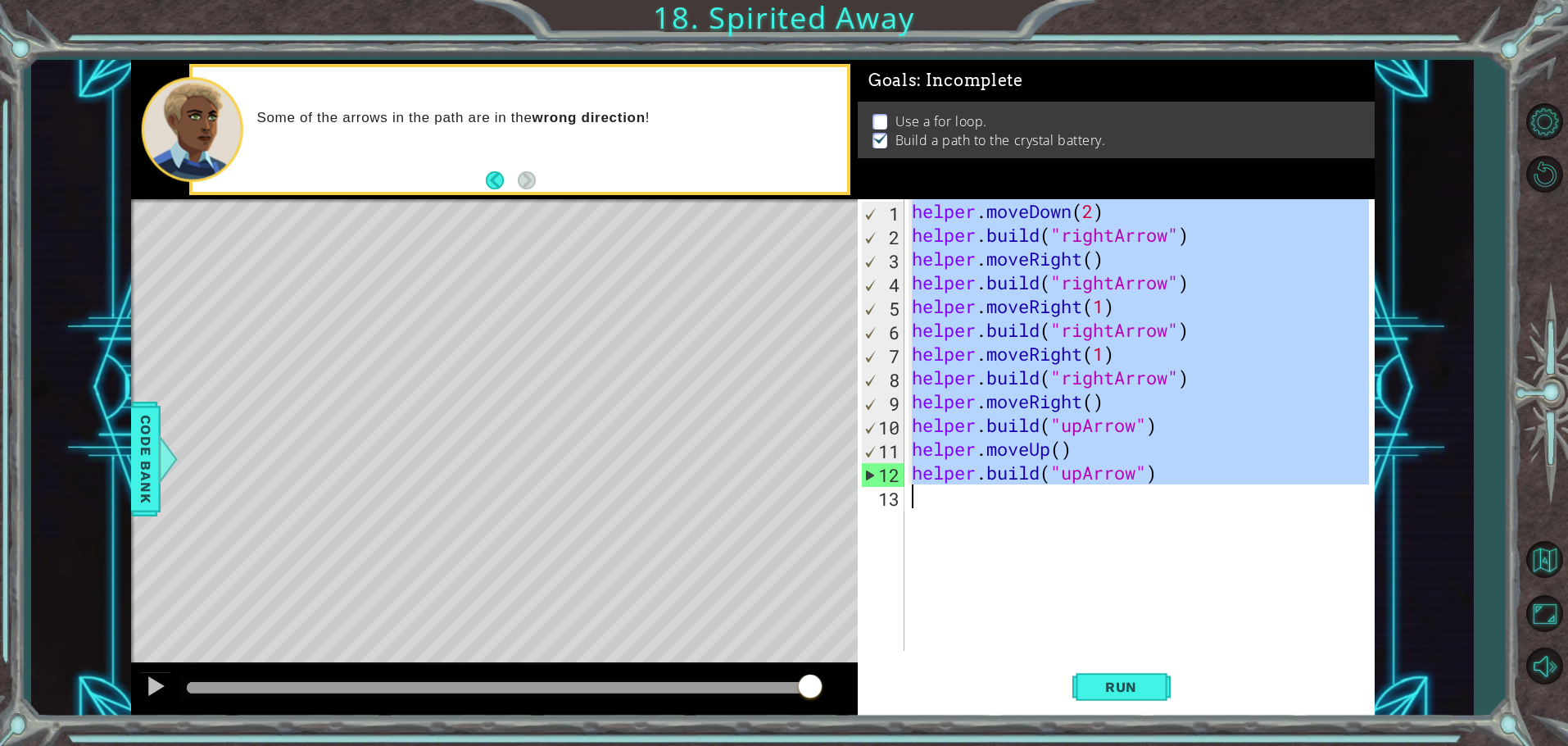
drag, startPoint x: 911, startPoint y: 213, endPoint x: 1173, endPoint y: 488, distance: 379.8
click at [1172, 487] on div "helper . moveDown ( 2 ) helper . build ( "rightArrow" ) helper . moveRight ( ) …" at bounding box center [1143, 449] width 468 height 500
type textarea "[DOMAIN_NAME]("upArrow")"
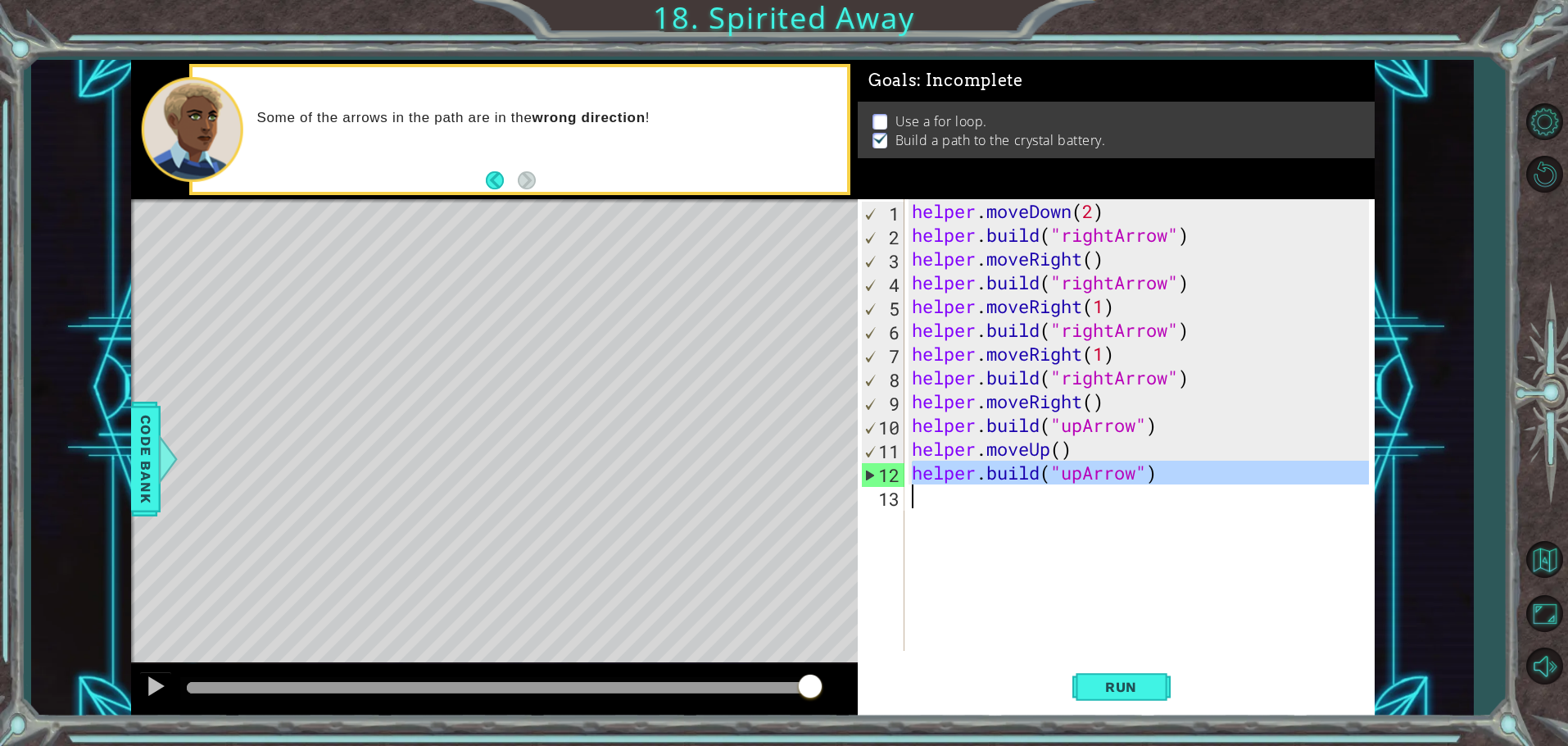
drag, startPoint x: 904, startPoint y: 470, endPoint x: 1002, endPoint y: 474, distance: 98.1
click at [1002, 474] on div "1 2 3 4 5 6 7 8 9 10 11 12 13 helper . moveDown ( 2 ) helper . build ( "rightAr…" at bounding box center [1114, 425] width 511 height 452
type textarea "[DOMAIN_NAME]("upArrow")"
drag, startPoint x: 934, startPoint y: 470, endPoint x: 893, endPoint y: 474, distance: 41.2
click at [920, 479] on div "helper . moveDown ( 2 ) helper . build ( "rightArrow" ) helper . moveRight ( ) …" at bounding box center [1143, 449] width 468 height 500
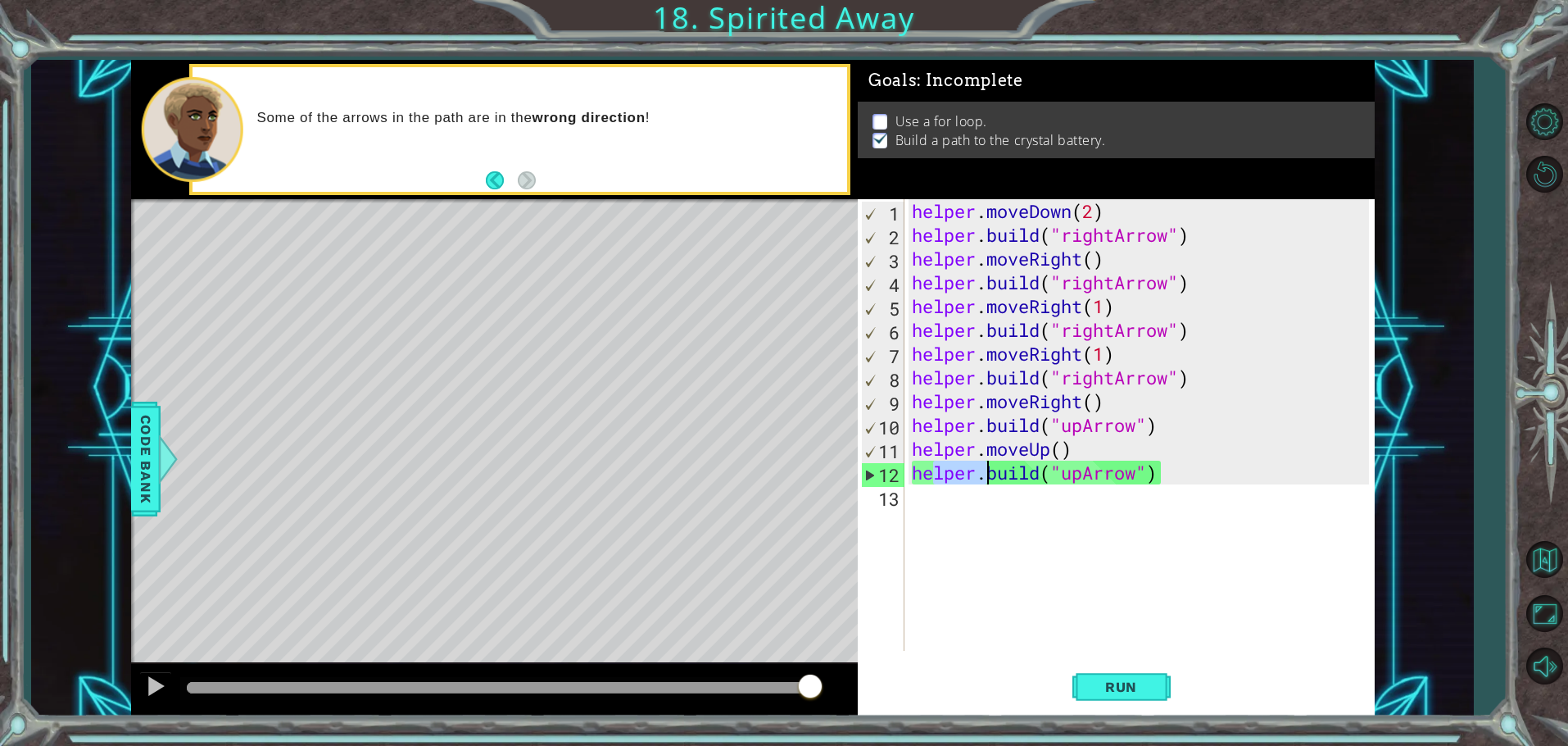
type textarea "[DOMAIN_NAME]("upArrow")"
drag, startPoint x: 905, startPoint y: 464, endPoint x: 891, endPoint y: 468, distance: 14.6
click at [994, 471] on div "[DOMAIN_NAME]("upArrow") 1 2 3 4 5 6 7 8 9 10 11 12 13 helper . moveDown ( 2 ) …" at bounding box center [1114, 425] width 511 height 452
click at [887, 485] on div "12" at bounding box center [882, 474] width 42 height 23
drag, startPoint x: 910, startPoint y: 464, endPoint x: 1168, endPoint y: 469, distance: 258.0
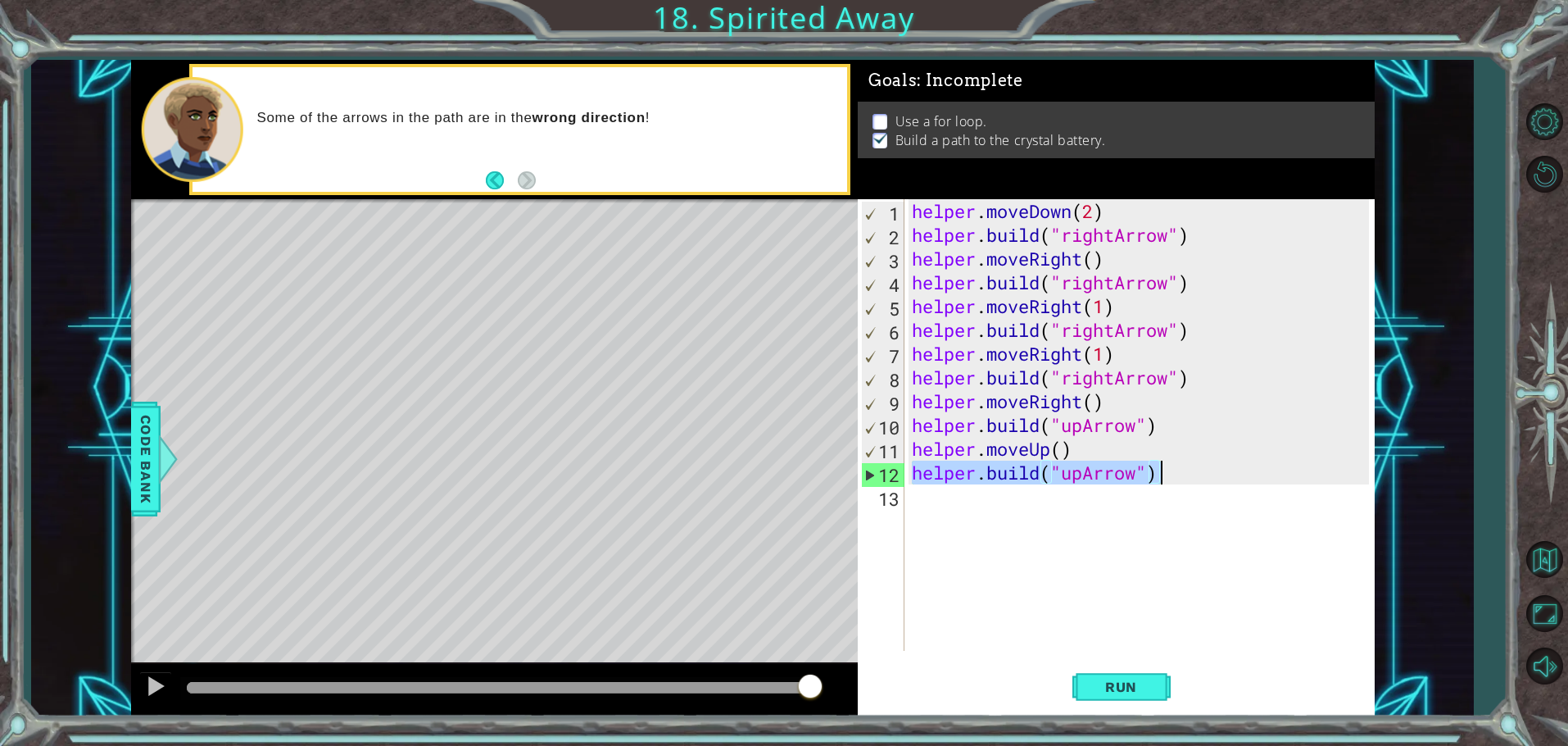
click at [1168, 469] on div "helper . moveDown ( 2 ) helper . build ( "rightArrow" ) helper . moveRight ( ) …" at bounding box center [1143, 449] width 468 height 500
type textarea "[DOMAIN_NAME]("upArrow")"
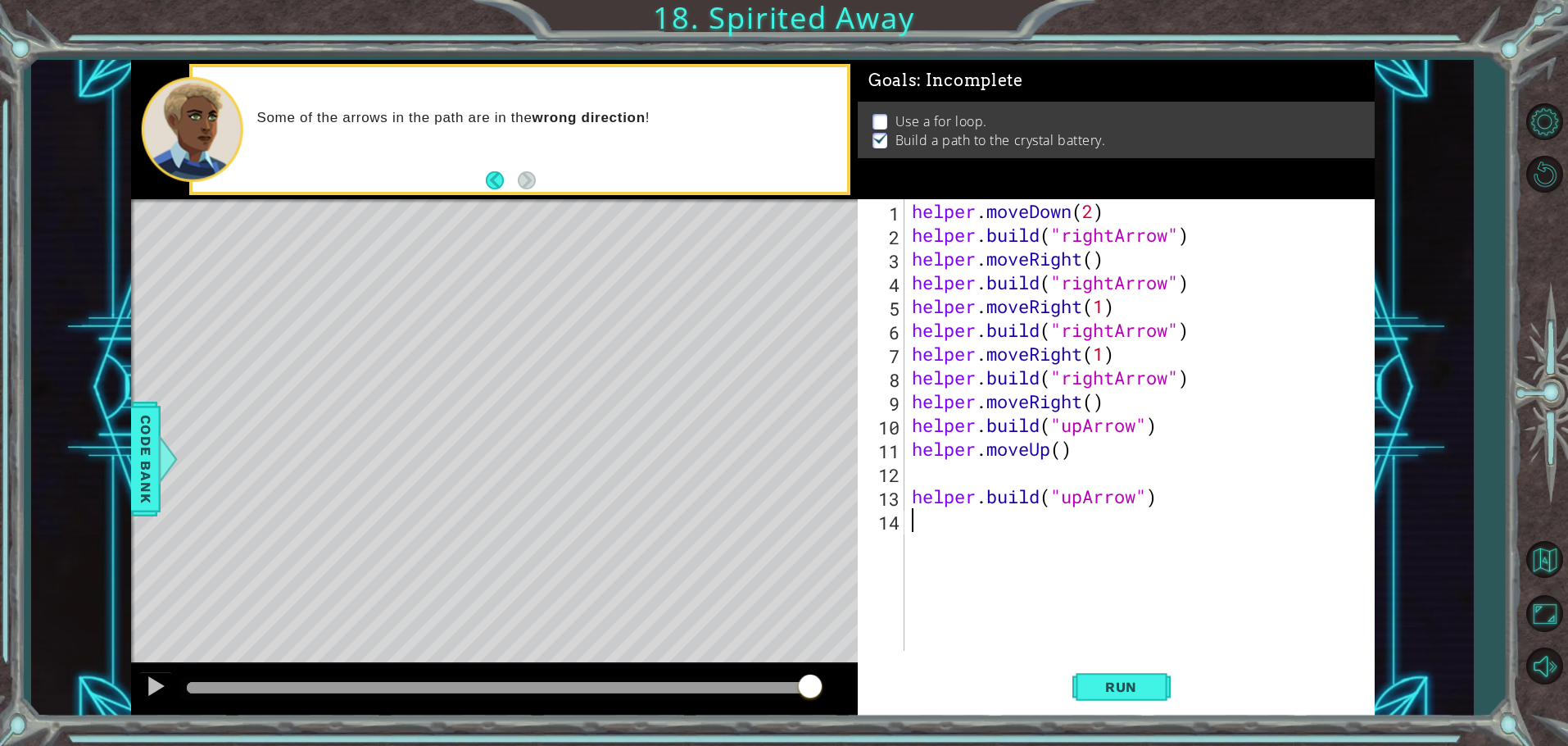
click at [1074, 556] on div "helper . moveDown ( 2 ) helper . build ( "rightArrow" ) helper . moveRight ( ) …" at bounding box center [1143, 449] width 468 height 500
drag, startPoint x: 916, startPoint y: 453, endPoint x: 1085, endPoint y: 449, distance: 169.0
click at [1085, 449] on div "helper . moveDown ( 2 ) helper . build ( "rightArrow" ) helper . moveRight ( ) …" at bounding box center [1143, 449] width 468 height 500
type textarea "helper.moveUp()"
click at [985, 421] on div "helper . moveDown ( 2 ) helper . build ( "rightArrow" ) helper . moveRight ( ) …" at bounding box center [1143, 449] width 468 height 500
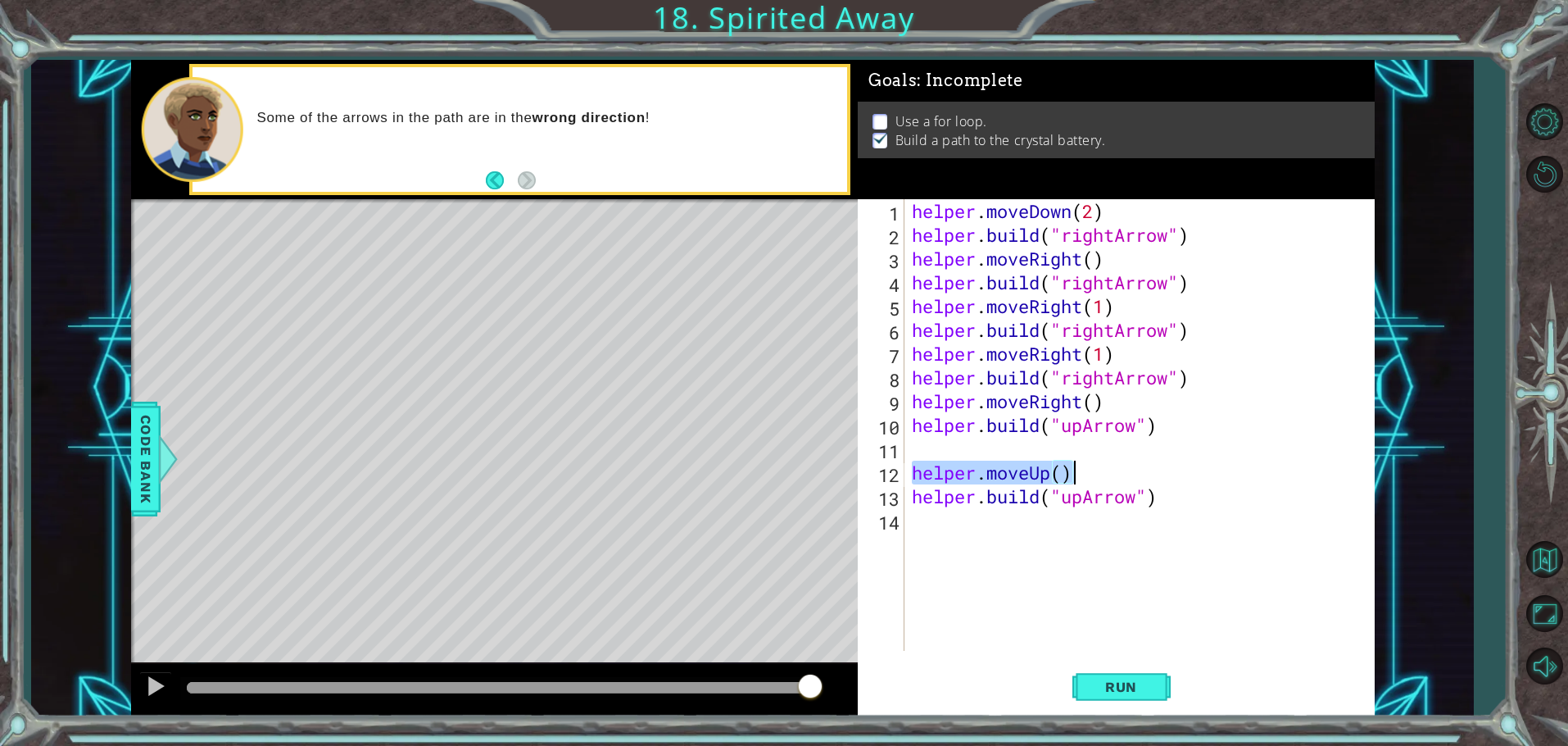
type textarea "[DOMAIN_NAME]("upArrow")"
drag, startPoint x: 914, startPoint y: 428, endPoint x: 1169, endPoint y: 425, distance: 255.0
click at [1169, 425] on div "helper . moveDown ( 2 ) helper . build ( "rightArrow" ) helper . moveRight ( ) …" at bounding box center [1143, 449] width 468 height 500
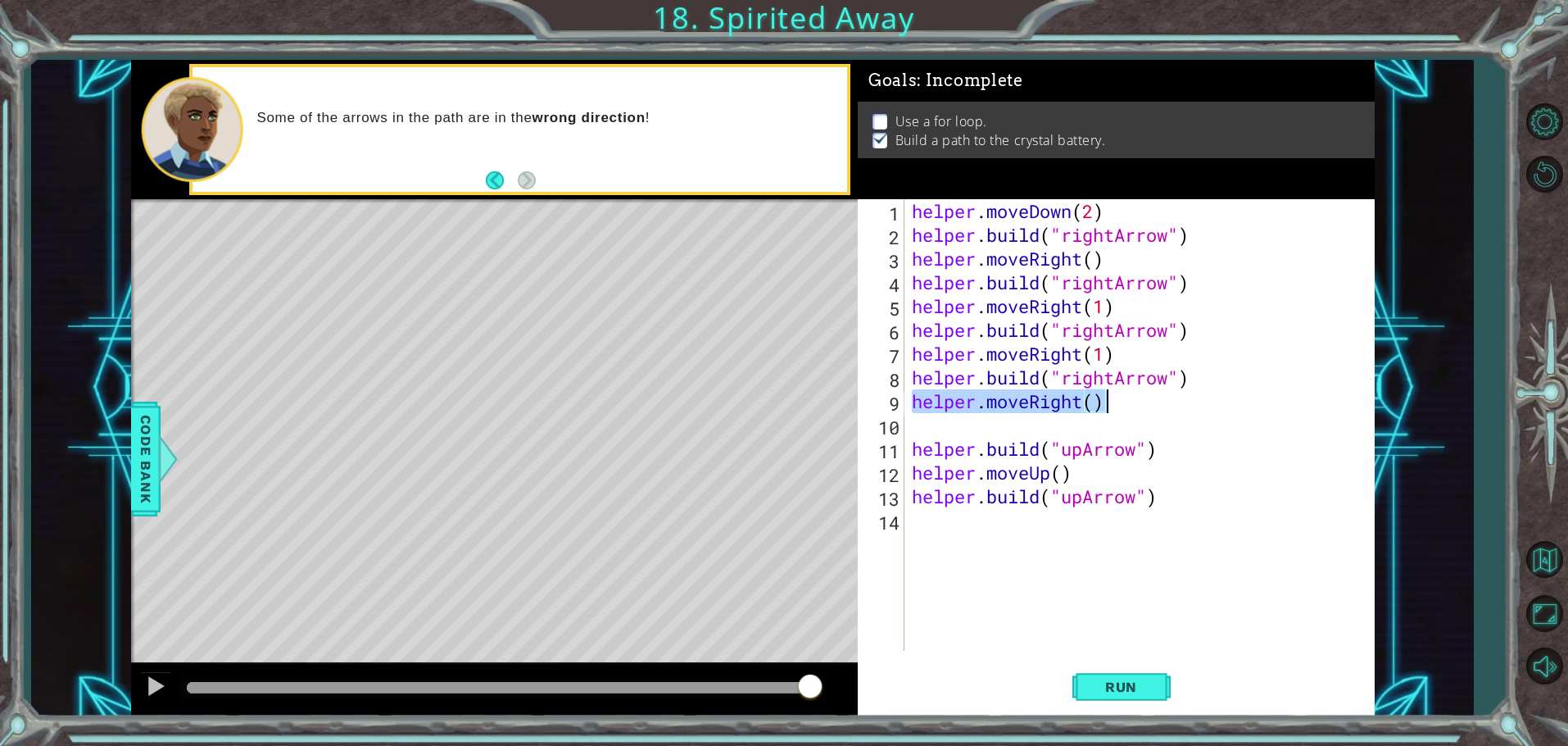
drag, startPoint x: 913, startPoint y: 398, endPoint x: 1124, endPoint y: 405, distance: 211.1
click at [1124, 405] on div "helper . moveDown ( 2 ) helper . build ( "rightArrow" ) helper . moveRight ( ) …" at bounding box center [1143, 449] width 468 height 500
type textarea "helper.moveRight()"
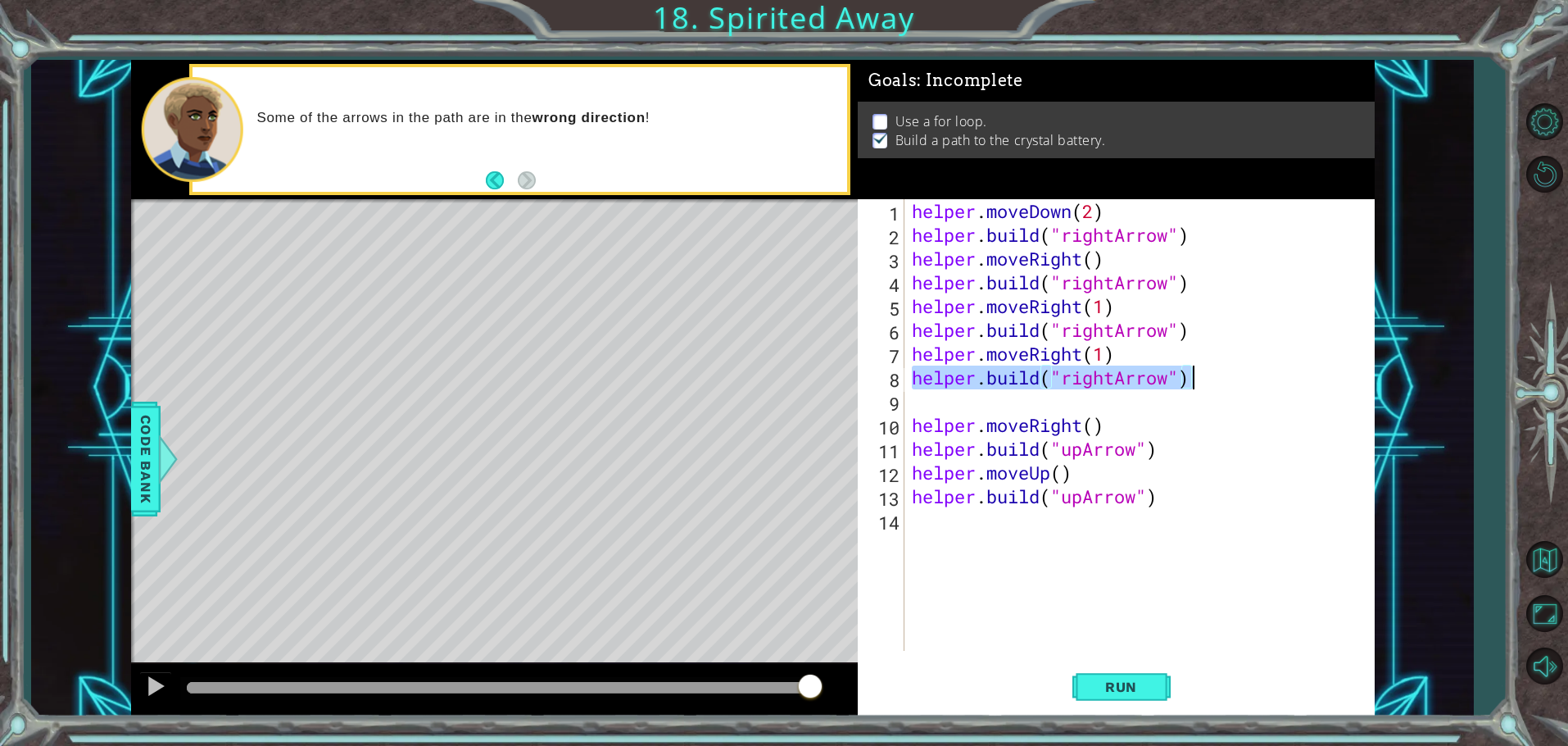
drag, startPoint x: 910, startPoint y: 375, endPoint x: 1214, endPoint y: 396, distance: 304.7
click at [1214, 396] on div "helper . moveDown ( 2 ) helper . build ( "rightArrow" ) helper . moveRight ( ) …" at bounding box center [1143, 449] width 468 height 500
type textarea "[DOMAIN_NAME]("rightArrow")"
drag, startPoint x: 915, startPoint y: 381, endPoint x: 1198, endPoint y: 376, distance: 283.0
click at [1198, 376] on div "helper . moveDown ( 2 ) helper . build ( "rightArrow" ) helper . moveRight ( ) …" at bounding box center [1143, 449] width 468 height 500
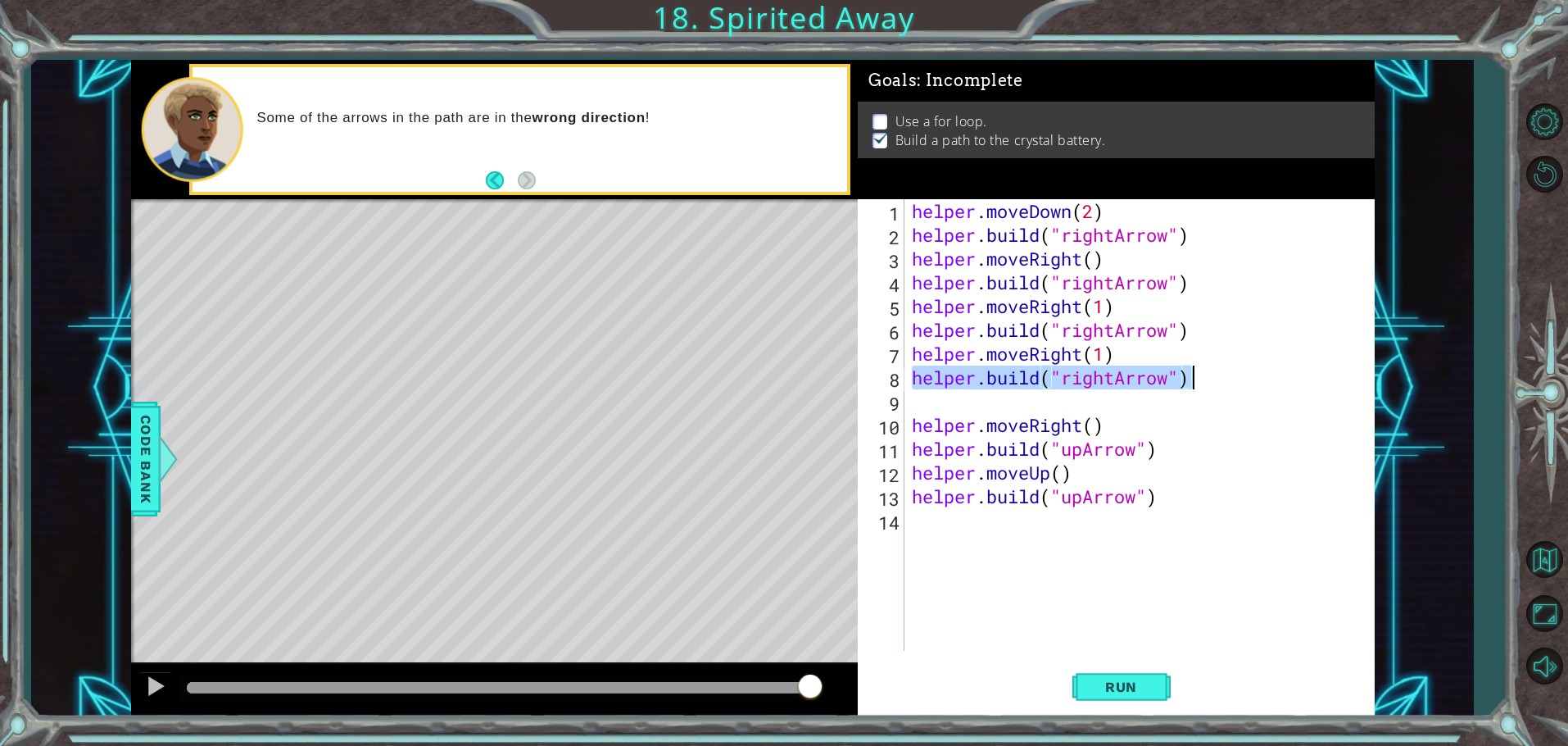
type textarea "[DOMAIN_NAME]("rightArrow")"
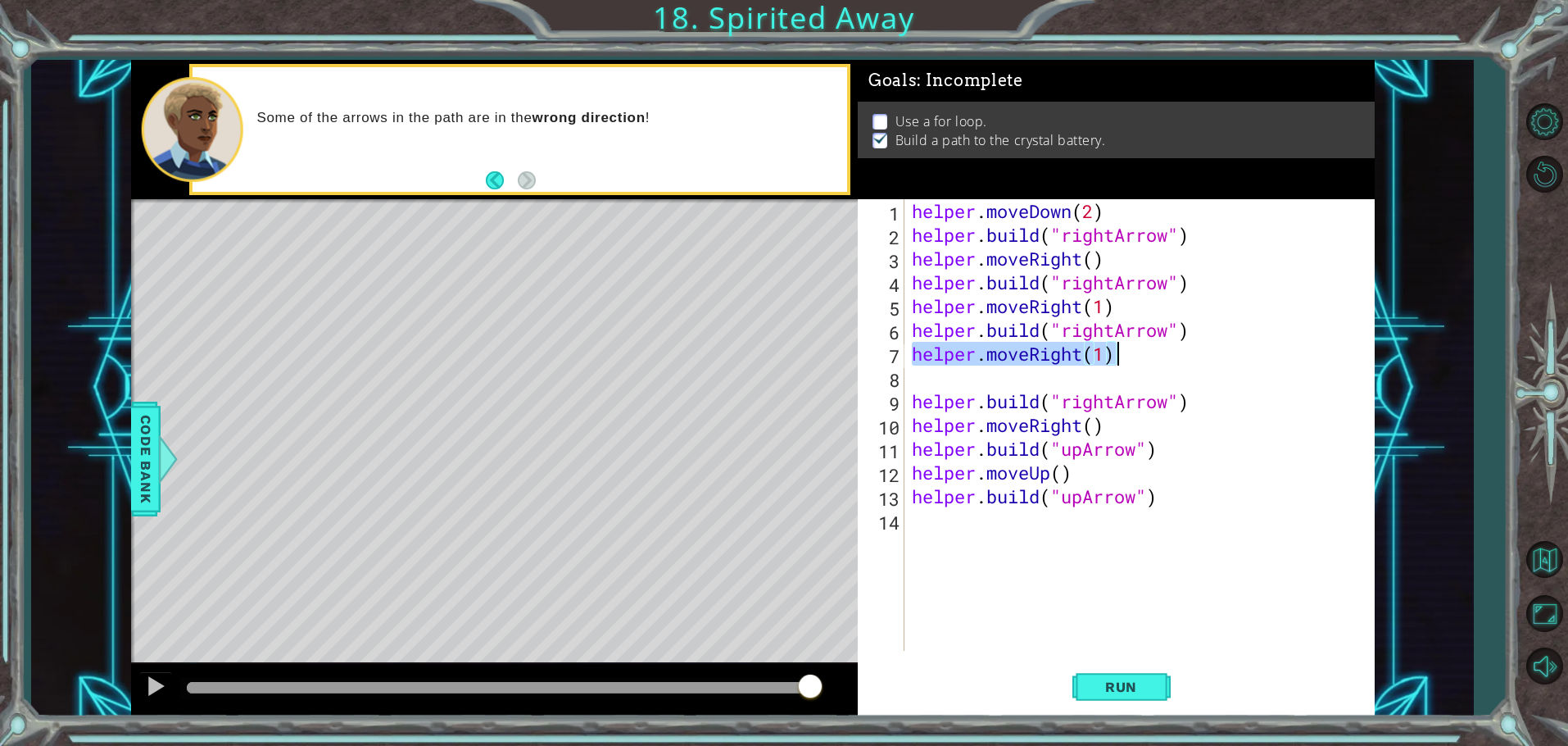
drag, startPoint x: 910, startPoint y: 362, endPoint x: 1152, endPoint y: 355, distance: 242.1
click at [1152, 355] on div "helper . moveDown ( 2 ) helper . build ( "rightArrow" ) helper . moveRight ( ) …" at bounding box center [1143, 449] width 468 height 500
type textarea "helper.moveRight(1)"
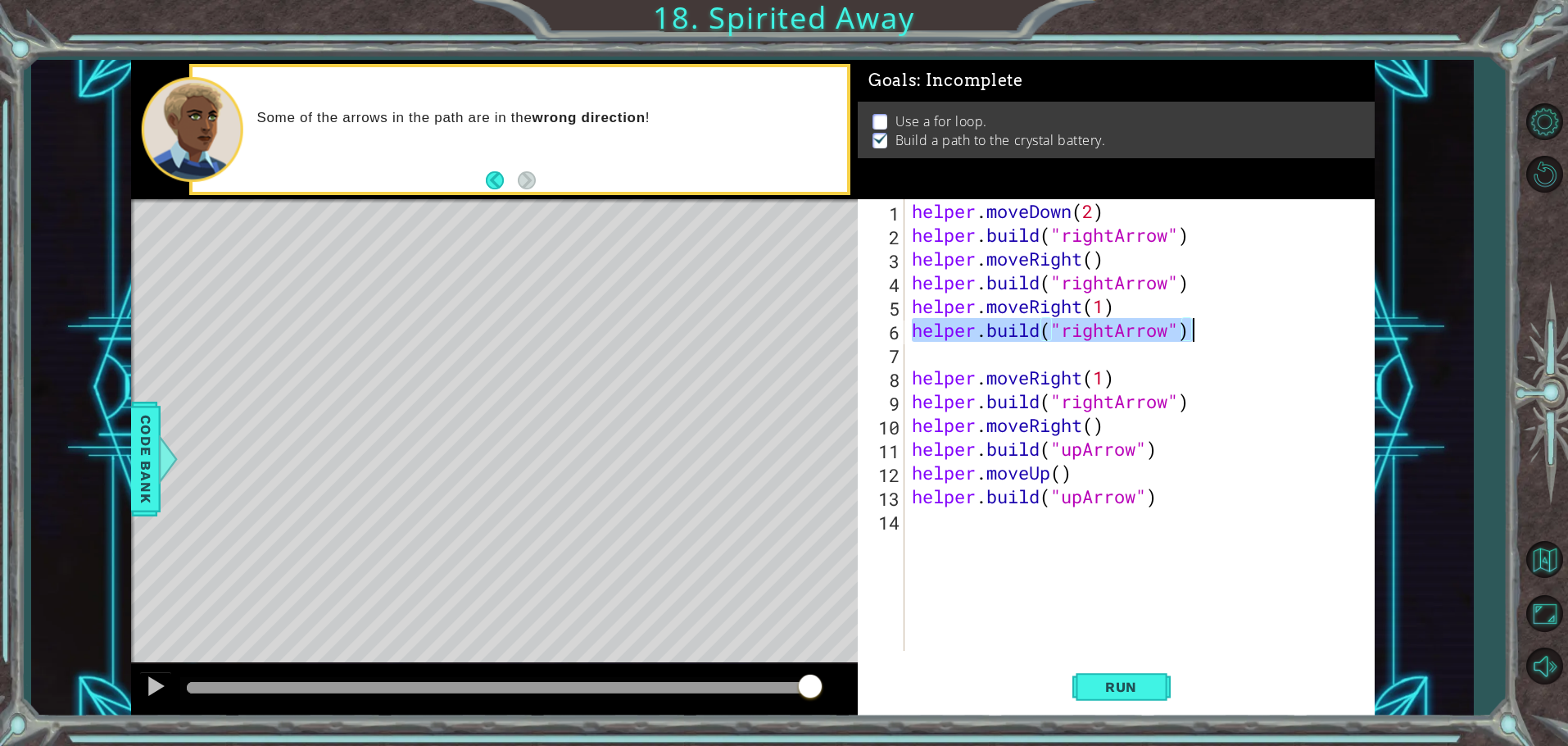
drag, startPoint x: 910, startPoint y: 337, endPoint x: 1198, endPoint y: 331, distance: 288.1
click at [1198, 331] on div "helper . moveDown ( 2 ) helper . build ( "rightArrow" ) helper . moveRight ( ) …" at bounding box center [1143, 449] width 468 height 500
type textarea "[DOMAIN_NAME]("rightArrow")"
drag, startPoint x: 1083, startPoint y: 344, endPoint x: 1086, endPoint y: 360, distance: 16.3
click at [1086, 360] on div "helper . moveDown ( 2 ) helper . build ( "rightArrow" ) helper . moveRight ( ) …" at bounding box center [1143, 449] width 468 height 500
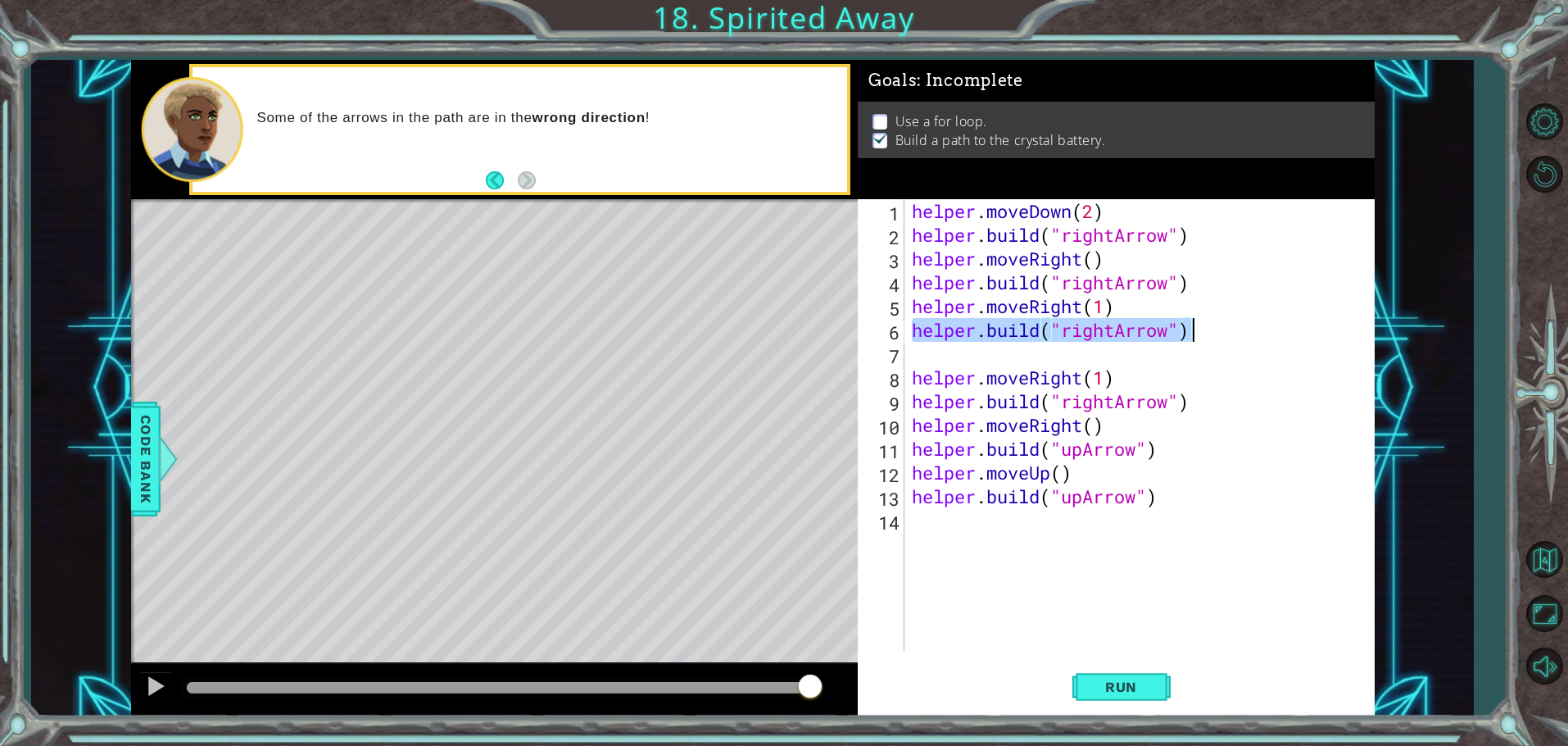
drag, startPoint x: 913, startPoint y: 331, endPoint x: 1194, endPoint y: 337, distance: 281.1
click at [1198, 333] on div "helper . moveDown ( 2 ) helper . build ( "rightArrow" ) helper . moveRight ( ) …" at bounding box center [1143, 449] width 468 height 500
type textarea "[DOMAIN_NAME]("rightArrow")"
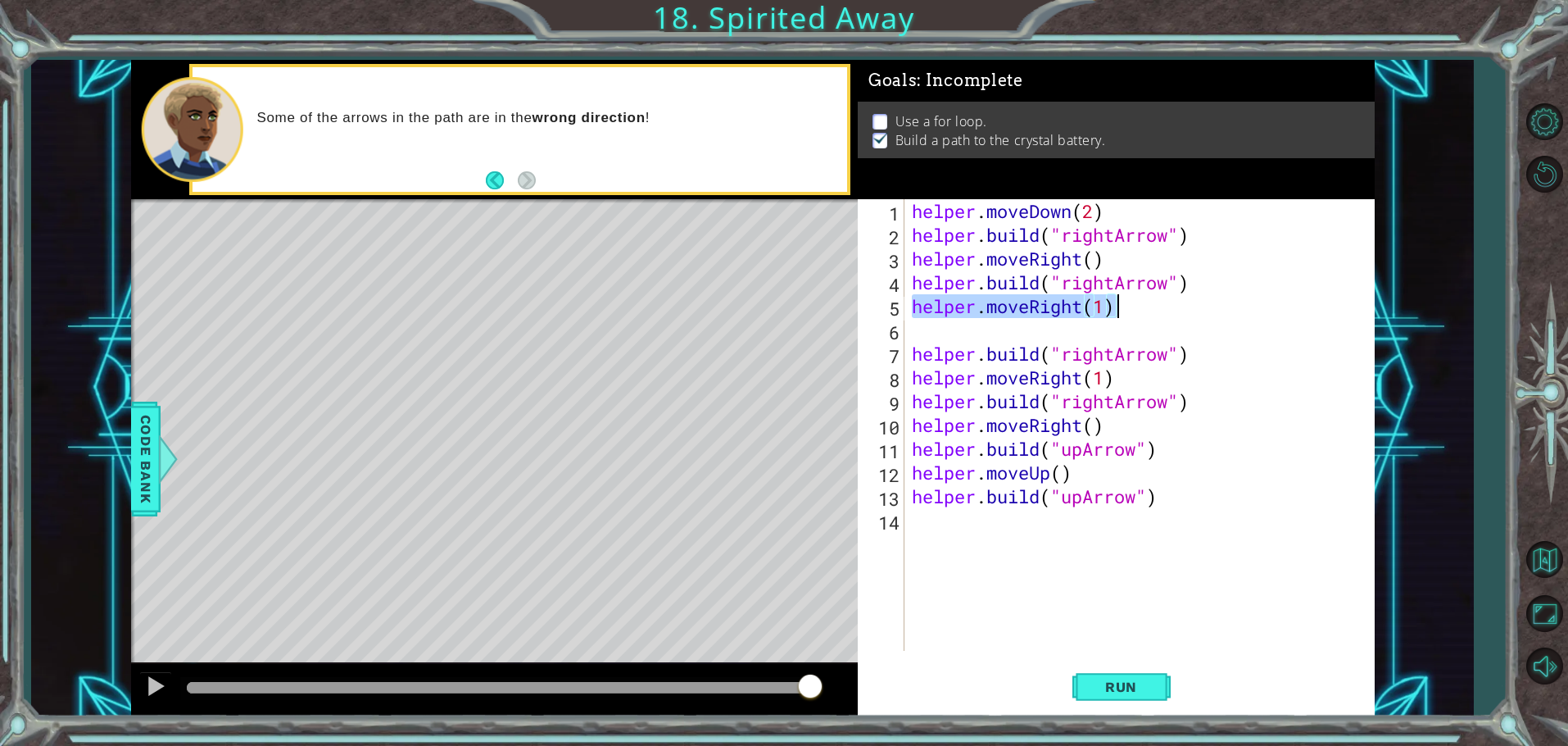
drag, startPoint x: 910, startPoint y: 302, endPoint x: 1148, endPoint y: 303, distance: 238.0
click at [1148, 303] on div "helper . moveDown ( 2 ) helper . build ( "rightArrow" ) helper . moveRight ( ) …" at bounding box center [1143, 449] width 468 height 500
type textarea "helper.moveRight(1)"
drag, startPoint x: 919, startPoint y: 281, endPoint x: 945, endPoint y: 285, distance: 26.3
click at [945, 285] on div "helper . moveDown ( 2 ) helper . build ( "rightArrow" ) helper . moveRight ( ) …" at bounding box center [1143, 449] width 468 height 500
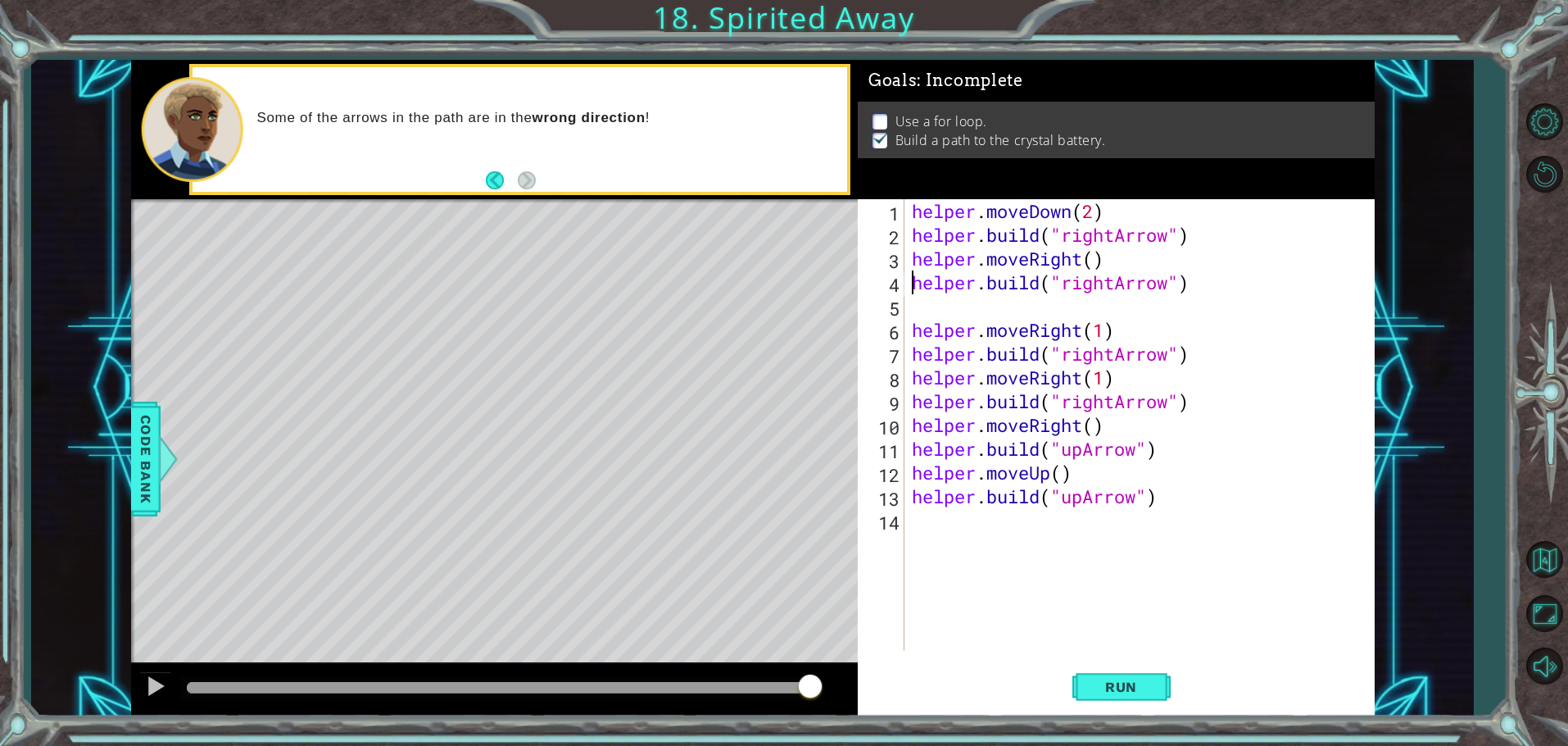
click at [910, 279] on div "helper . moveDown ( 2 ) helper . build ( "rightArrow" ) helper . moveRight ( ) …" at bounding box center [1143, 449] width 468 height 500
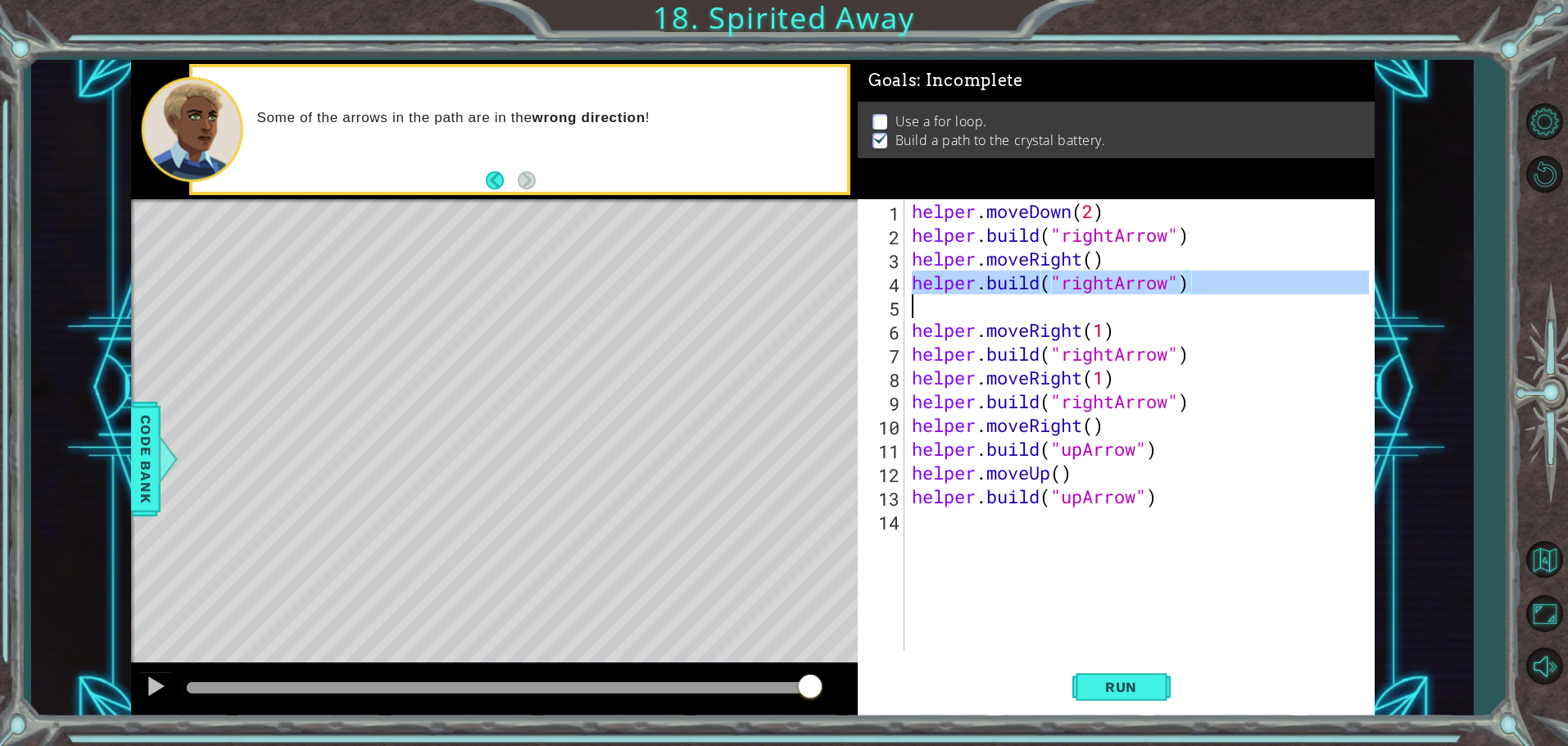
drag, startPoint x: 910, startPoint y: 279, endPoint x: 1248, endPoint y: 296, distance: 338.4
click at [1248, 296] on div "helper . moveDown ( 2 ) helper . build ( "rightArrow" ) helper . moveRight ( ) …" at bounding box center [1143, 449] width 468 height 500
type textarea "[DOMAIN_NAME]("rightArrow")"
drag, startPoint x: 905, startPoint y: 279, endPoint x: 943, endPoint y: 278, distance: 38.0
click at [943, 278] on div "[DOMAIN_NAME]("rightArrow") 1 2 3 4 5 6 7 8 9 10 11 12 13 14 helper . moveDown …" at bounding box center [1114, 425] width 511 height 452
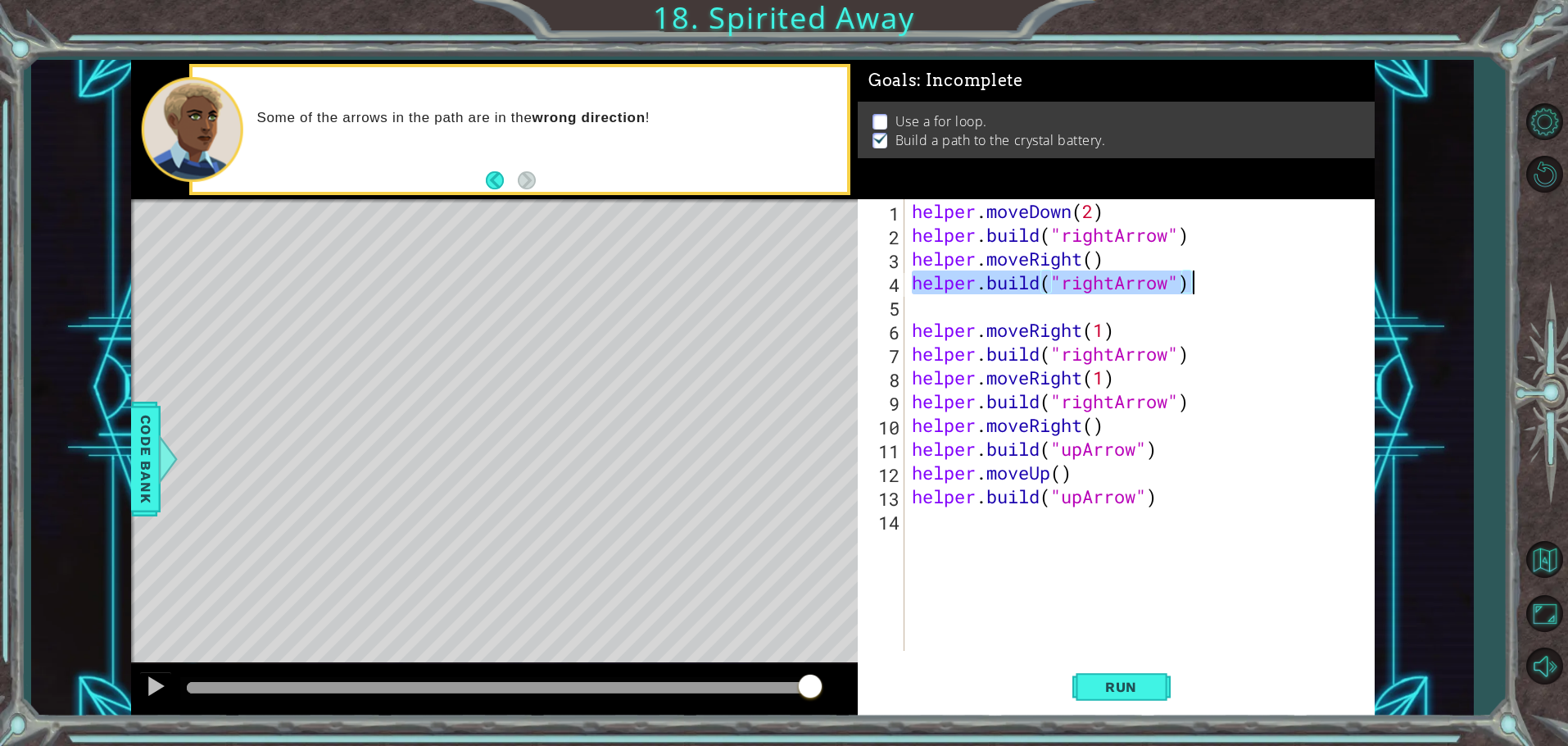
drag, startPoint x: 910, startPoint y: 281, endPoint x: 1191, endPoint y: 281, distance: 281.0
click at [1191, 281] on div "helper . moveDown ( 2 ) helper . build ( "rightArrow" ) helper . moveRight ( ) …" at bounding box center [1143, 449] width 468 height 500
type textarea "[DOMAIN_NAME]("rightArrow")"
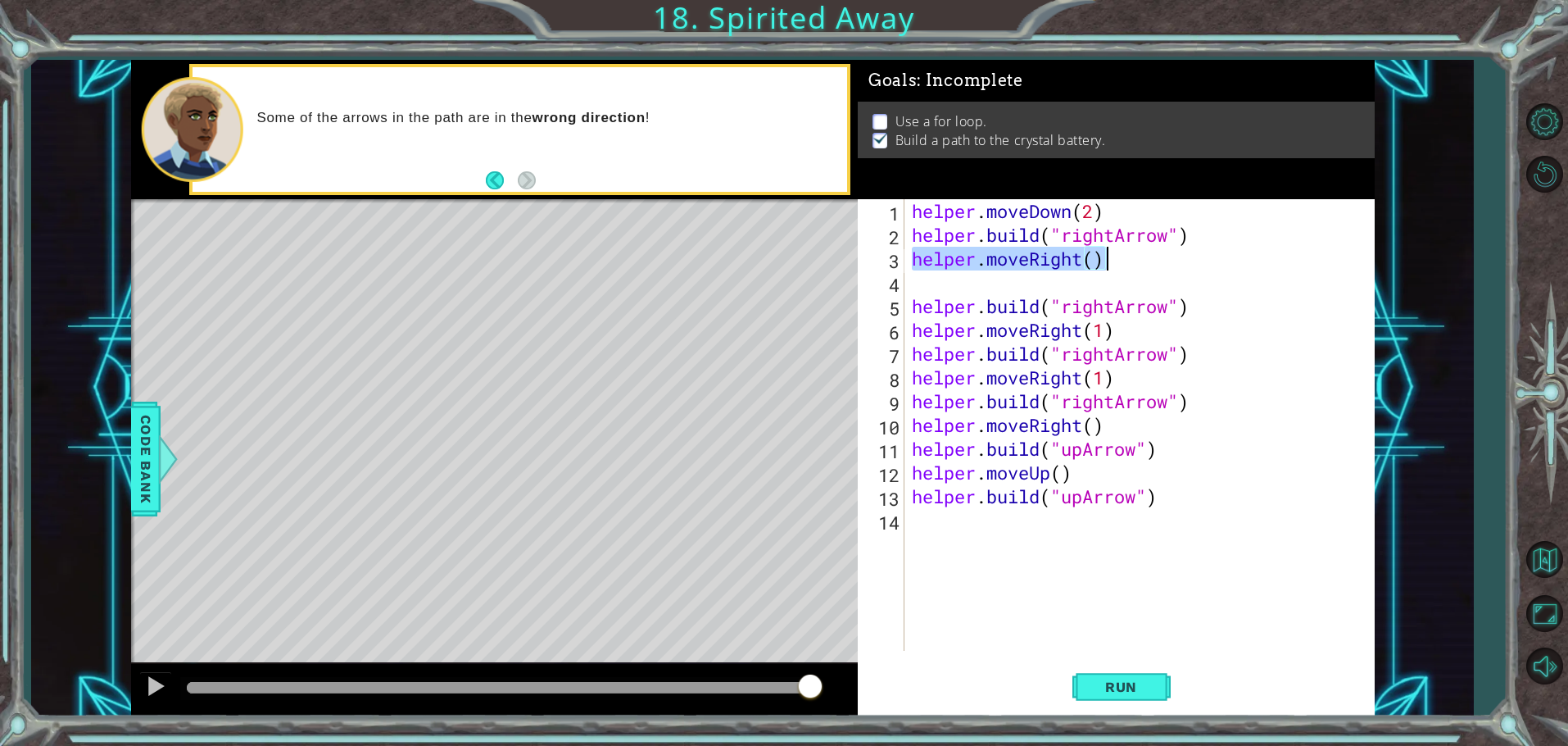
drag, startPoint x: 910, startPoint y: 264, endPoint x: 1123, endPoint y: 265, distance: 213.0
click at [1143, 253] on div "helper . moveDown ( 2 ) helper . build ( "rightArrow" ) helper . moveRight ( ) …" at bounding box center [1143, 449] width 468 height 500
type textarea "helper.moveRight()"
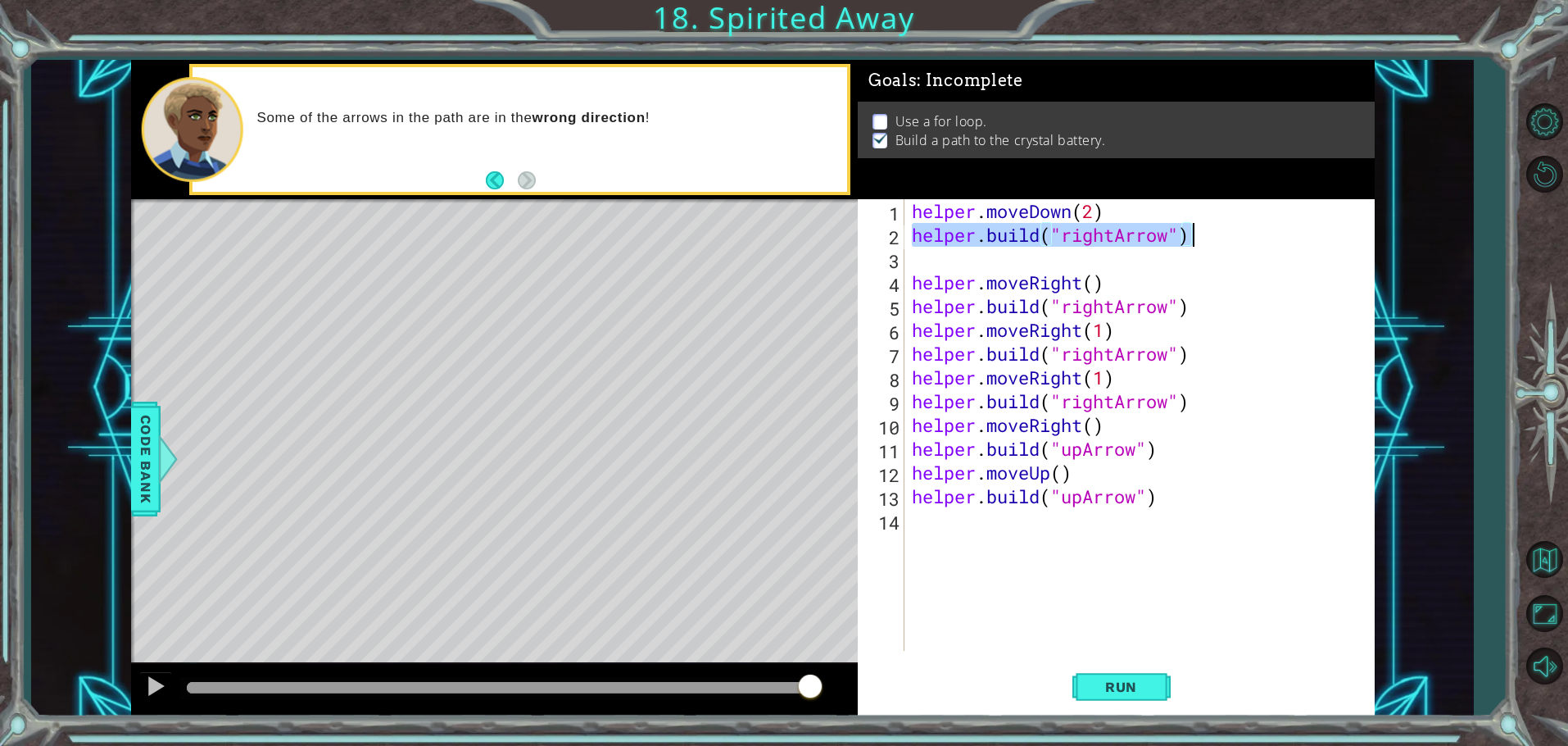
drag, startPoint x: 912, startPoint y: 234, endPoint x: 1194, endPoint y: 231, distance: 282.0
click at [1196, 231] on div "helper . moveDown ( 2 ) helper . build ( "rightArrow" ) helper . moveRight ( ) …" at bounding box center [1143, 449] width 468 height 500
type textarea "[DOMAIN_NAME]("rightArrow")"
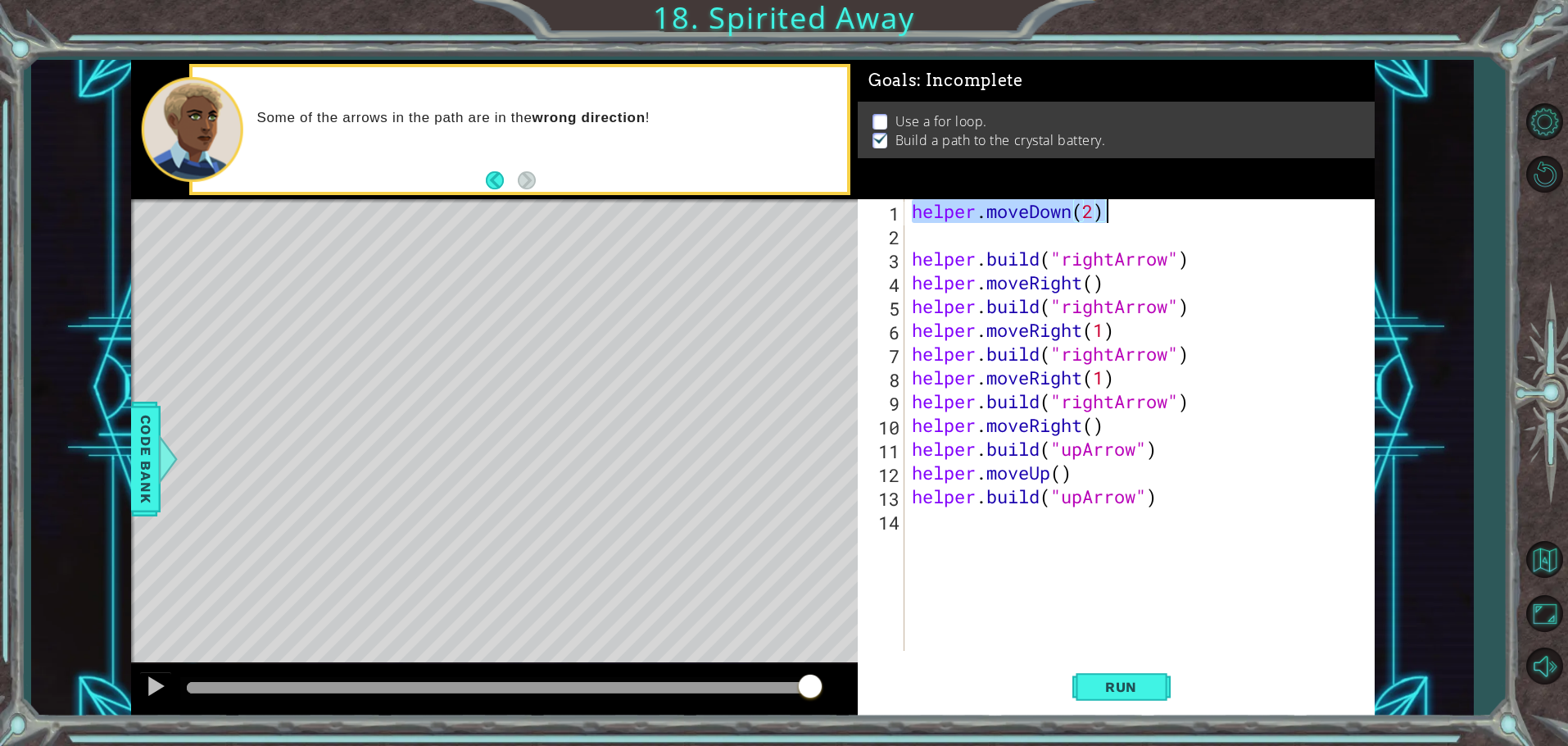
drag, startPoint x: 914, startPoint y: 206, endPoint x: 1130, endPoint y: 214, distance: 216.1
click at [1130, 214] on div "helper . moveDown ( 2 ) helper . build ( "rightArrow" ) helper . moveRight ( ) …" at bounding box center [1143, 449] width 468 height 500
type textarea "helper.moveDown(2)"
click at [1015, 203] on div "helper . moveDown ( 2 ) helper . build ( "rightArrow" ) helper . moveRight ( ) …" at bounding box center [1143, 449] width 468 height 500
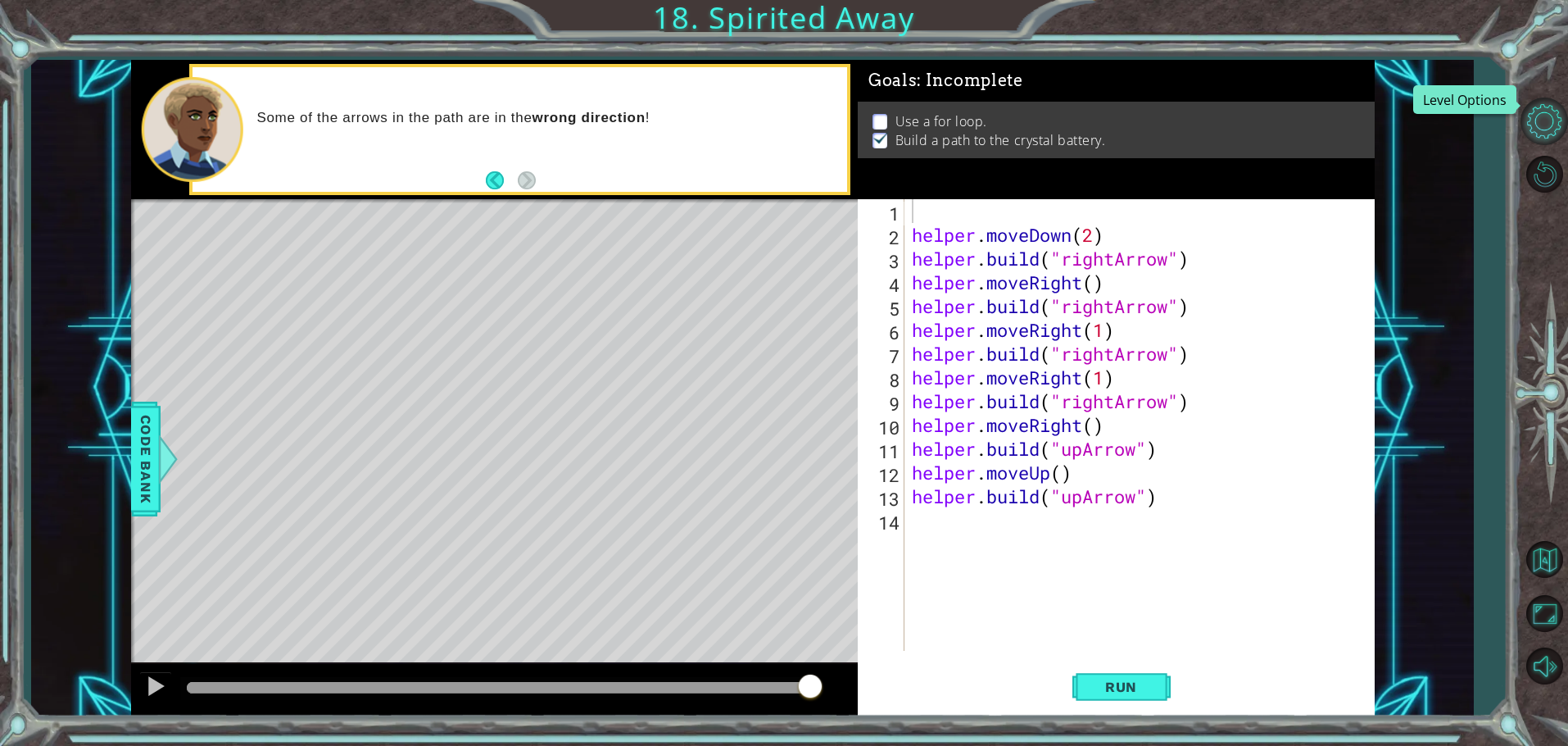
click at [1553, 130] on button "Level Options" at bounding box center [1545, 121] width 48 height 48
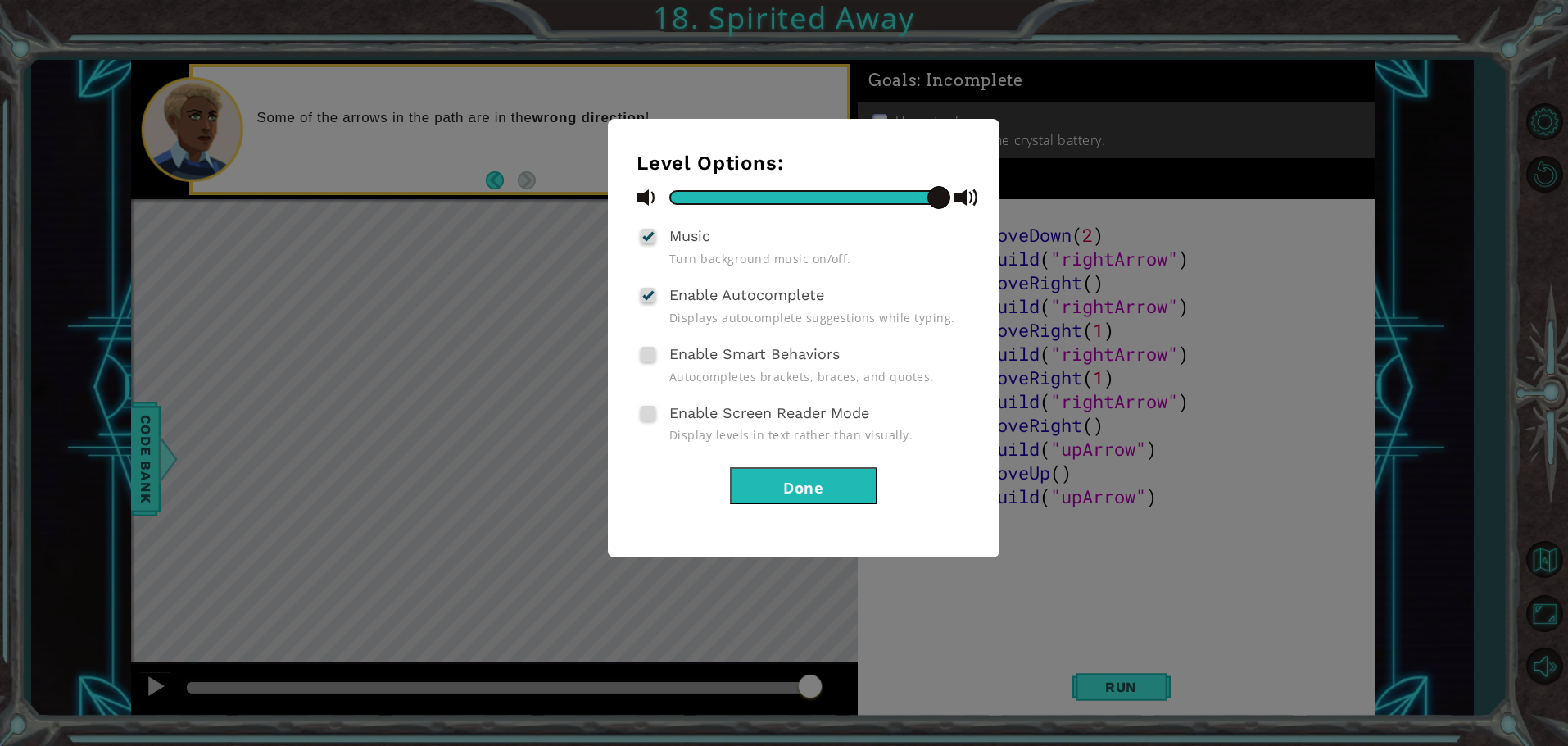
click at [842, 469] on button "Done" at bounding box center [803, 485] width 147 height 37
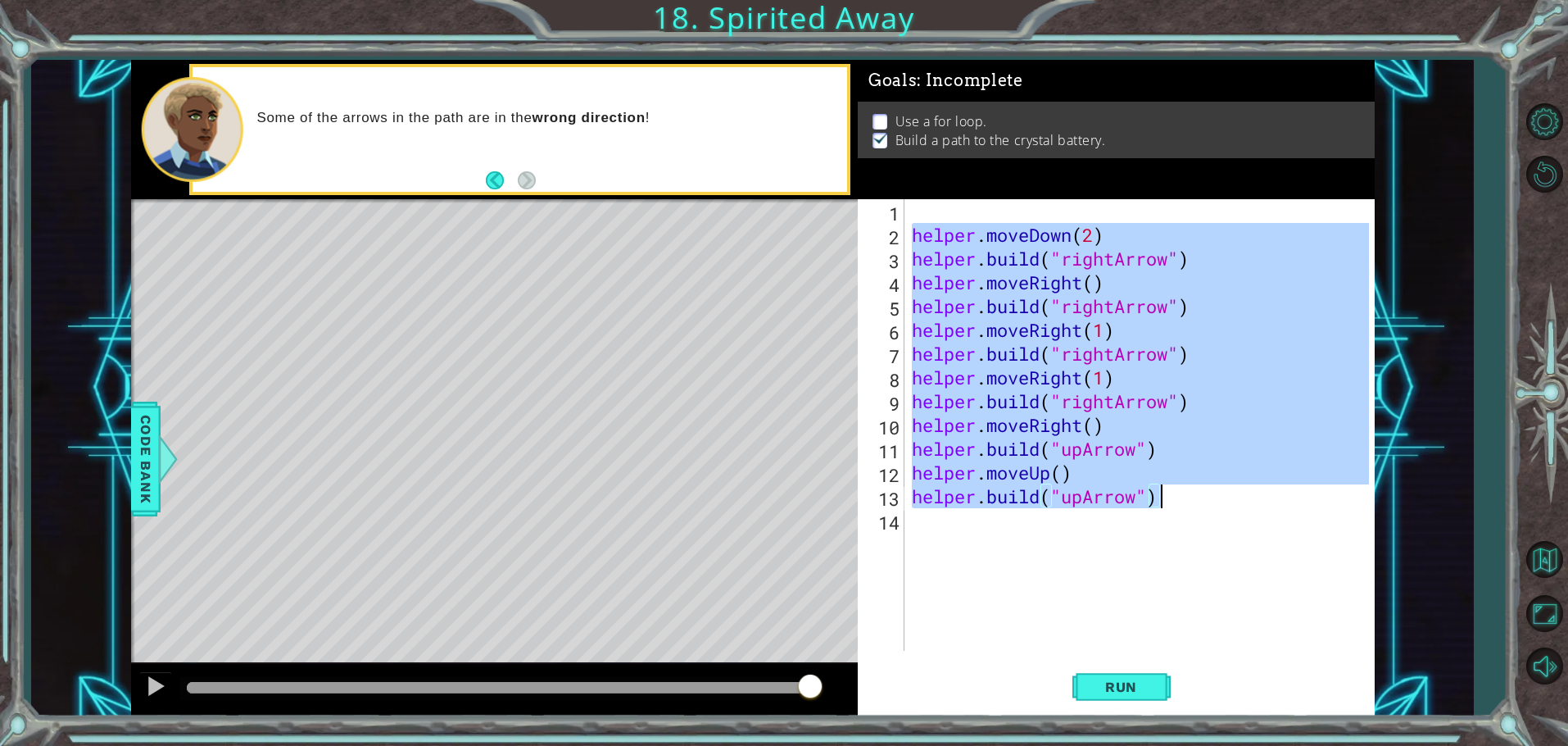
drag, startPoint x: 910, startPoint y: 226, endPoint x: 1161, endPoint y: 502, distance: 373.1
click at [1161, 502] on div "helper . moveDown ( 2 ) helper . build ( "rightArrow" ) helper . moveRight ( ) …" at bounding box center [1143, 449] width 468 height 500
type textarea "[DOMAIN_NAME]("upArrow")"
drag, startPoint x: 911, startPoint y: 238, endPoint x: 1157, endPoint y: 493, distance: 354.3
click at [1157, 493] on div "helper . moveDown ( 2 ) helper . build ( "rightArrow" ) helper . moveRight ( ) …" at bounding box center [1143, 449] width 468 height 500
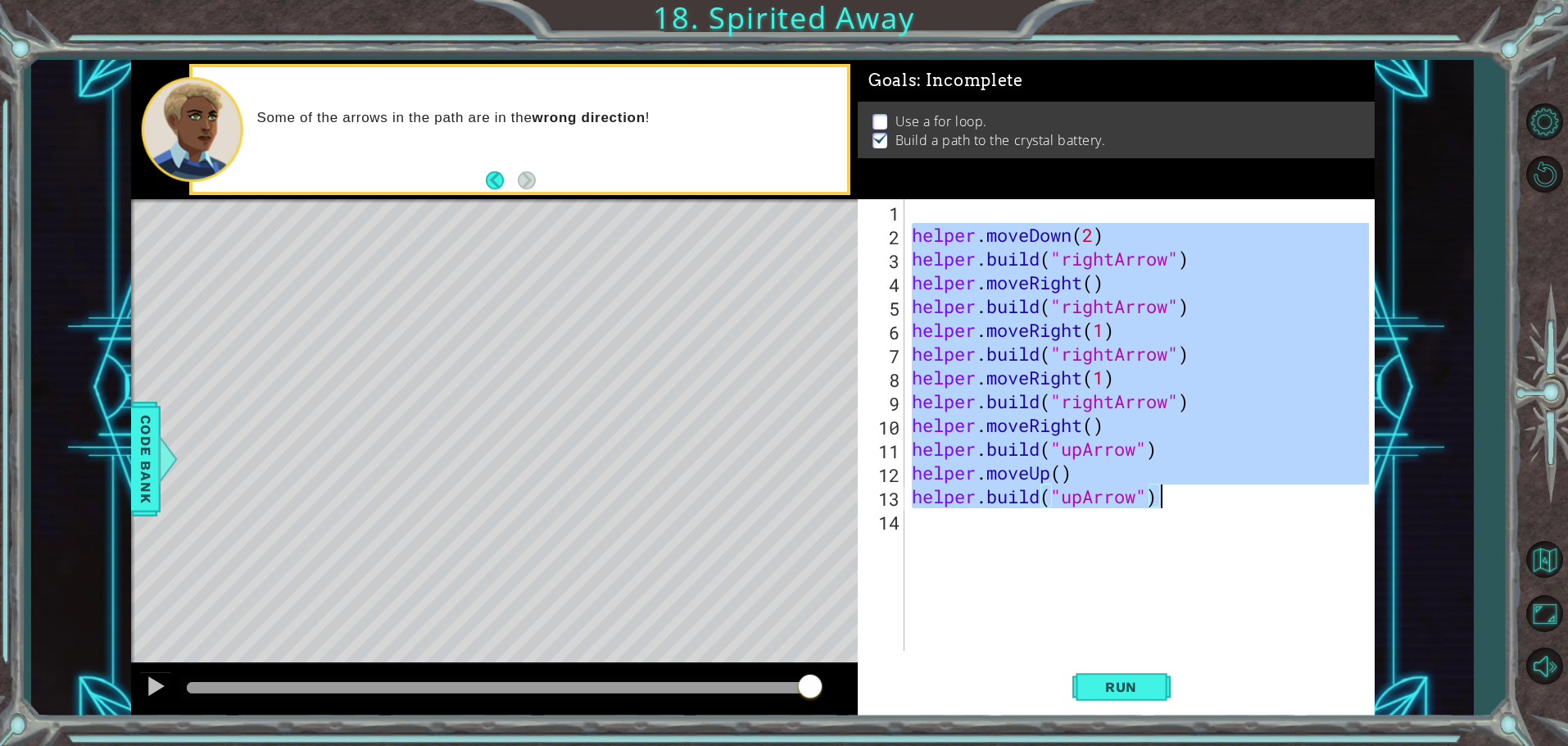
type textarea "[DOMAIN_NAME]("upArrow")"
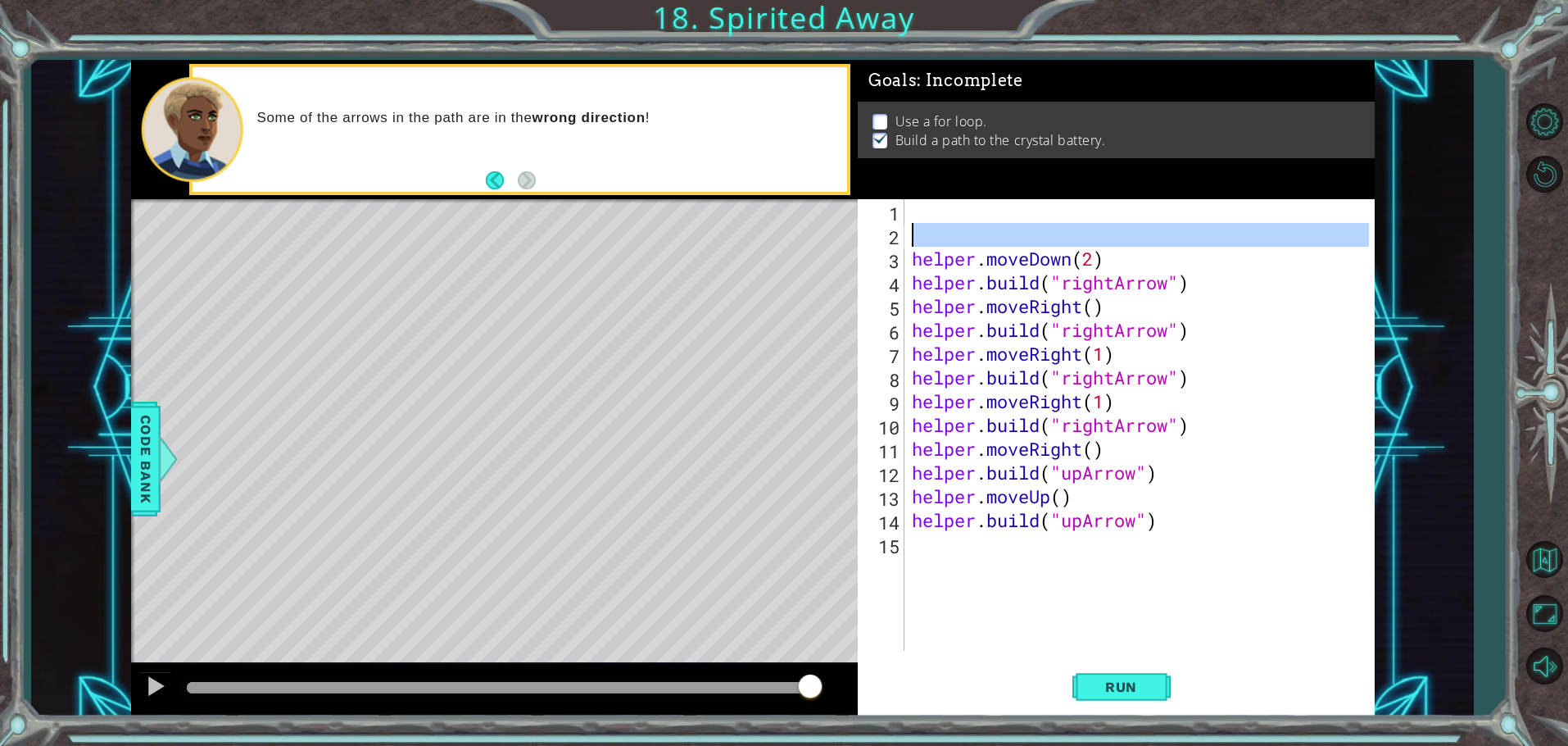
click at [867, 226] on div "2" at bounding box center [882, 237] width 43 height 23
type textarea "helper.moveDown(2)"
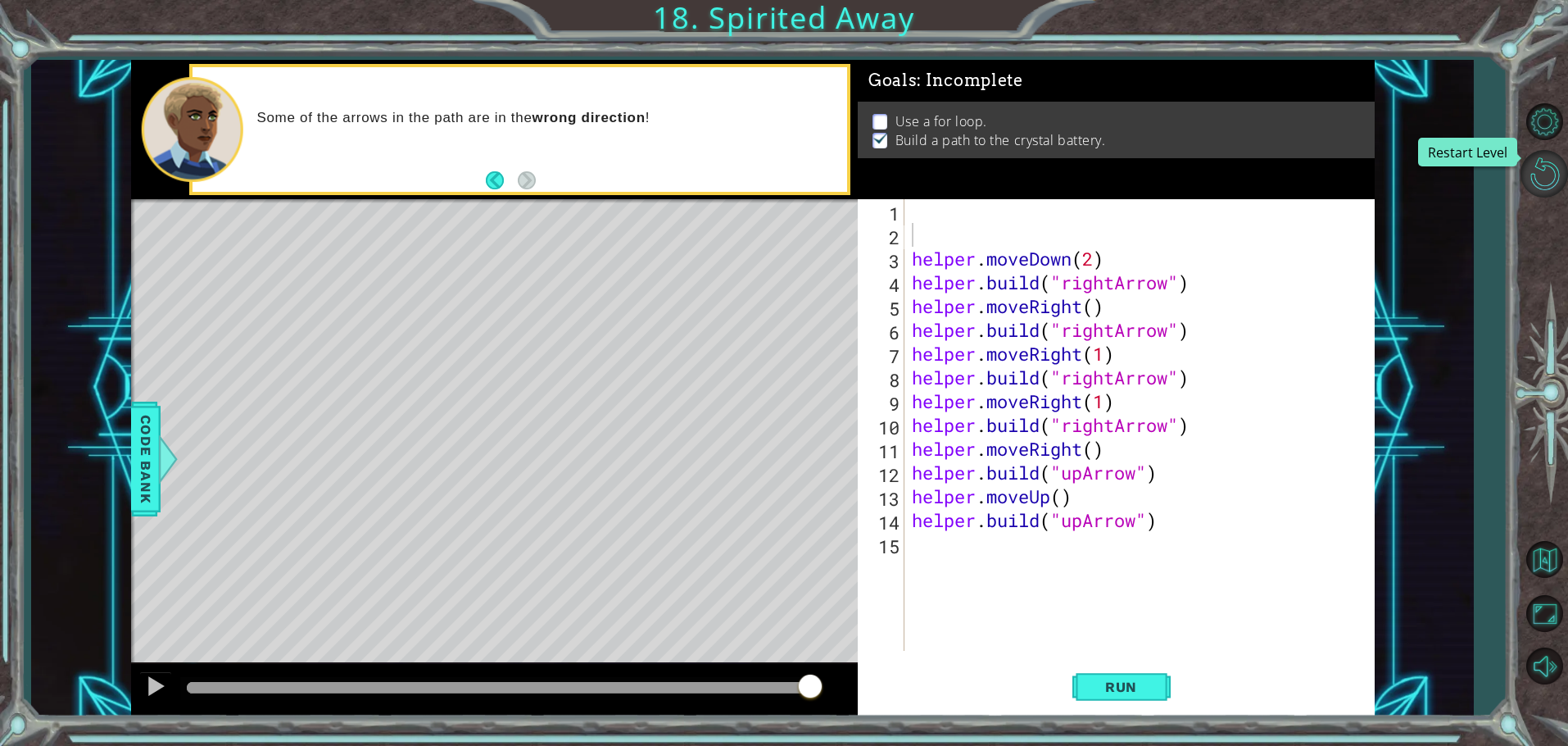
click at [1529, 164] on button "Restart Level" at bounding box center [1545, 173] width 48 height 48
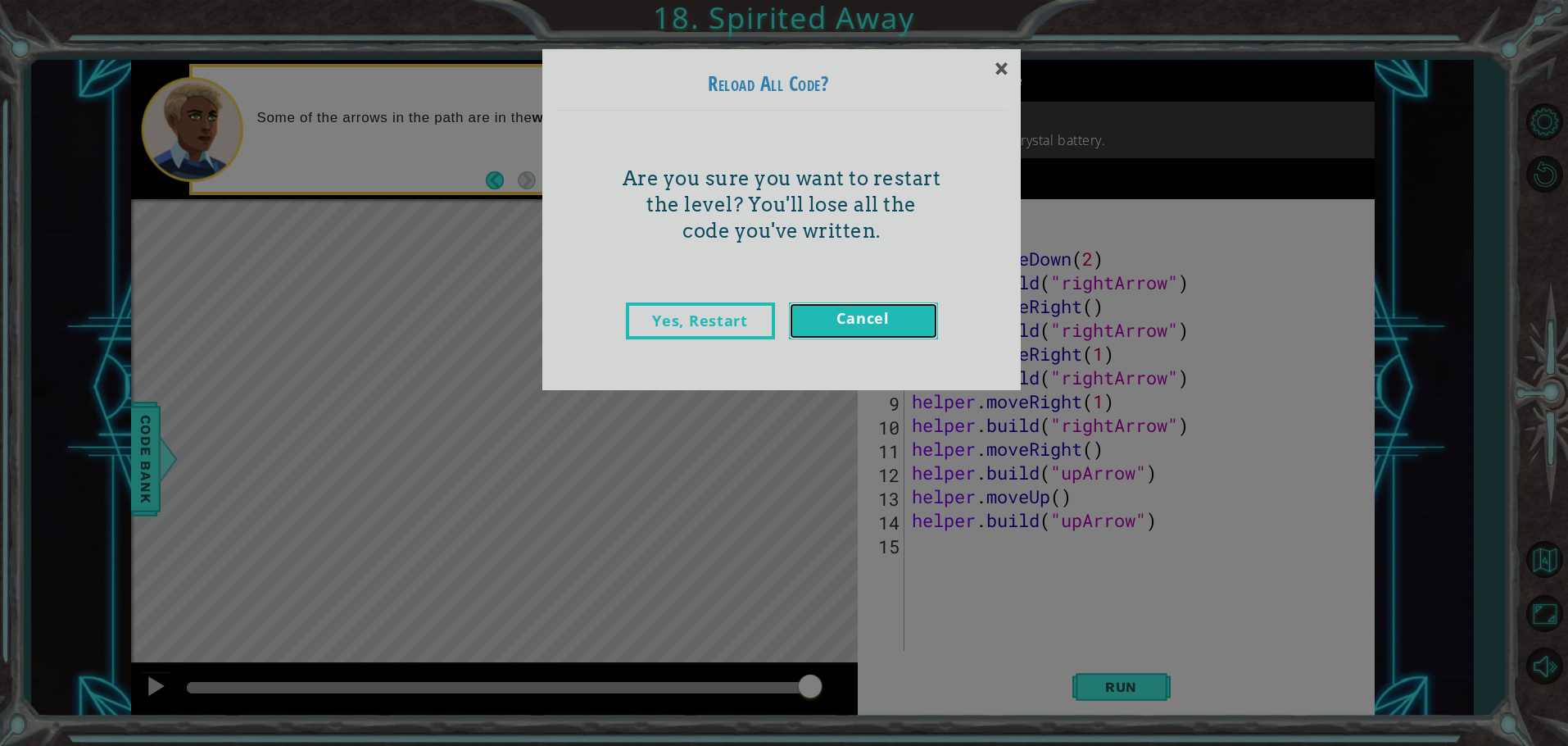
click at [872, 305] on link "Cancel" at bounding box center [863, 321] width 149 height 37
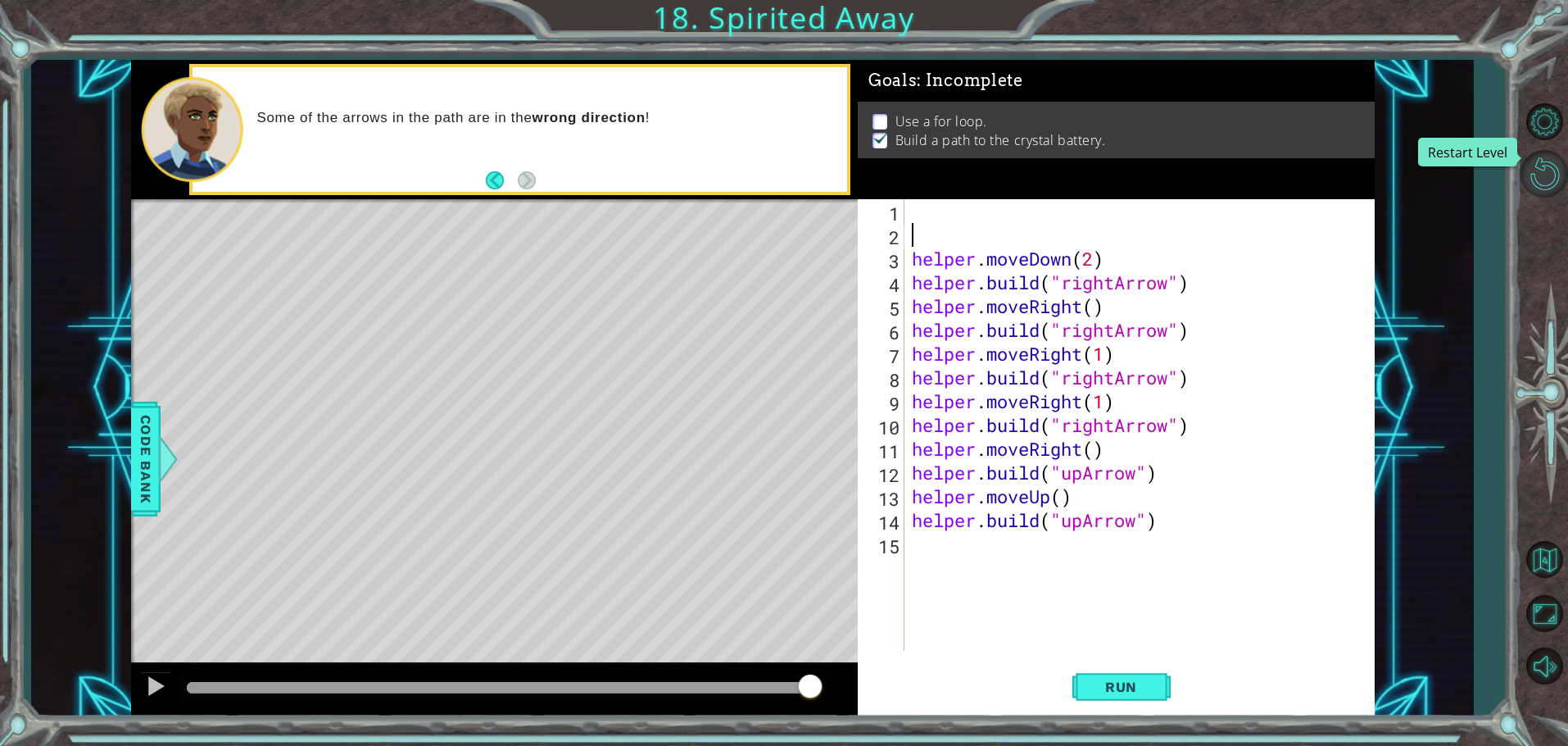
click at [1554, 165] on button "Restart Level" at bounding box center [1545, 173] width 48 height 48
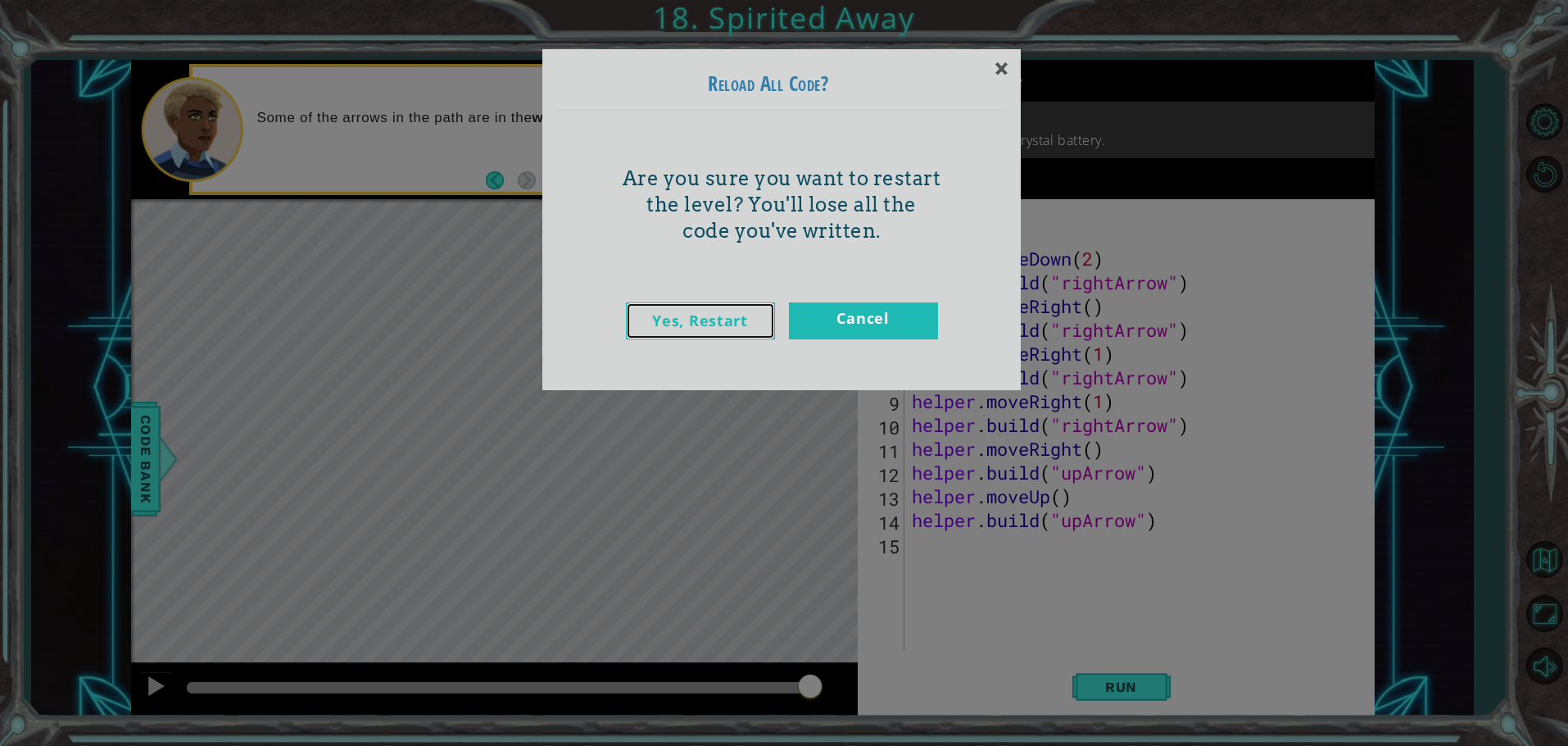
click at [690, 321] on link "Yes, Restart" at bounding box center [700, 321] width 149 height 37
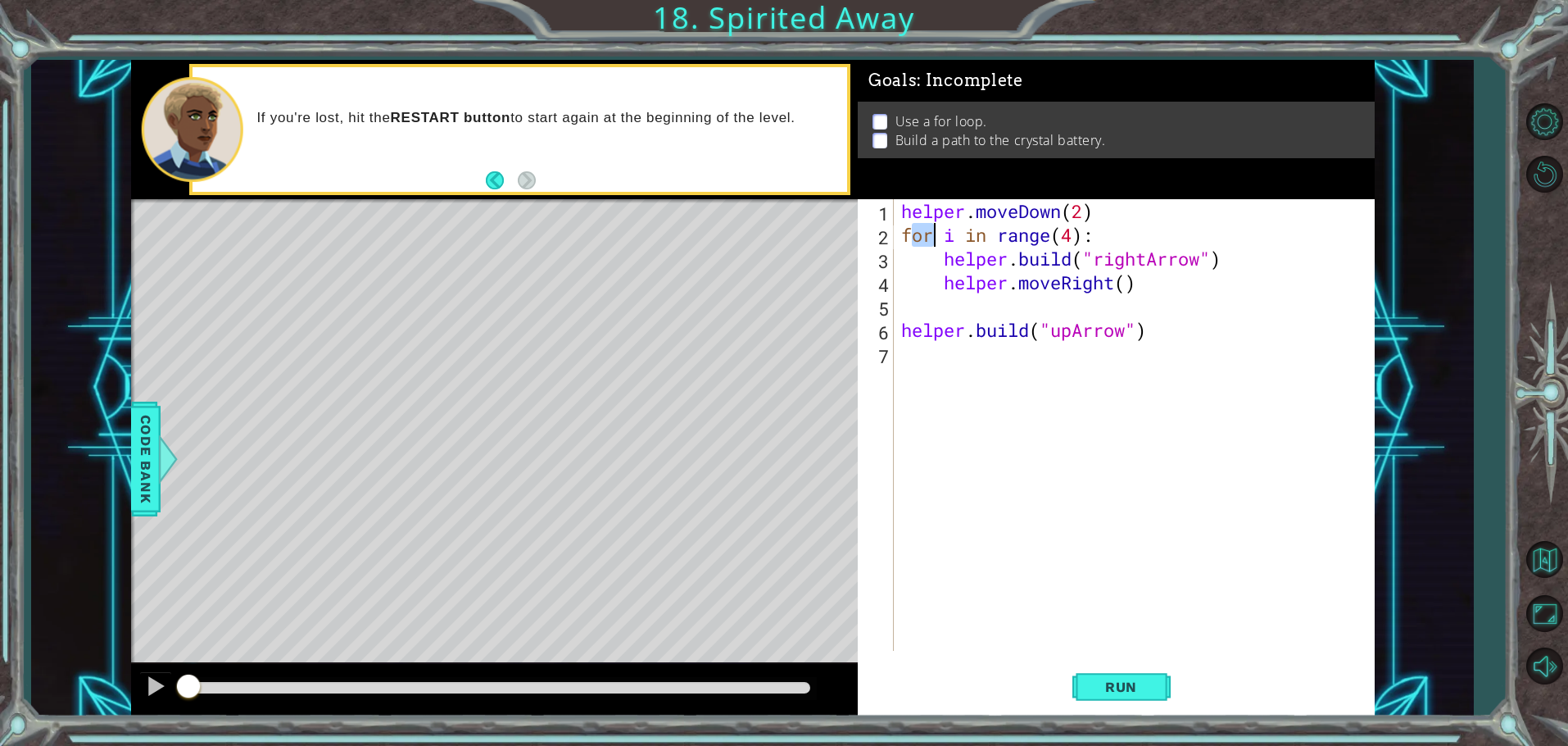
click at [939, 237] on div "helper . moveDown ( 2 ) for i in range ( 4 ) : helper . build ( "rightArrow" ) …" at bounding box center [1138, 449] width 480 height 500
drag, startPoint x: 905, startPoint y: 230, endPoint x: 1094, endPoint y: 234, distance: 189.0
click at [1094, 234] on div "helper . moveDown ( 2 ) for i in range ( 4 ) : helper . build ( "rightArrow" ) …" at bounding box center [1138, 449] width 480 height 500
click at [1058, 211] on div "helper . moveDownfor i in range ( 4 ) : ( 2 ) helper . build ( "rightArrow" ) h…" at bounding box center [1138, 449] width 480 height 500
type textarea "helper.mnoveDowfor i in range(4):(2)"
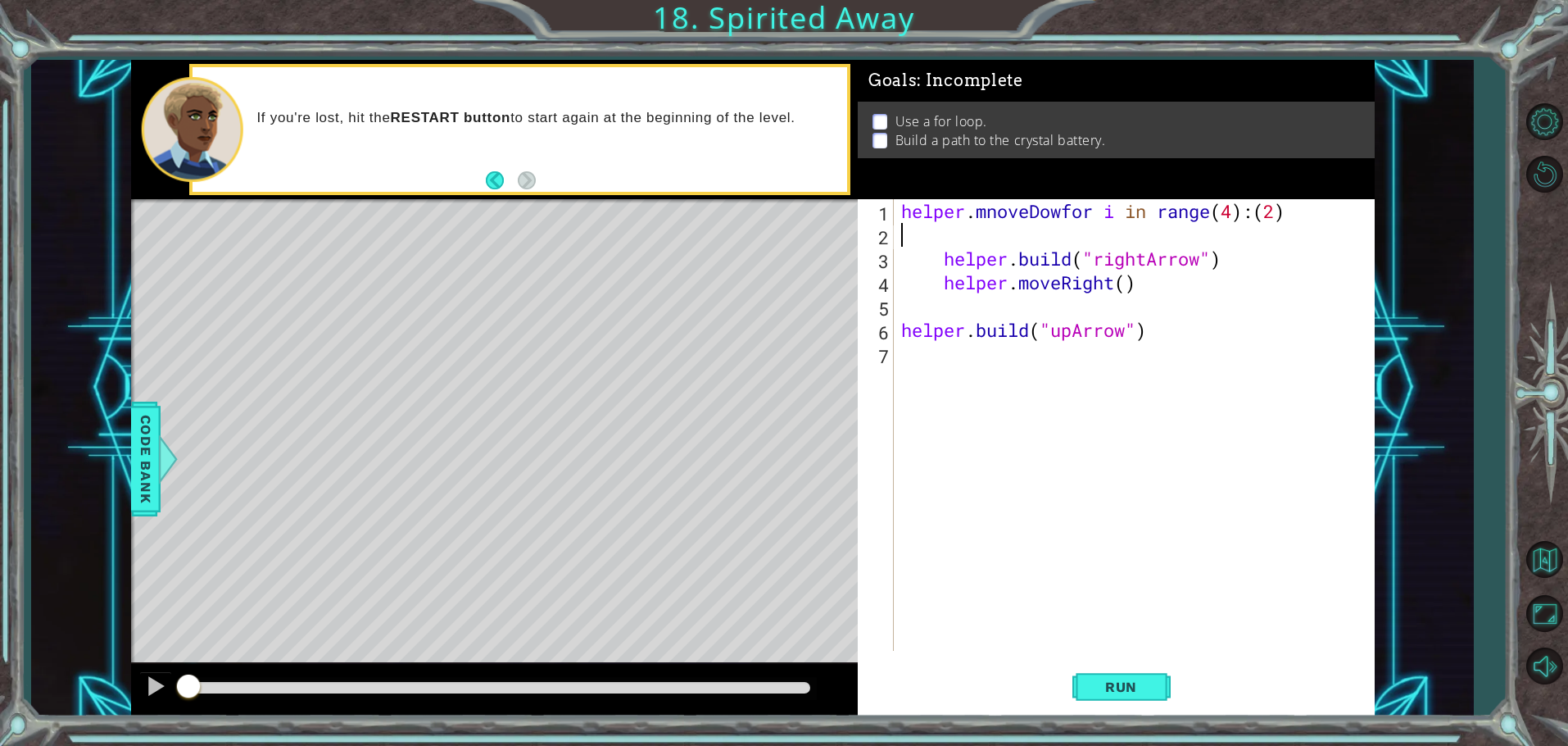
click at [1032, 236] on div "helper . mnoveDowfor i in range ( 4 ) : ( 2 ) helper . build ( "rightArrow" ) h…" at bounding box center [1138, 449] width 480 height 500
drag, startPoint x: 991, startPoint y: 213, endPoint x: 998, endPoint y: 212, distance: 7.1
click at [998, 212] on div "helper . mnoveDowfor i in range ( 4 ) : ( 2 ) helper . build ( "rightArrow" ) h…" at bounding box center [1138, 449] width 480 height 500
type textarea "helper.moveDownfor i in range(4):(2)"
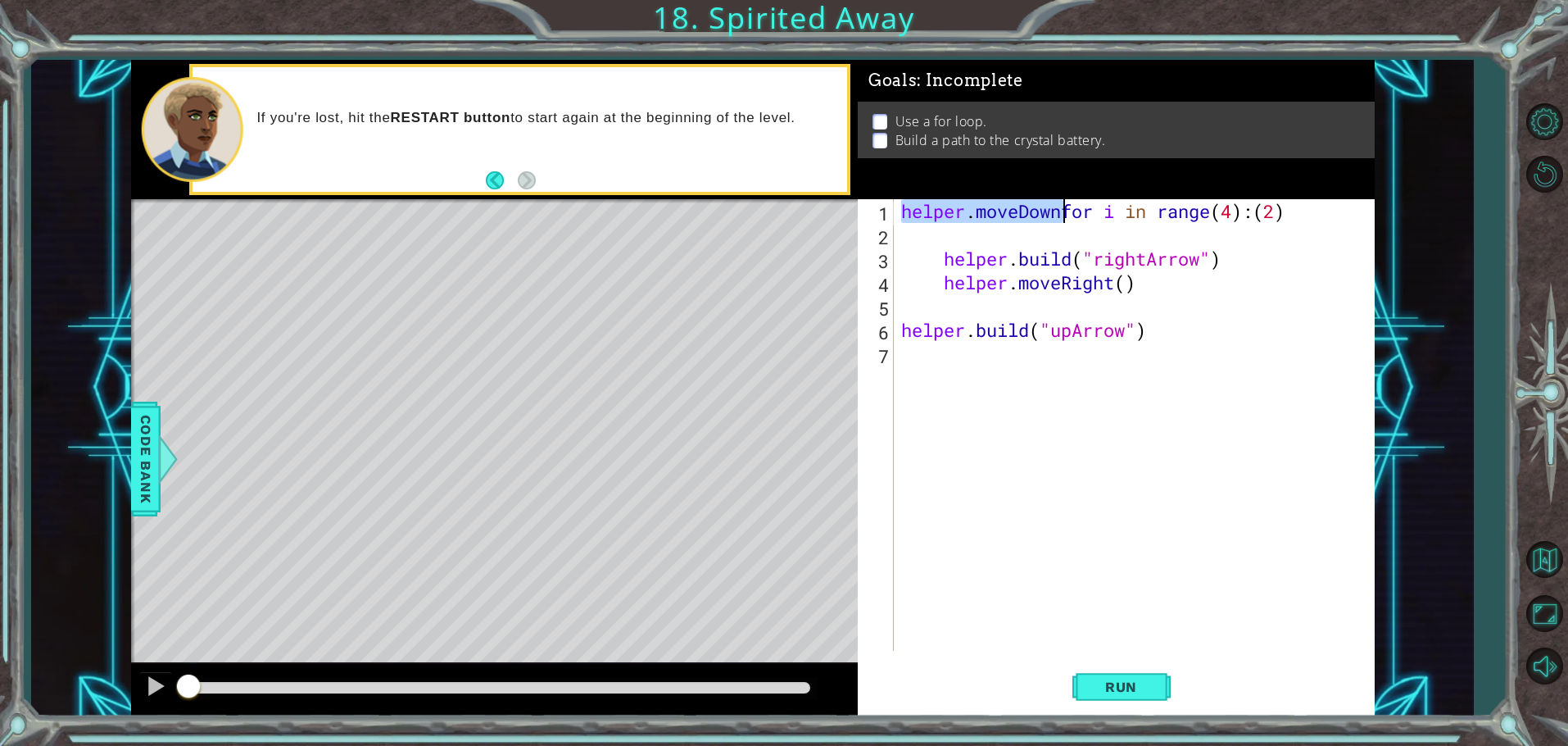
drag, startPoint x: 906, startPoint y: 210, endPoint x: 1064, endPoint y: 221, distance: 158.4
click at [1064, 221] on div "helper . moveDownfor i in range ( 4 ) : ( 2 ) helper . build ( "rightArrow" ) h…" at bounding box center [1138, 449] width 480 height 500
drag, startPoint x: 1100, startPoint y: 217, endPoint x: 1138, endPoint y: 217, distance: 38.0
click at [1138, 217] on div "for i in range ( 4 ) : ( 2 ) helper . moveDown helper . build ( "rightArrow" ) …" at bounding box center [1138, 449] width 480 height 500
type textarea "helper.moveDown(2)"
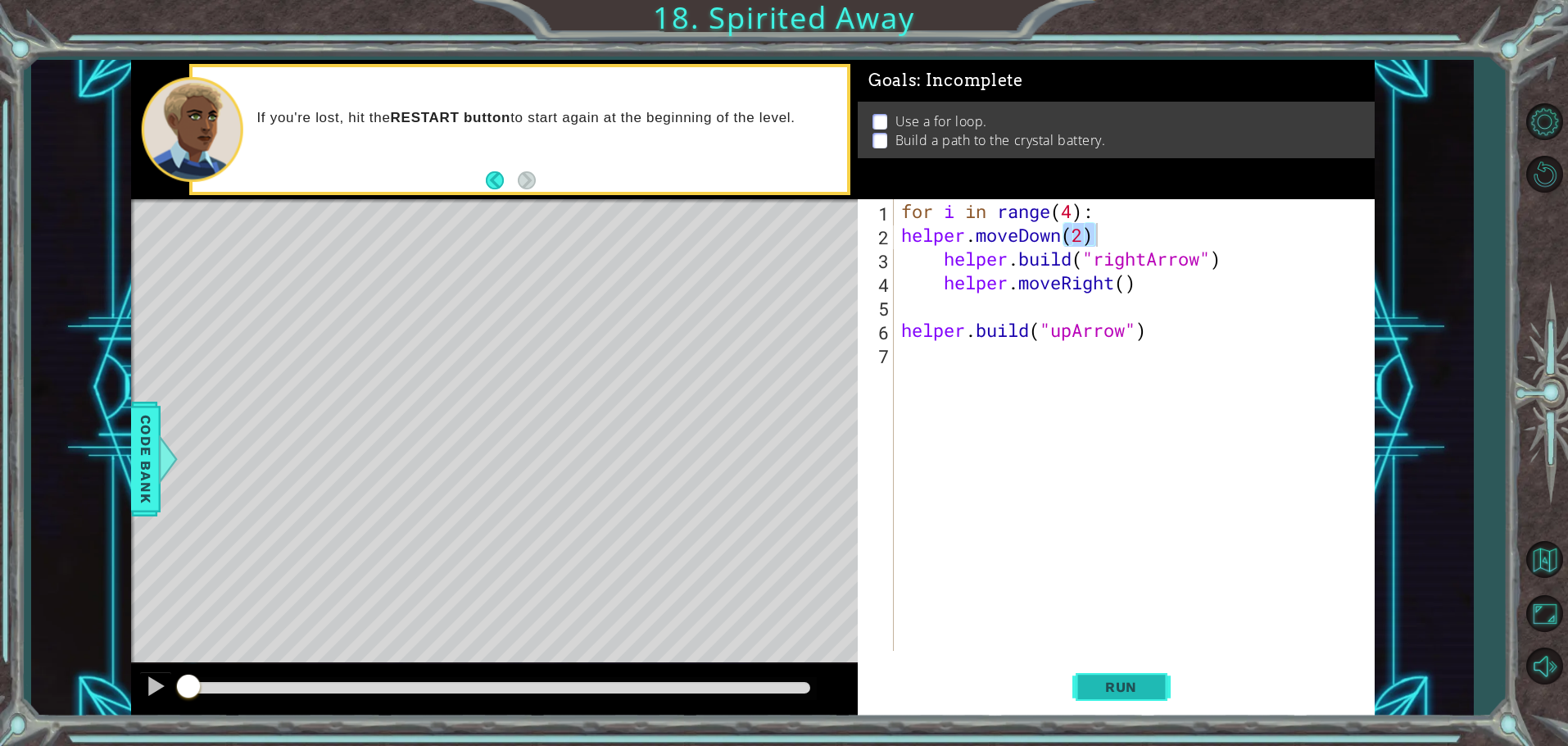
click at [1075, 693] on button "Run" at bounding box center [1121, 687] width 98 height 52
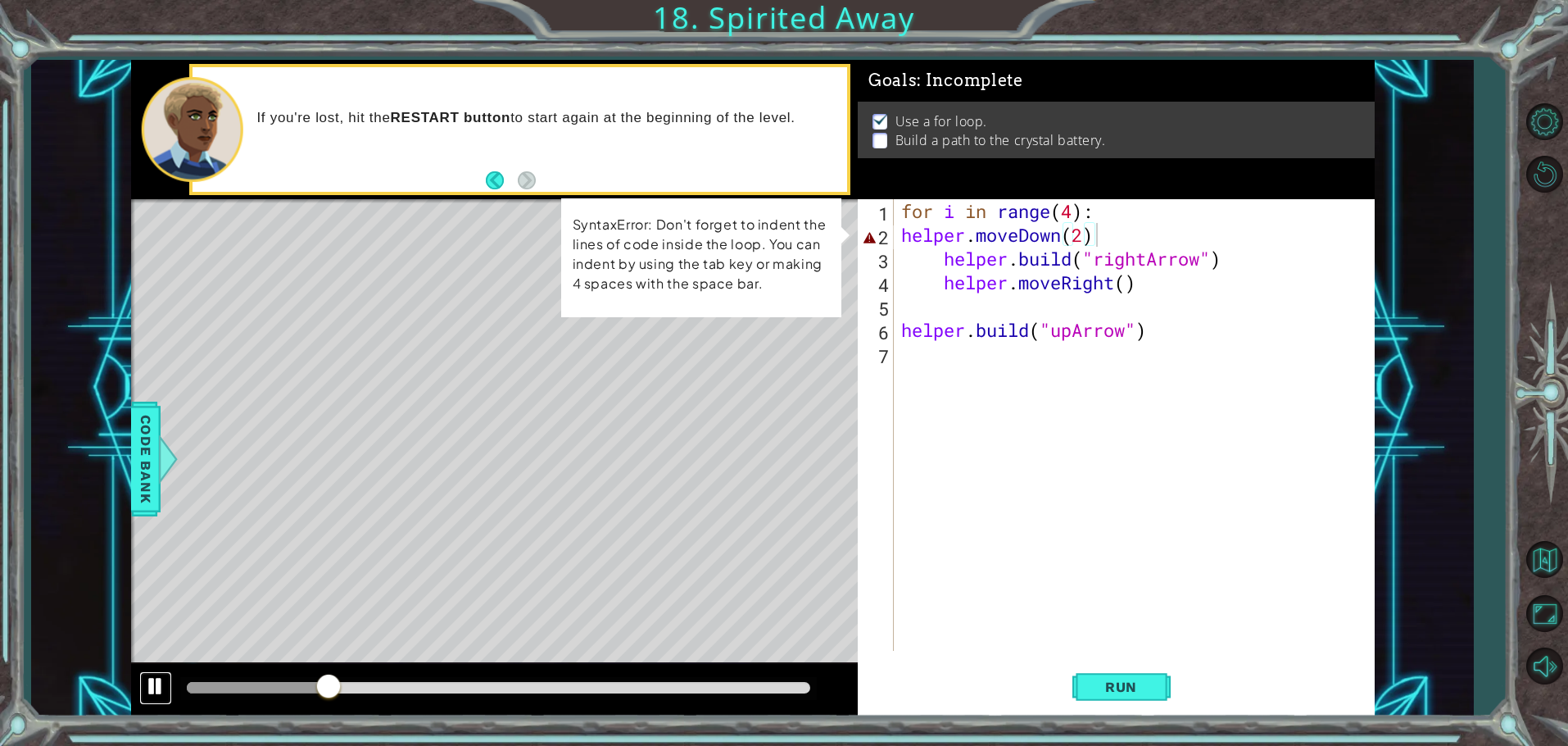
click at [155, 688] on div at bounding box center [155, 686] width 22 height 22
